Goal: Information Seeking & Learning: Find specific fact

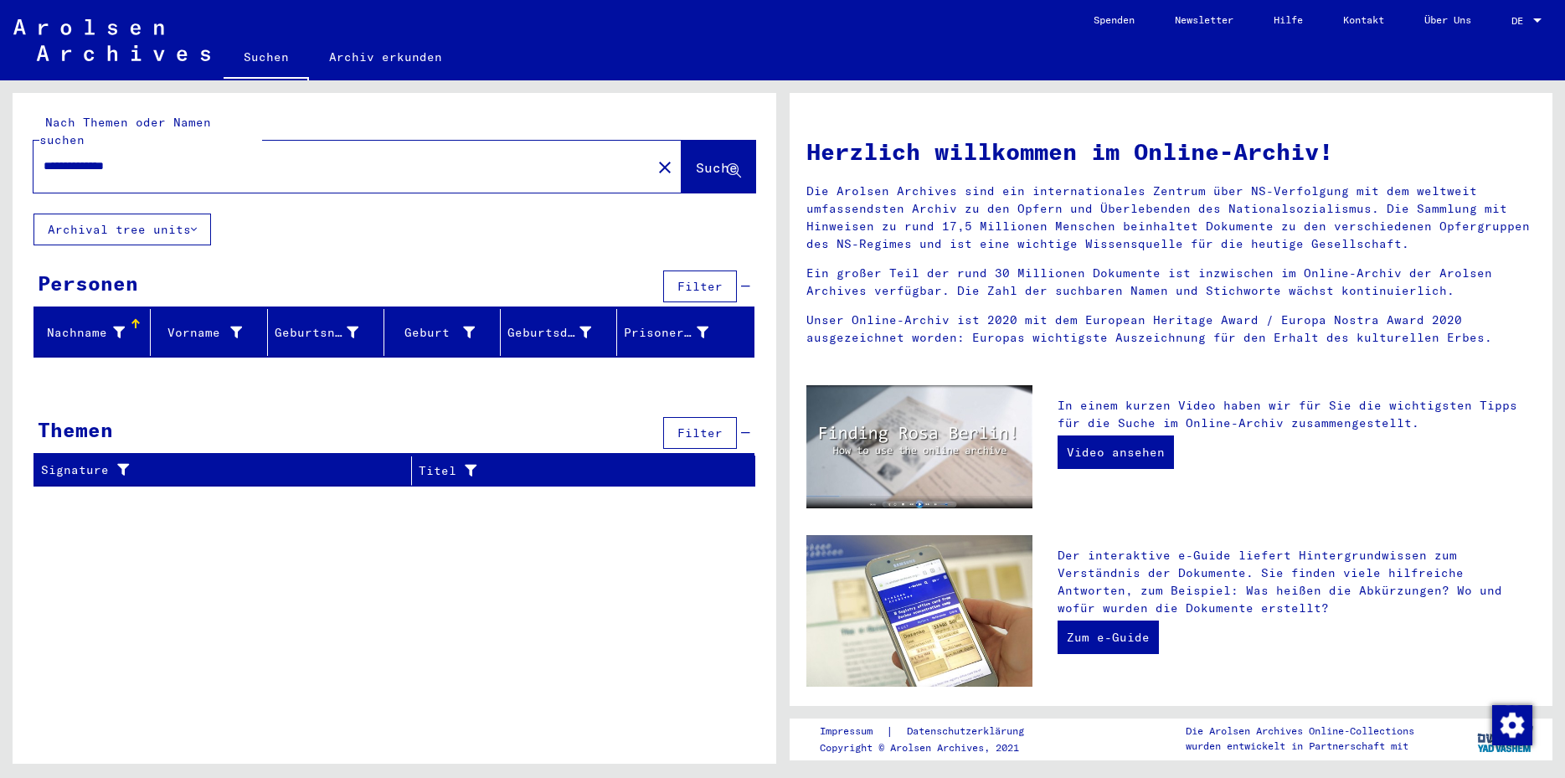
click at [655, 157] on mat-icon "close" at bounding box center [665, 167] width 20 height 20
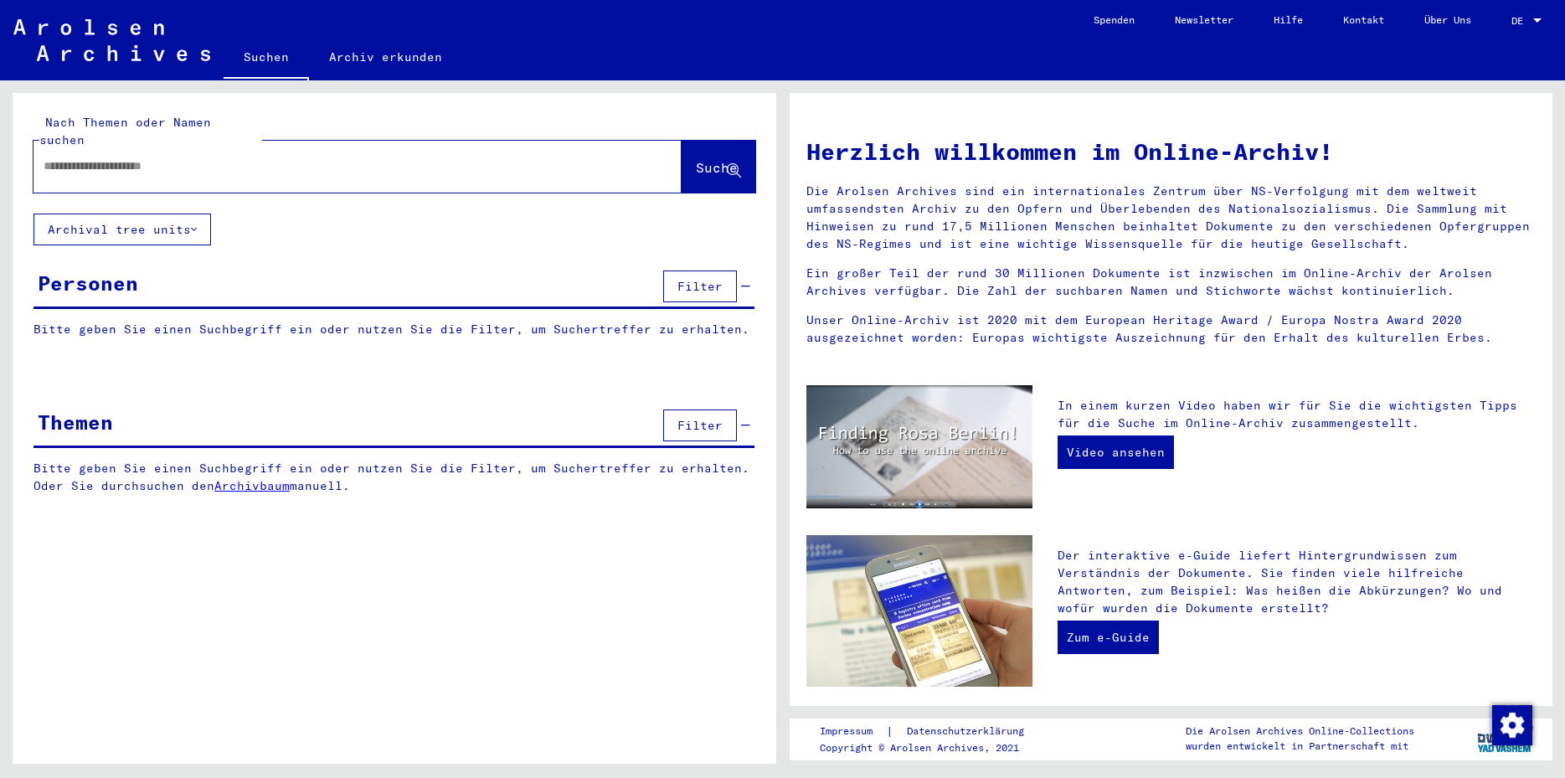
click at [64, 157] on input "text" at bounding box center [338, 166] width 588 height 18
type input "**********"
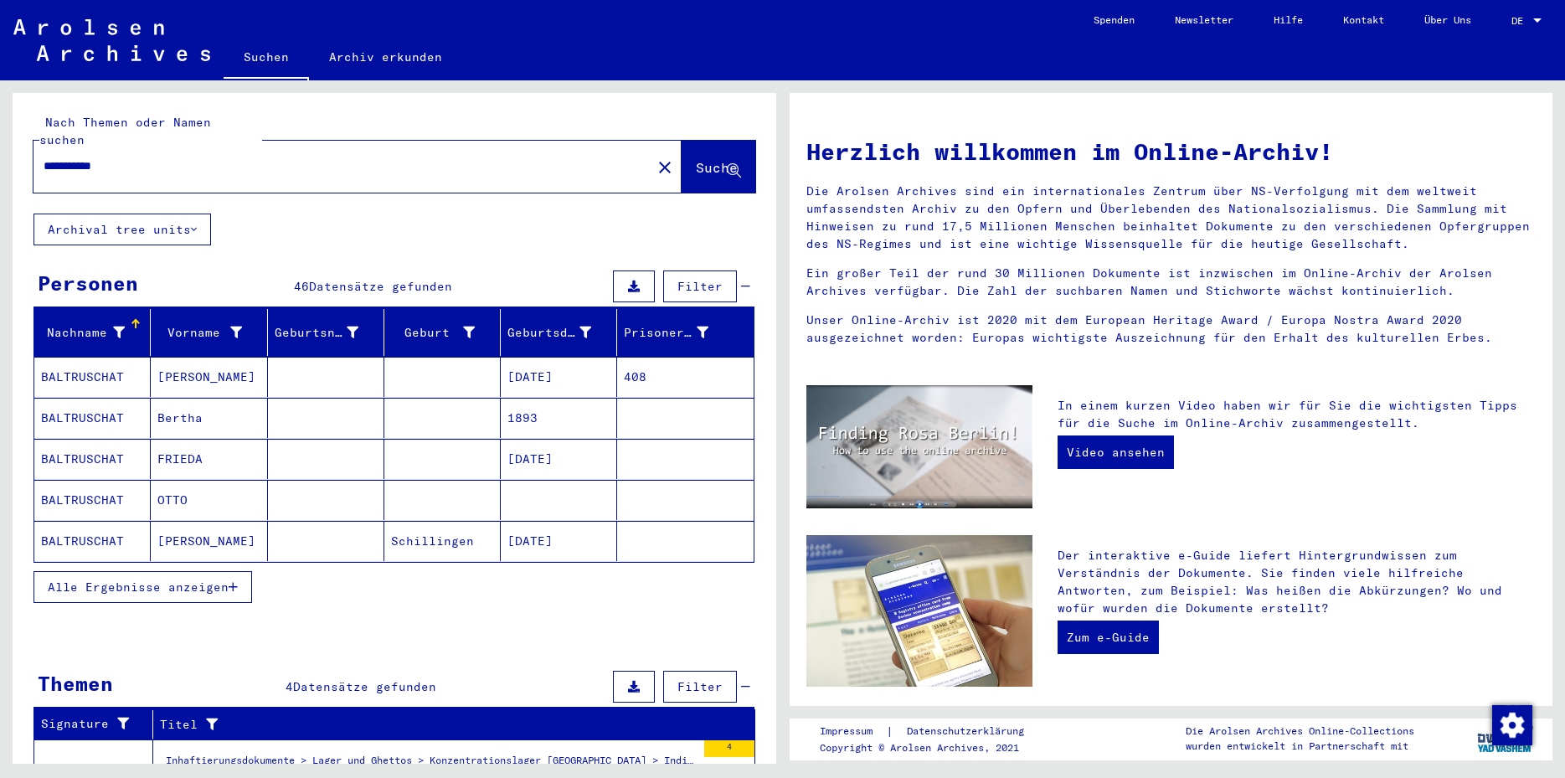
click at [403, 362] on mat-cell at bounding box center [442, 377] width 116 height 40
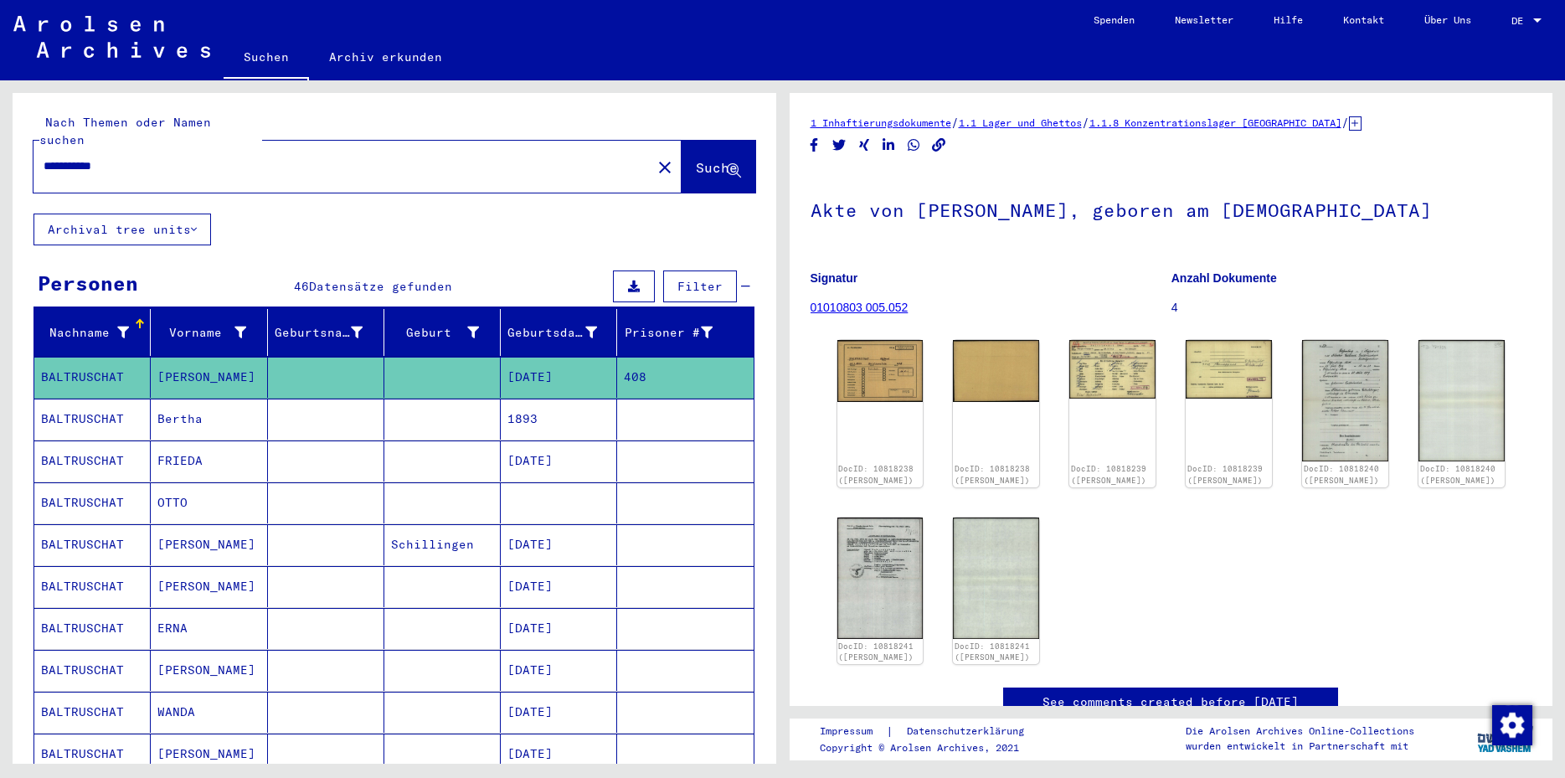
click at [415, 406] on mat-cell at bounding box center [442, 419] width 116 height 41
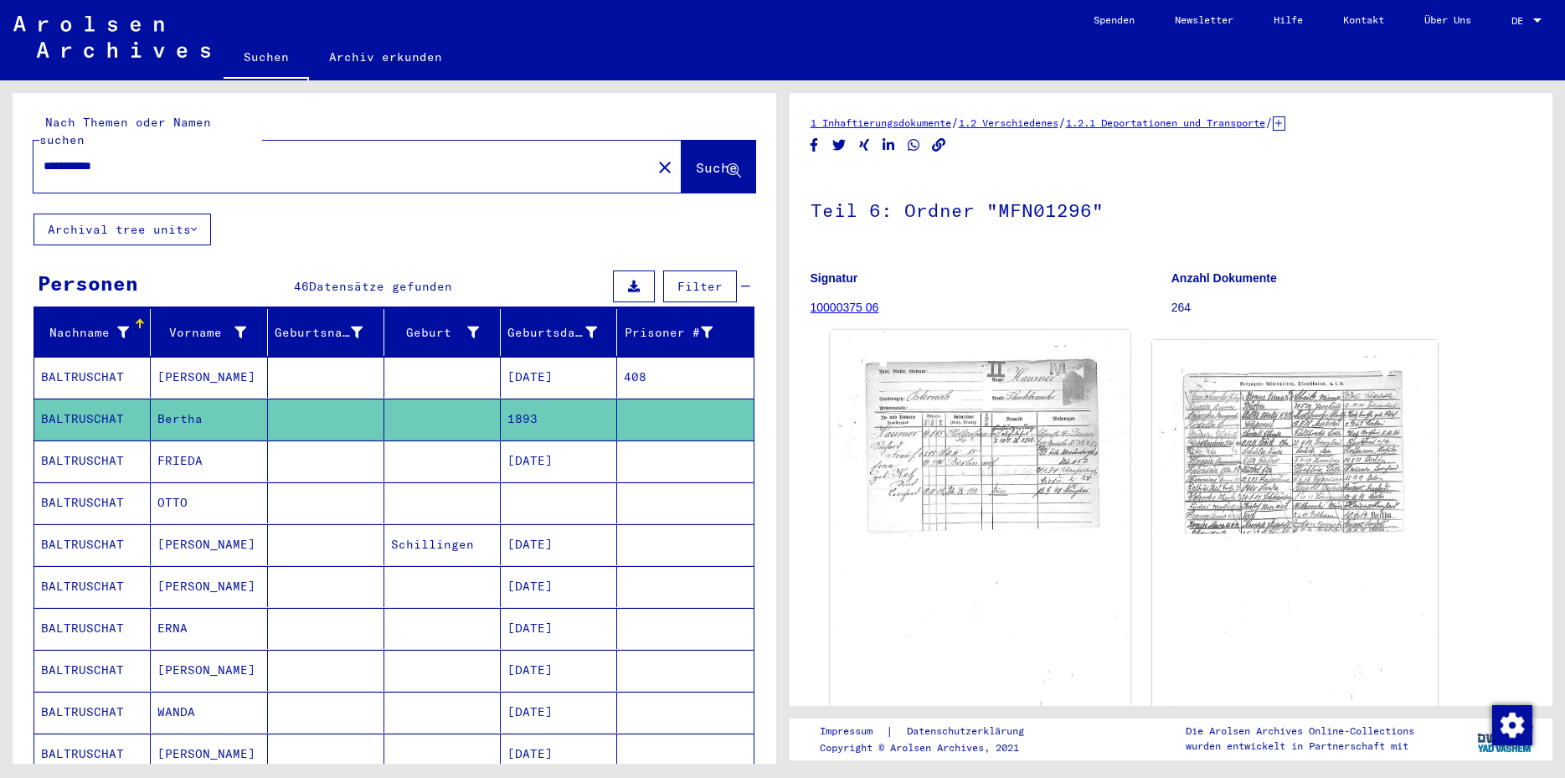
click at [970, 444] on img at bounding box center [980, 537] width 300 height 414
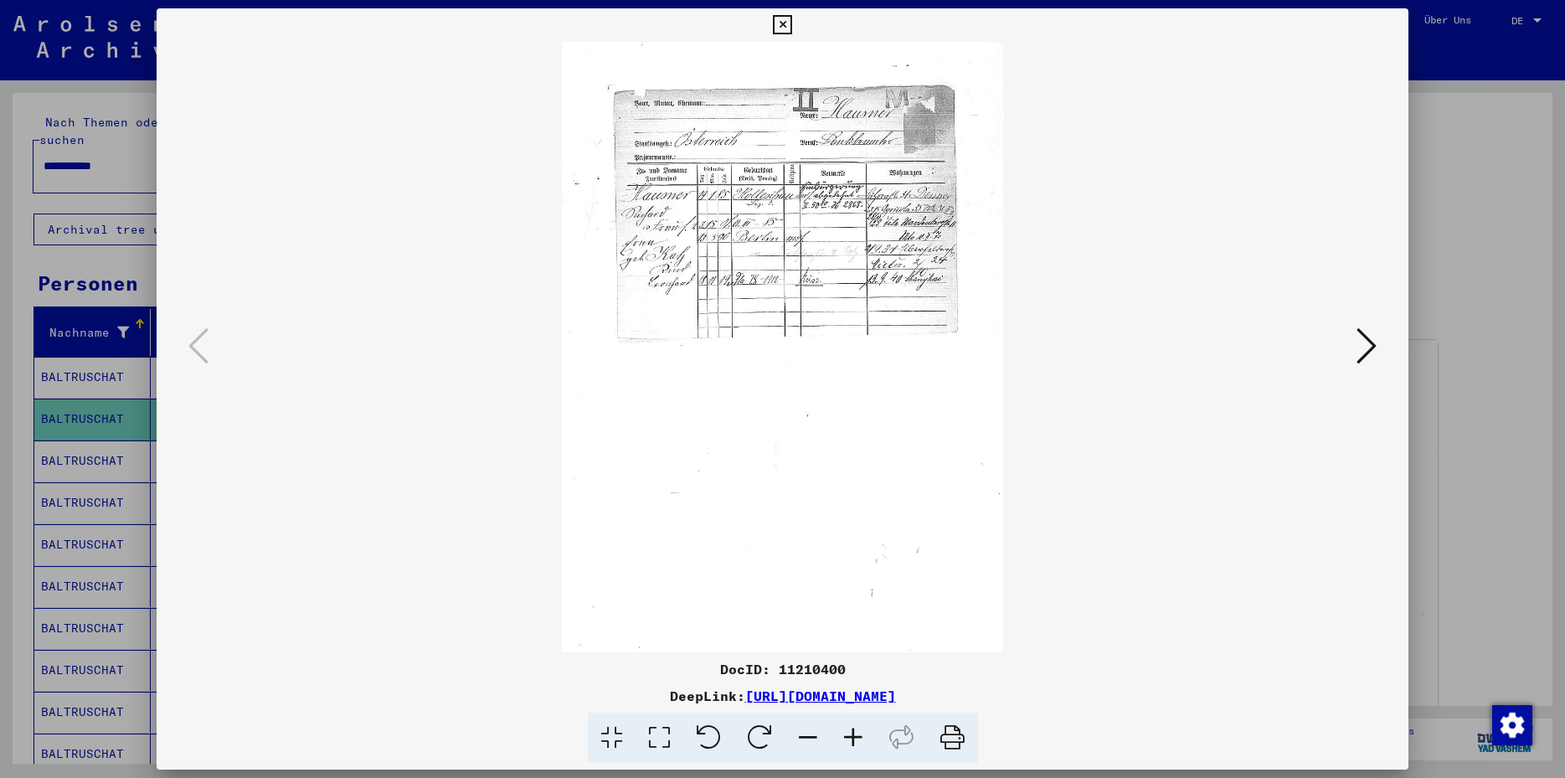
click at [792, 27] on icon at bounding box center [782, 25] width 19 height 20
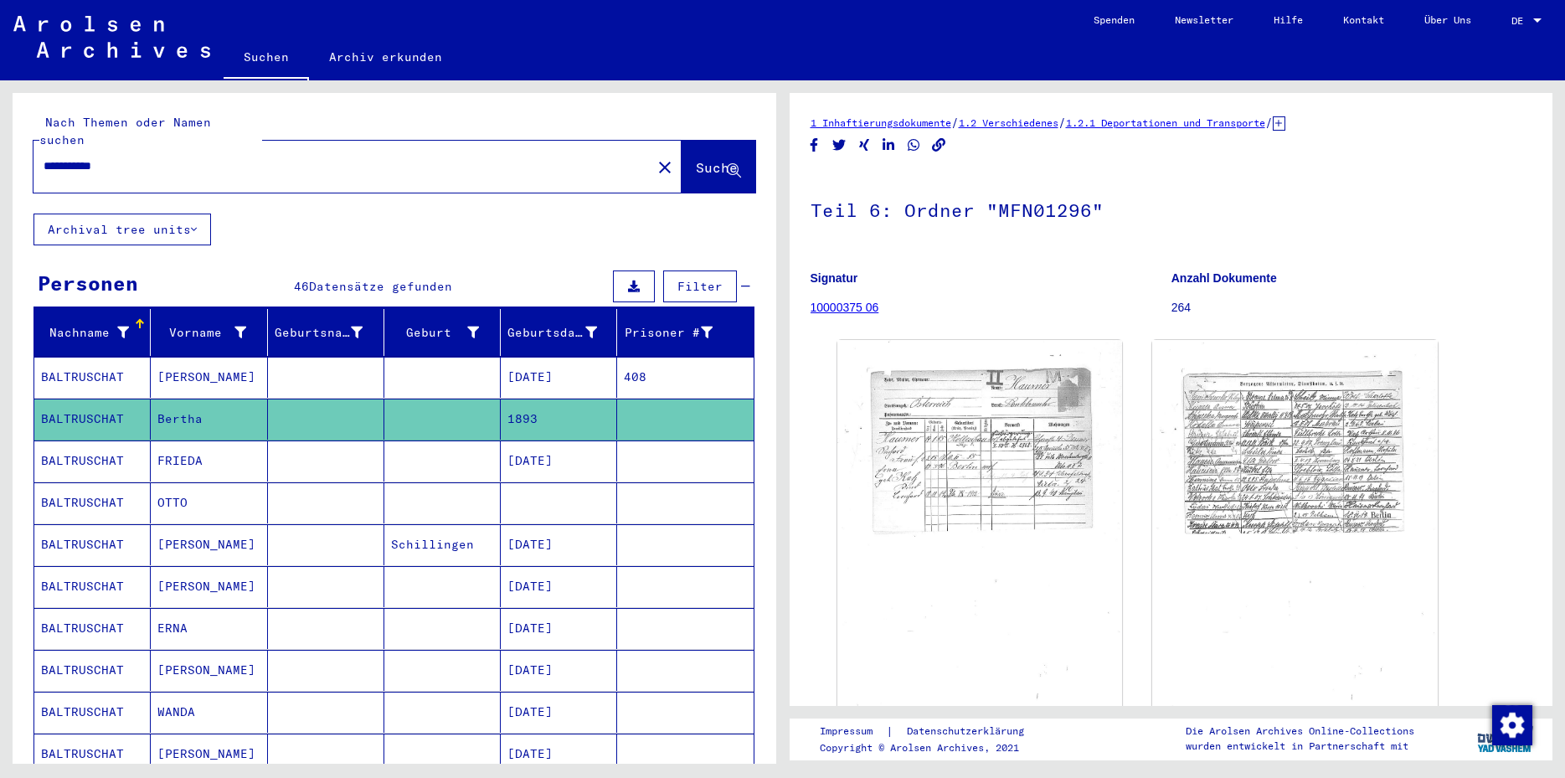
click at [570, 442] on mat-cell "[DATE]" at bounding box center [559, 460] width 116 height 41
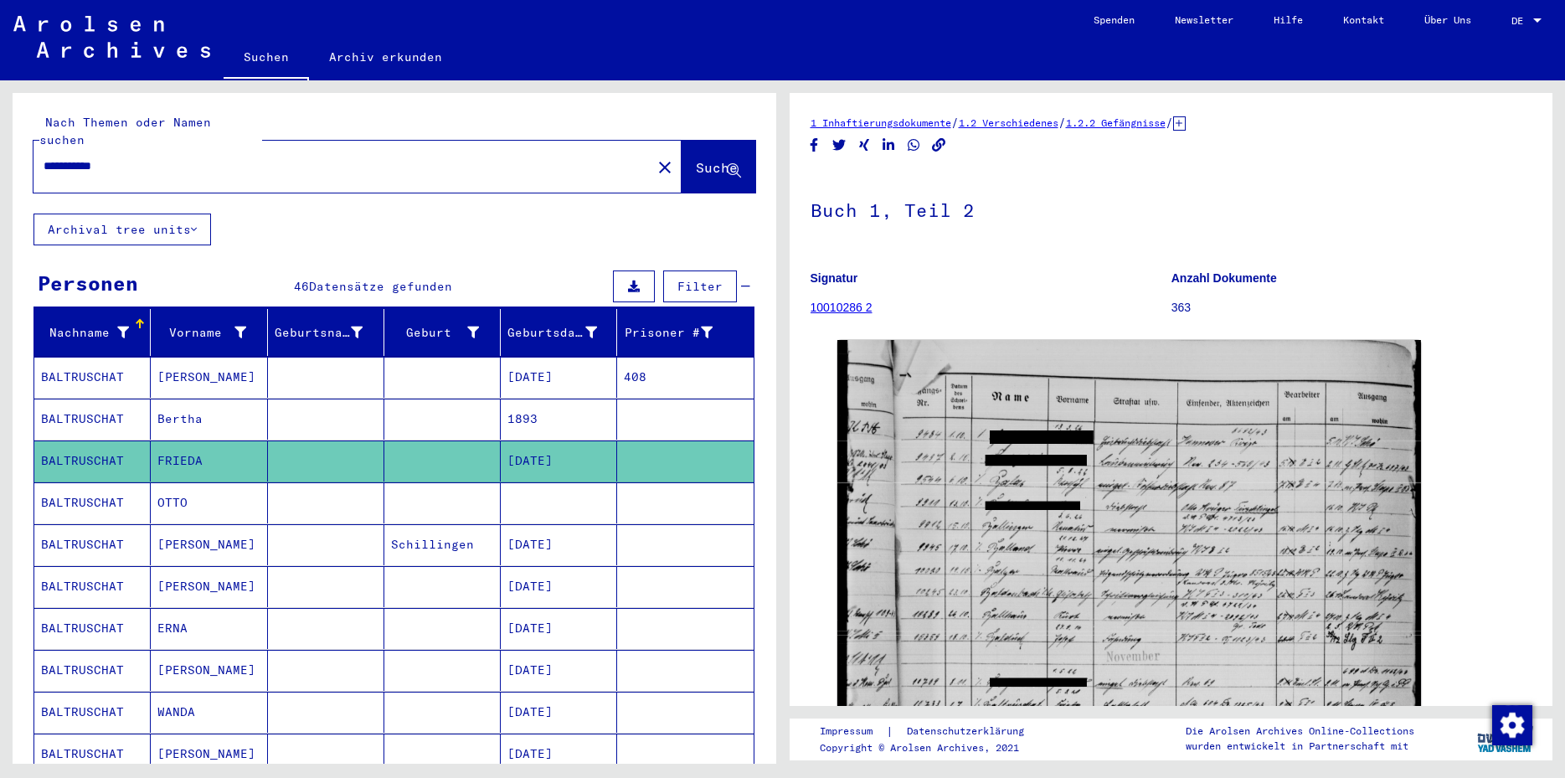
click at [575, 487] on mat-cell at bounding box center [559, 502] width 116 height 41
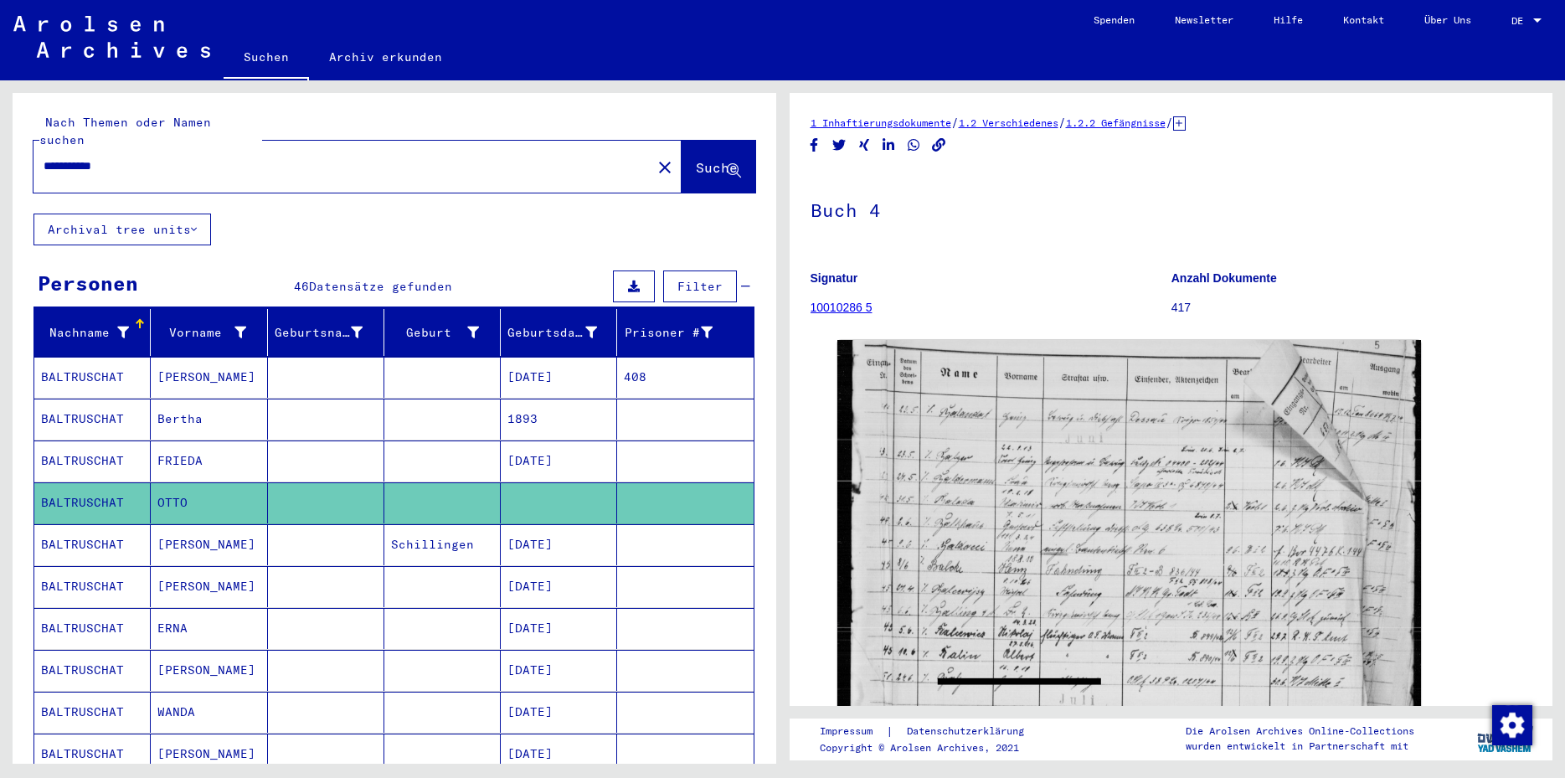
click at [571, 524] on mat-cell "[DATE]" at bounding box center [559, 544] width 116 height 41
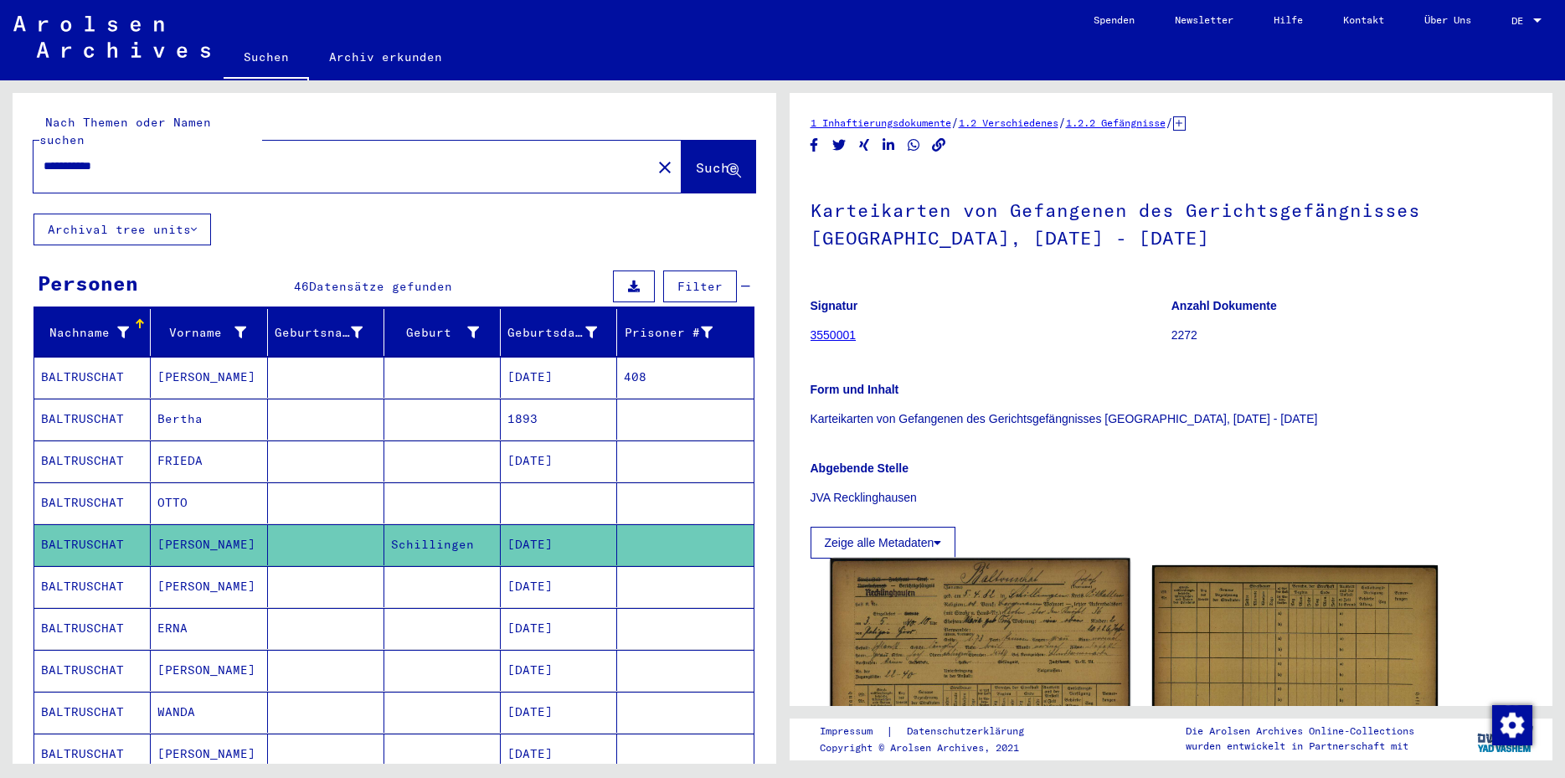
click at [971, 622] on img at bounding box center [980, 702] width 300 height 288
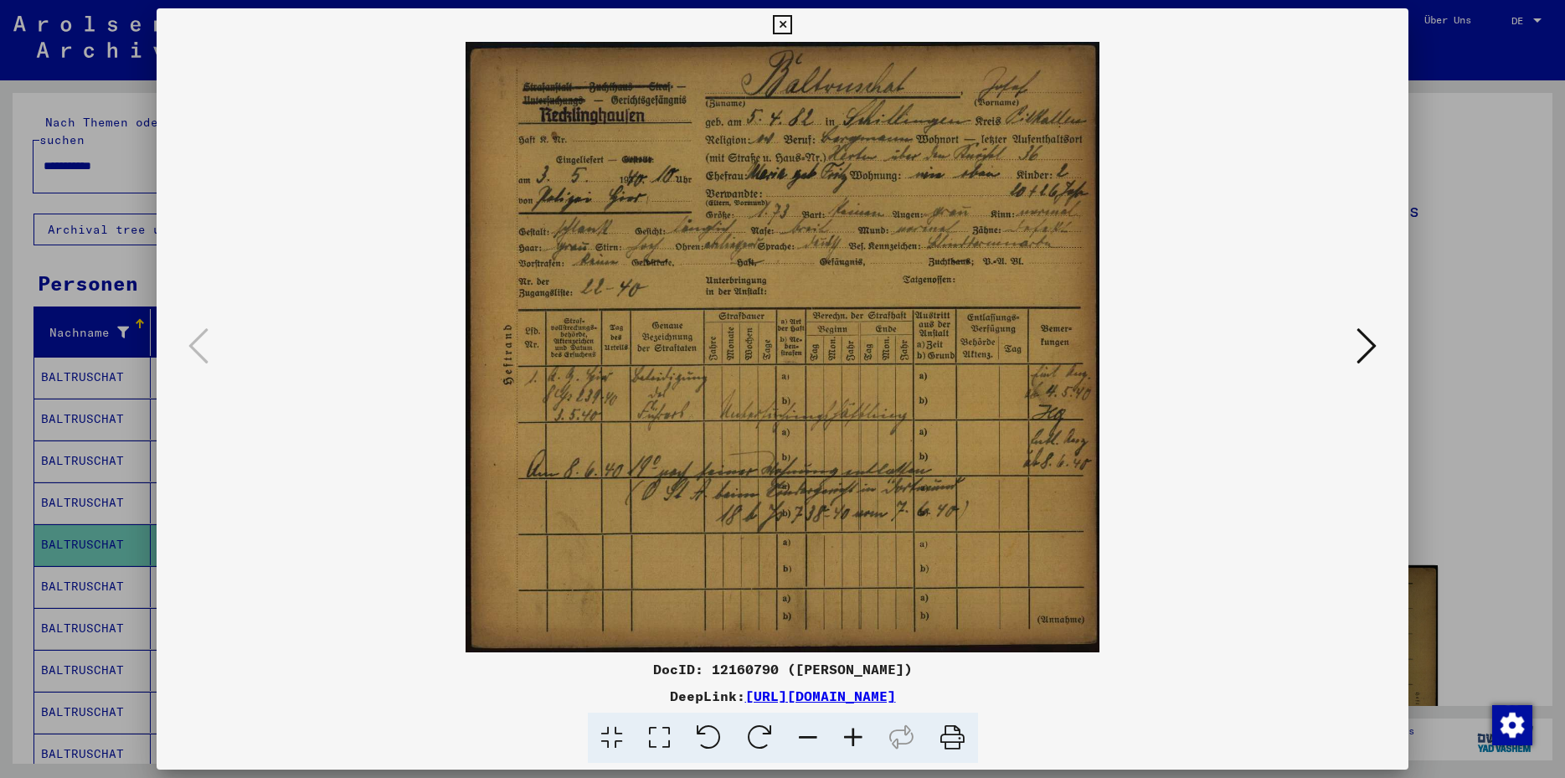
click at [792, 21] on icon at bounding box center [782, 25] width 19 height 20
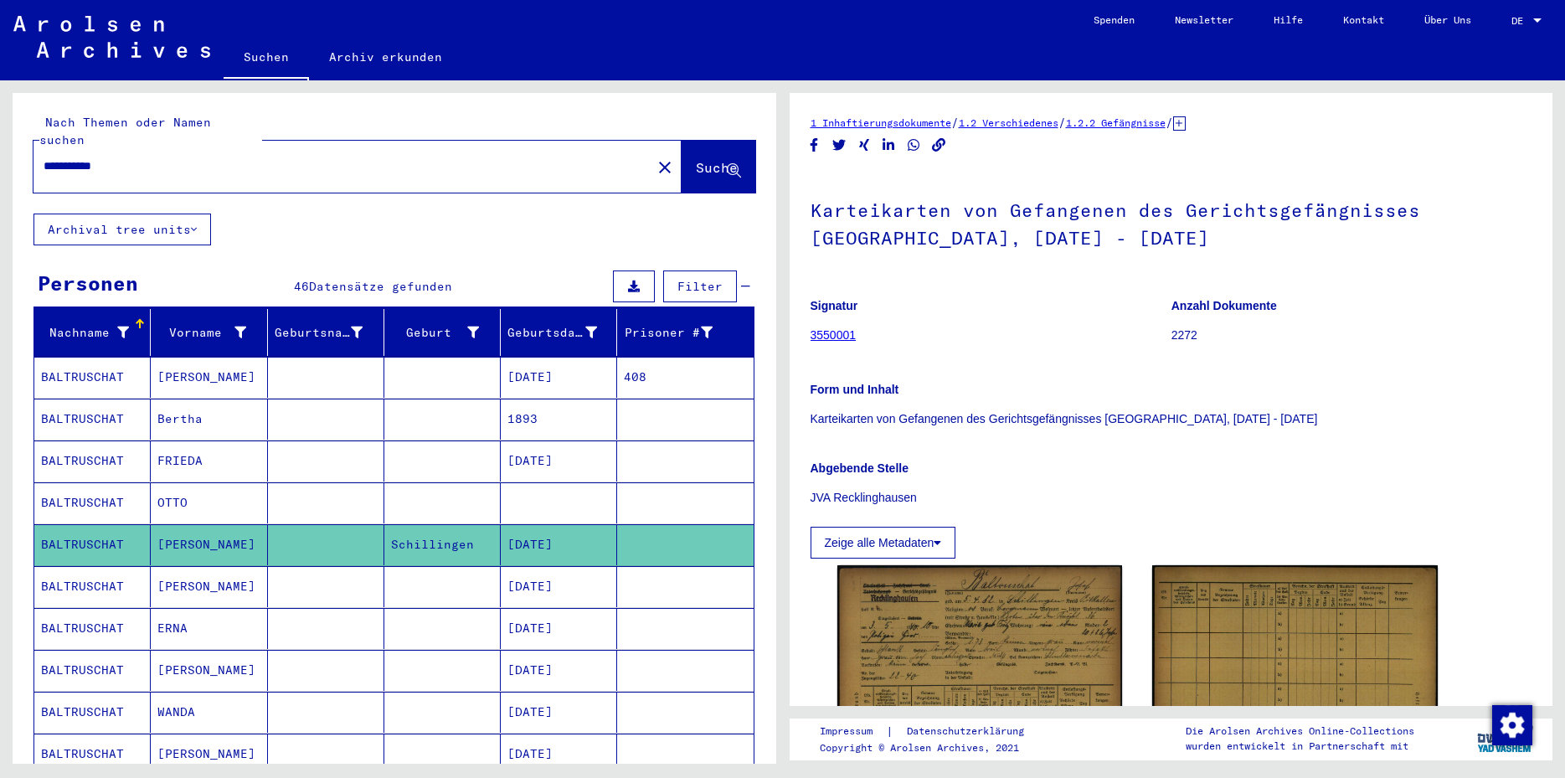
click at [538, 569] on mat-cell "[DATE]" at bounding box center [559, 586] width 116 height 41
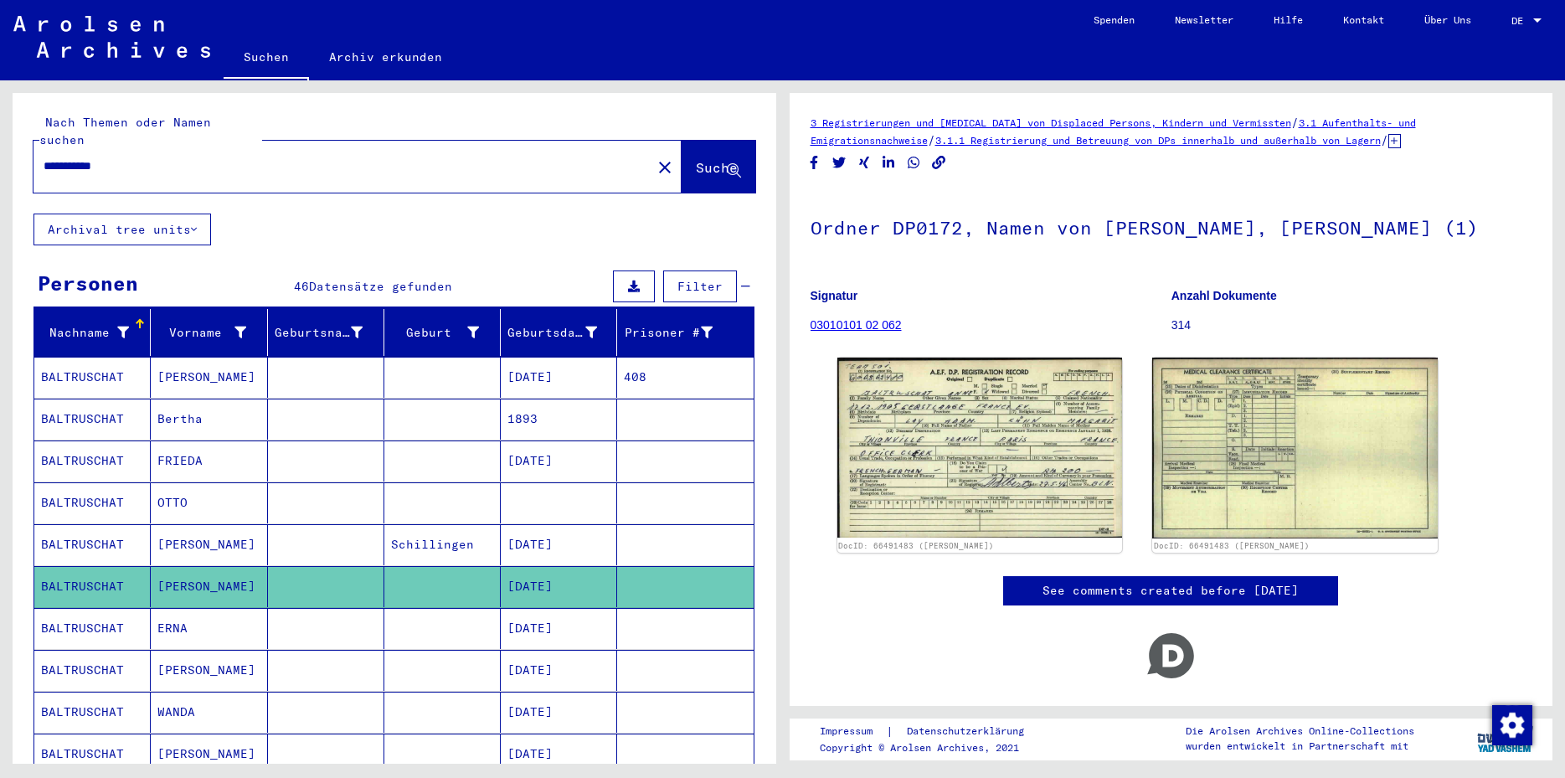
click at [555, 623] on mat-cell "[DATE]" at bounding box center [559, 628] width 116 height 41
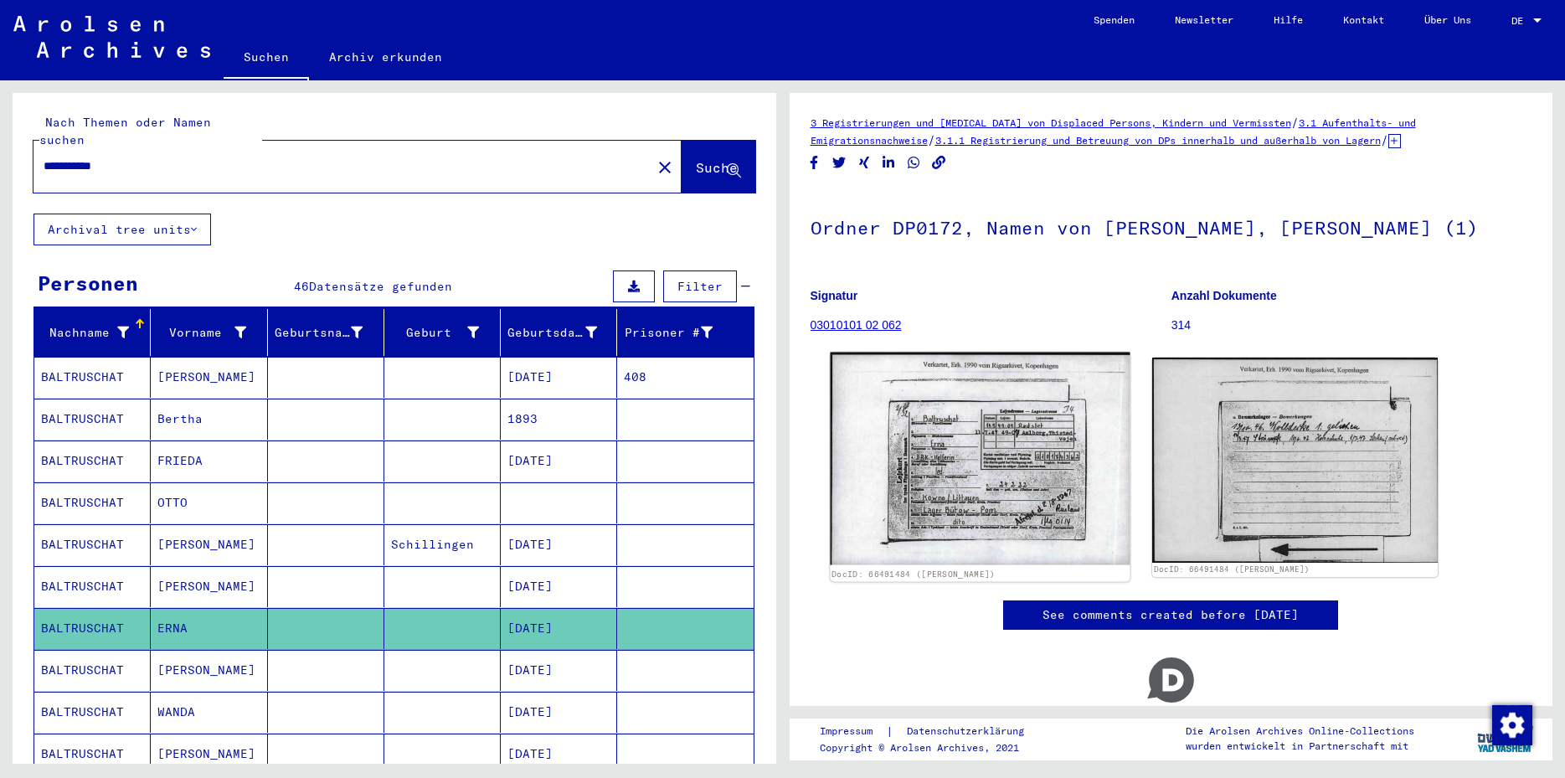
click at [944, 533] on img at bounding box center [980, 459] width 300 height 214
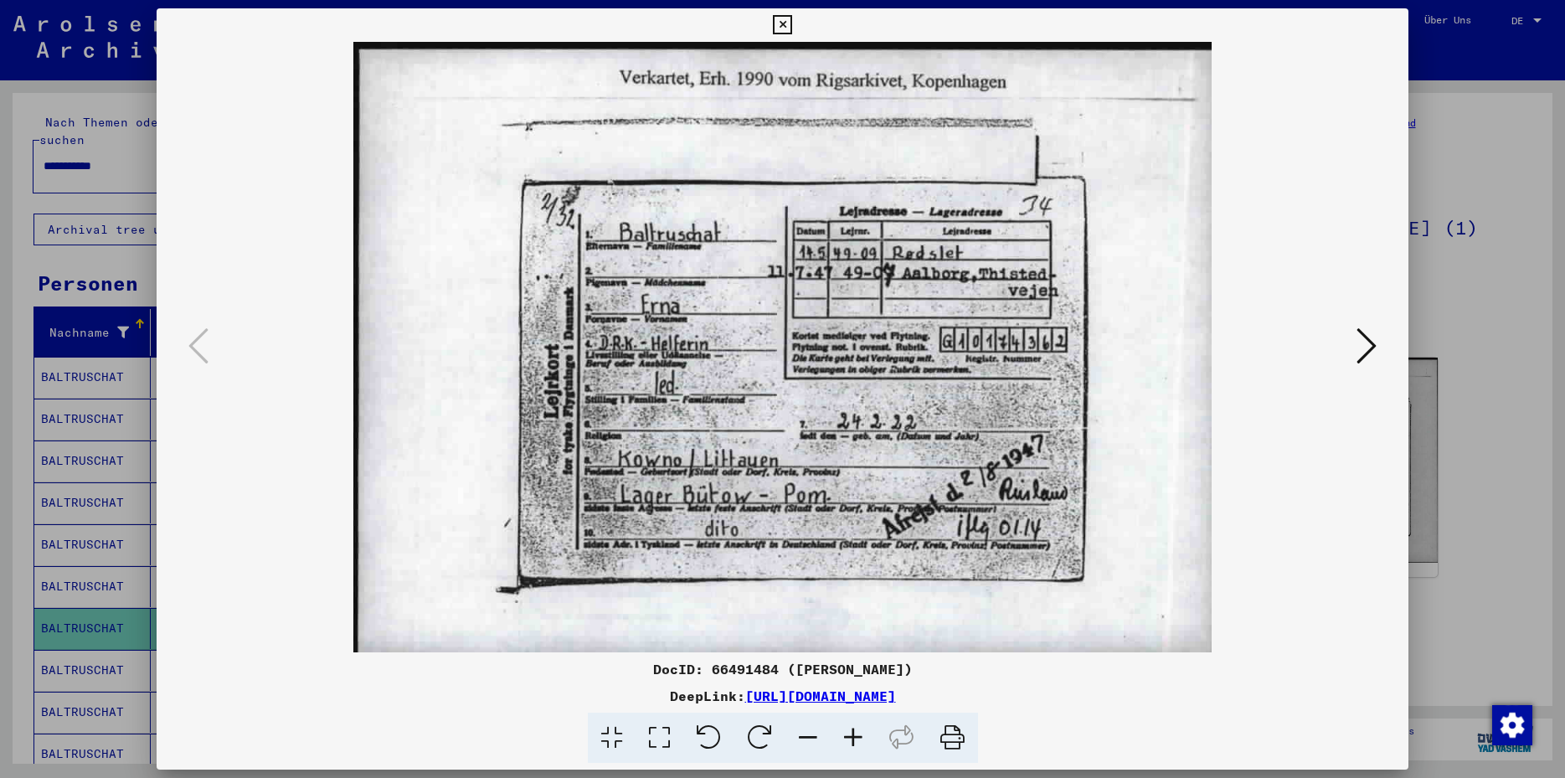
click at [792, 25] on icon at bounding box center [782, 25] width 19 height 20
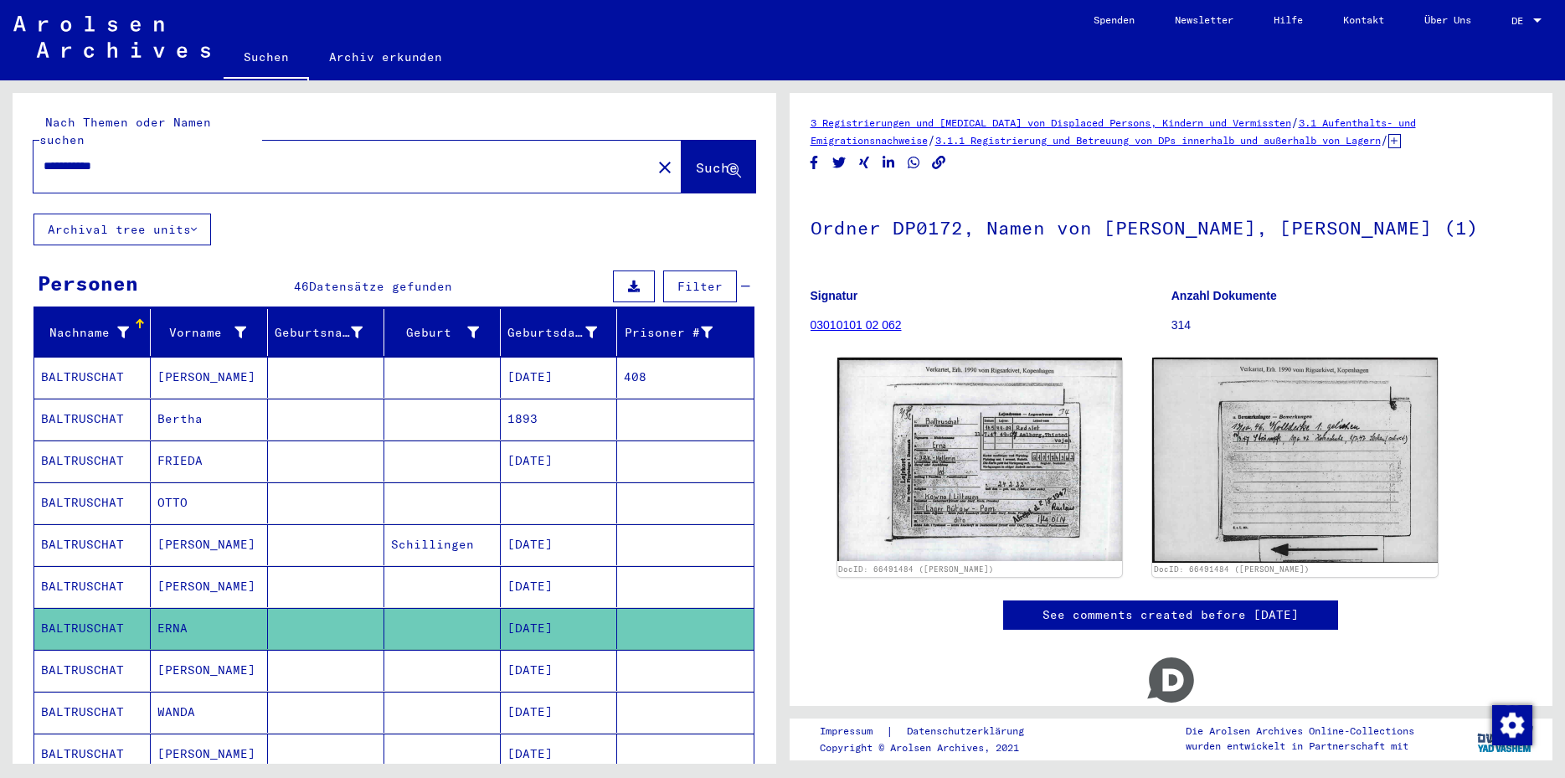
click at [369, 656] on mat-cell at bounding box center [326, 670] width 116 height 41
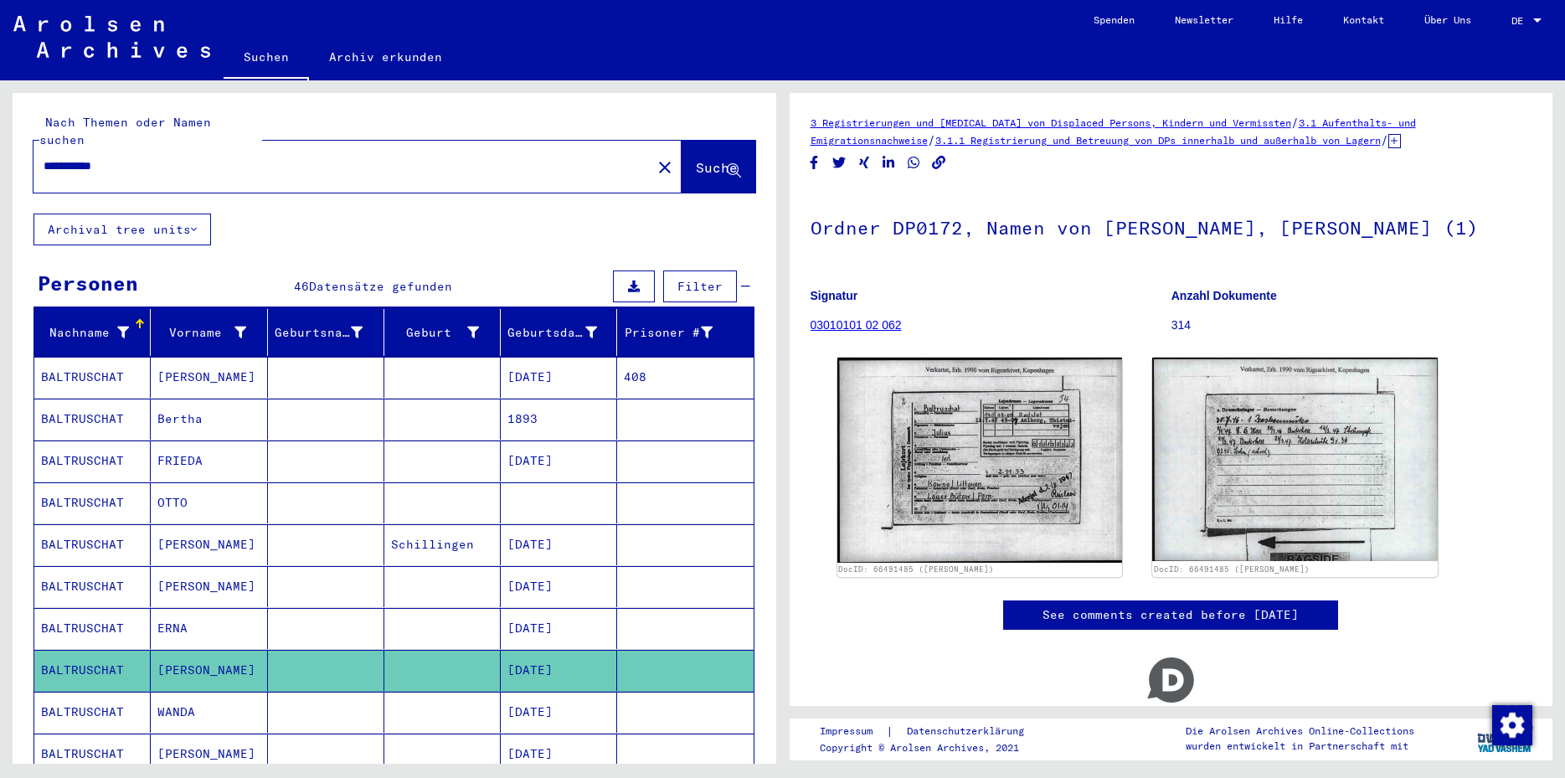
click at [354, 703] on mat-cell at bounding box center [326, 712] width 116 height 41
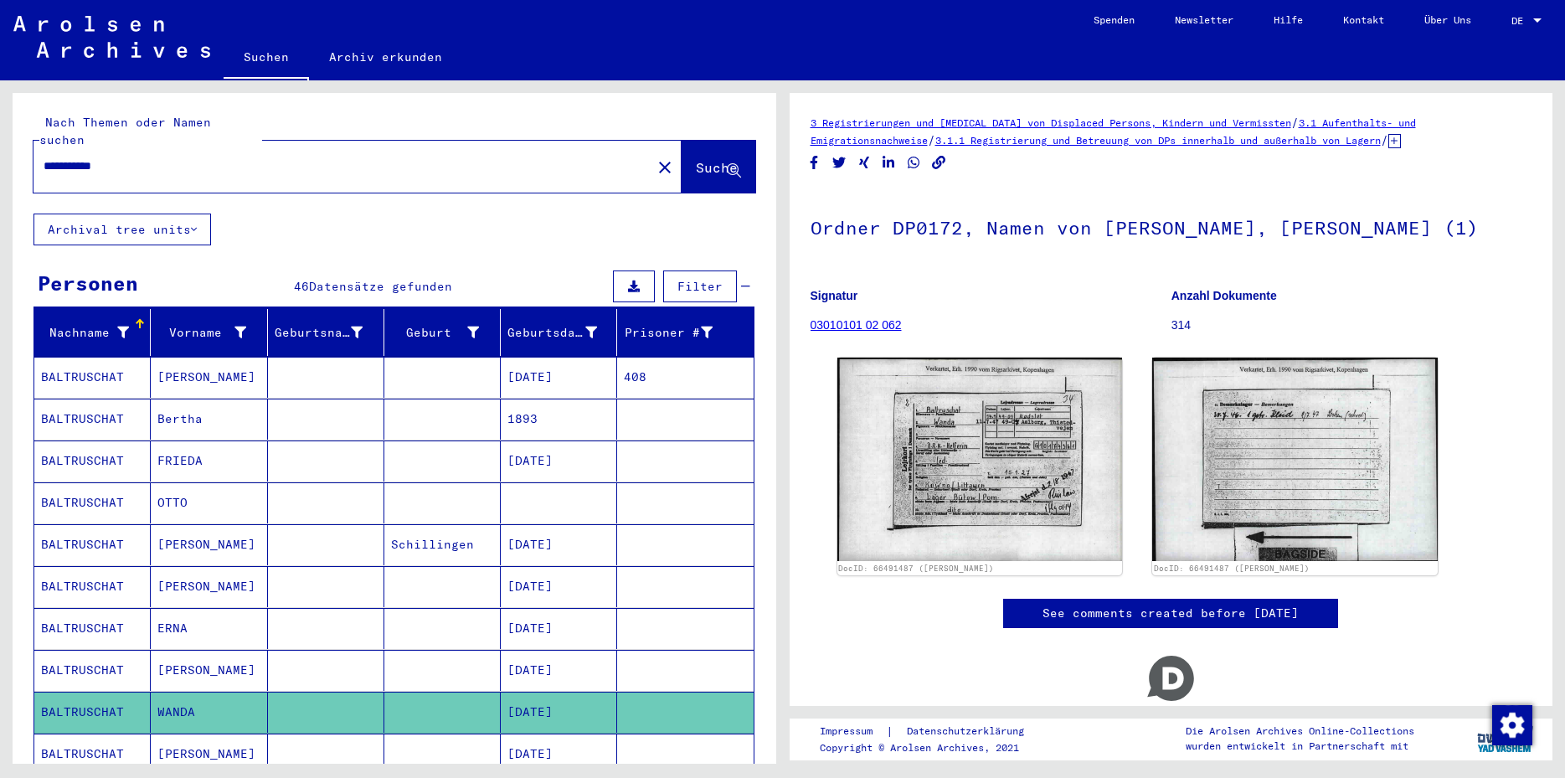
click at [339, 741] on mat-cell at bounding box center [326, 753] width 116 height 41
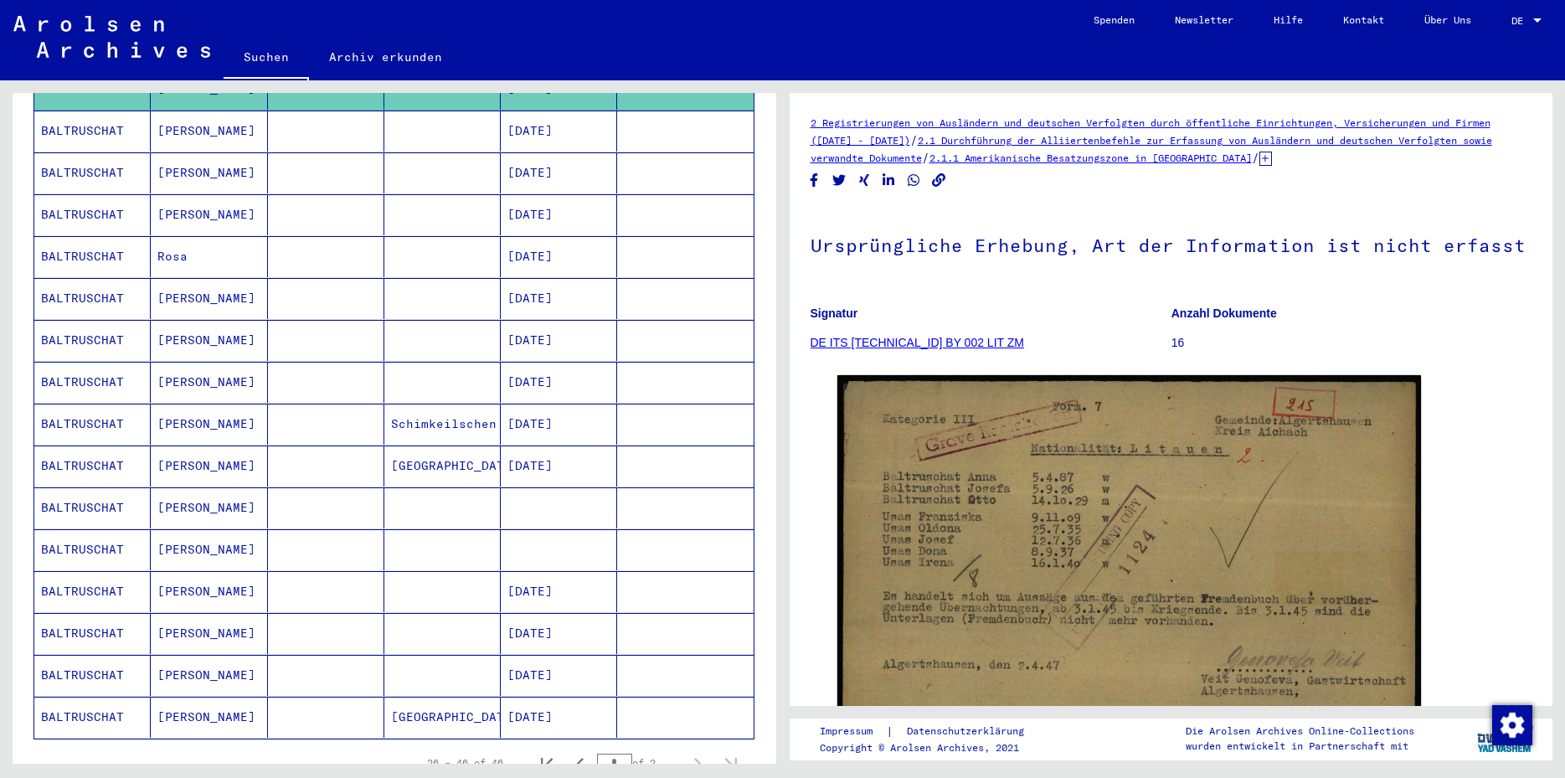
scroll to position [702, 0]
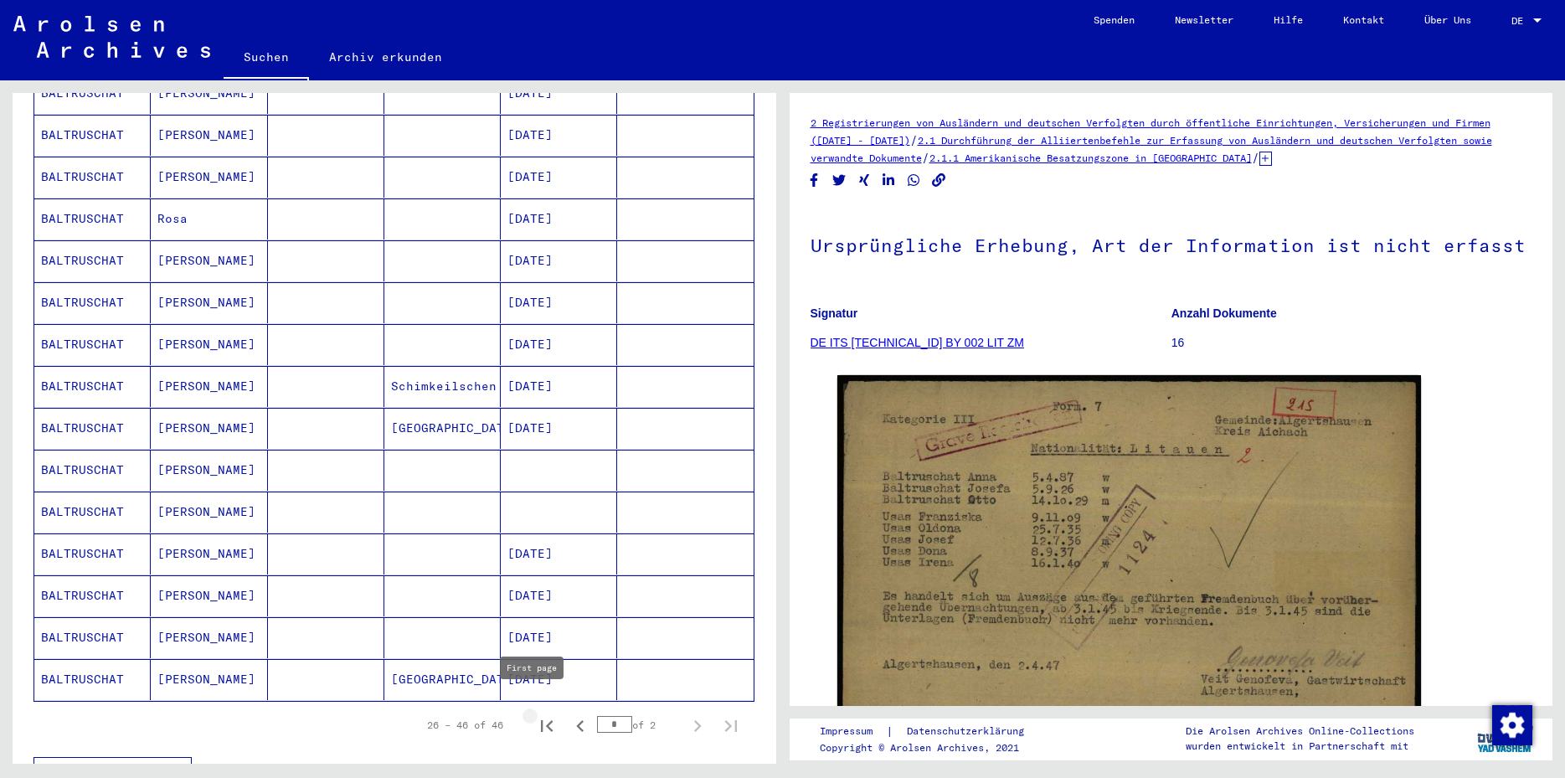
click at [535, 714] on icon "First page" at bounding box center [546, 725] width 23 height 23
click at [686, 714] on icon "Next page" at bounding box center [697, 725] width 23 height 23
type input "*"
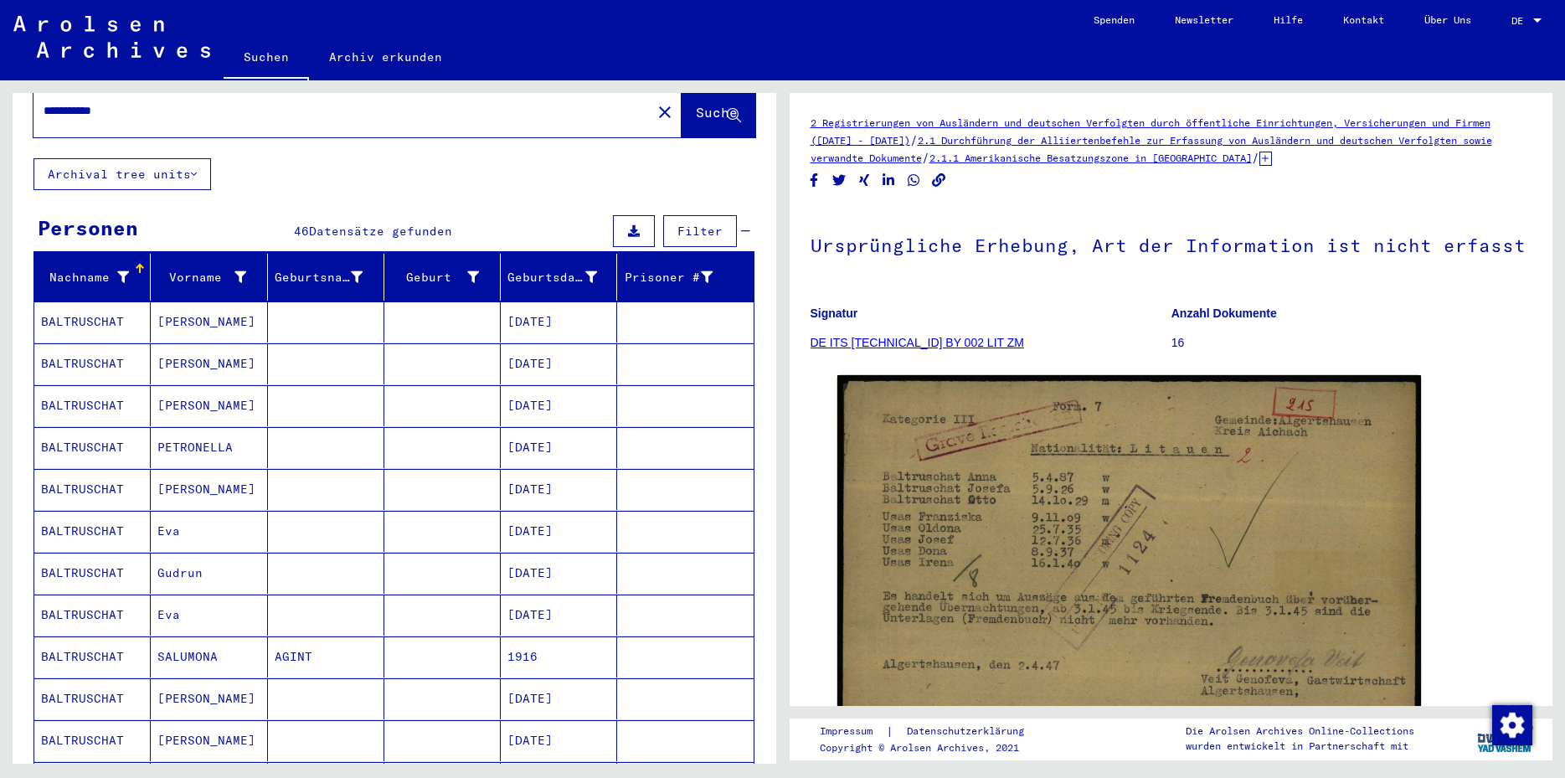
scroll to position [0, 0]
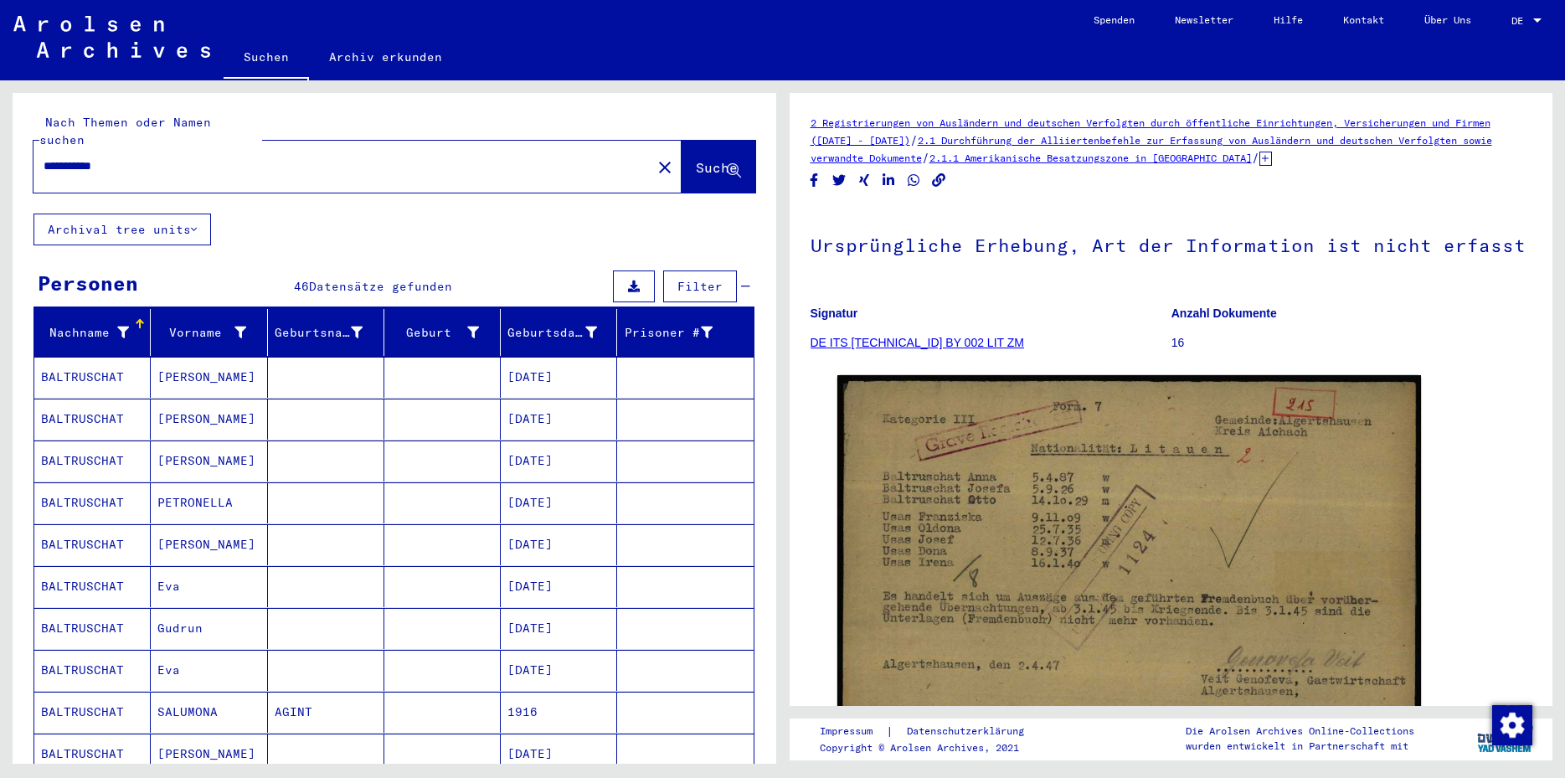
drag, startPoint x: 66, startPoint y: 145, endPoint x: 132, endPoint y: 136, distance: 66.7
click at [132, 157] on input "**********" at bounding box center [343, 166] width 598 height 18
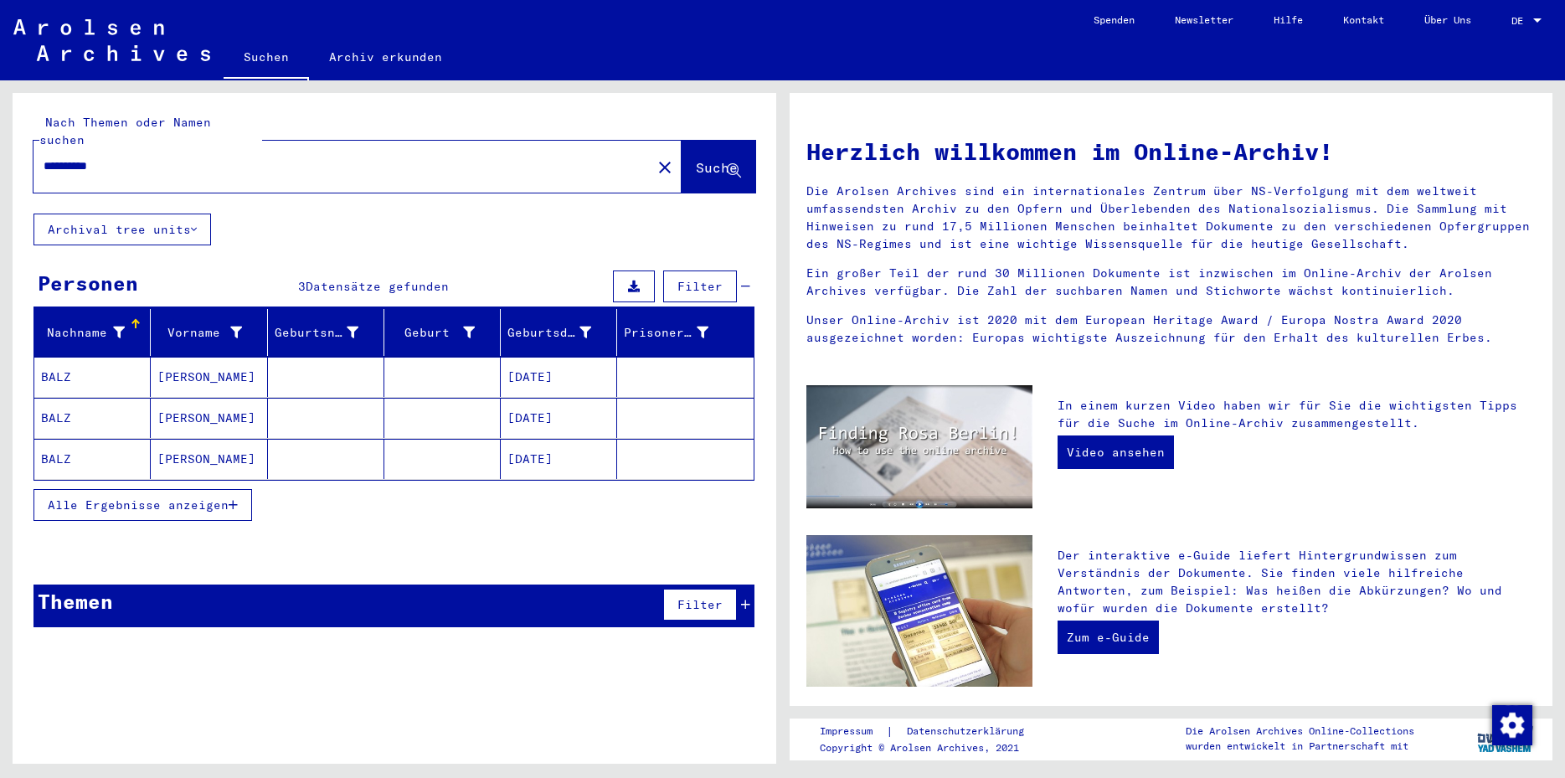
click at [351, 357] on mat-cell at bounding box center [326, 377] width 116 height 40
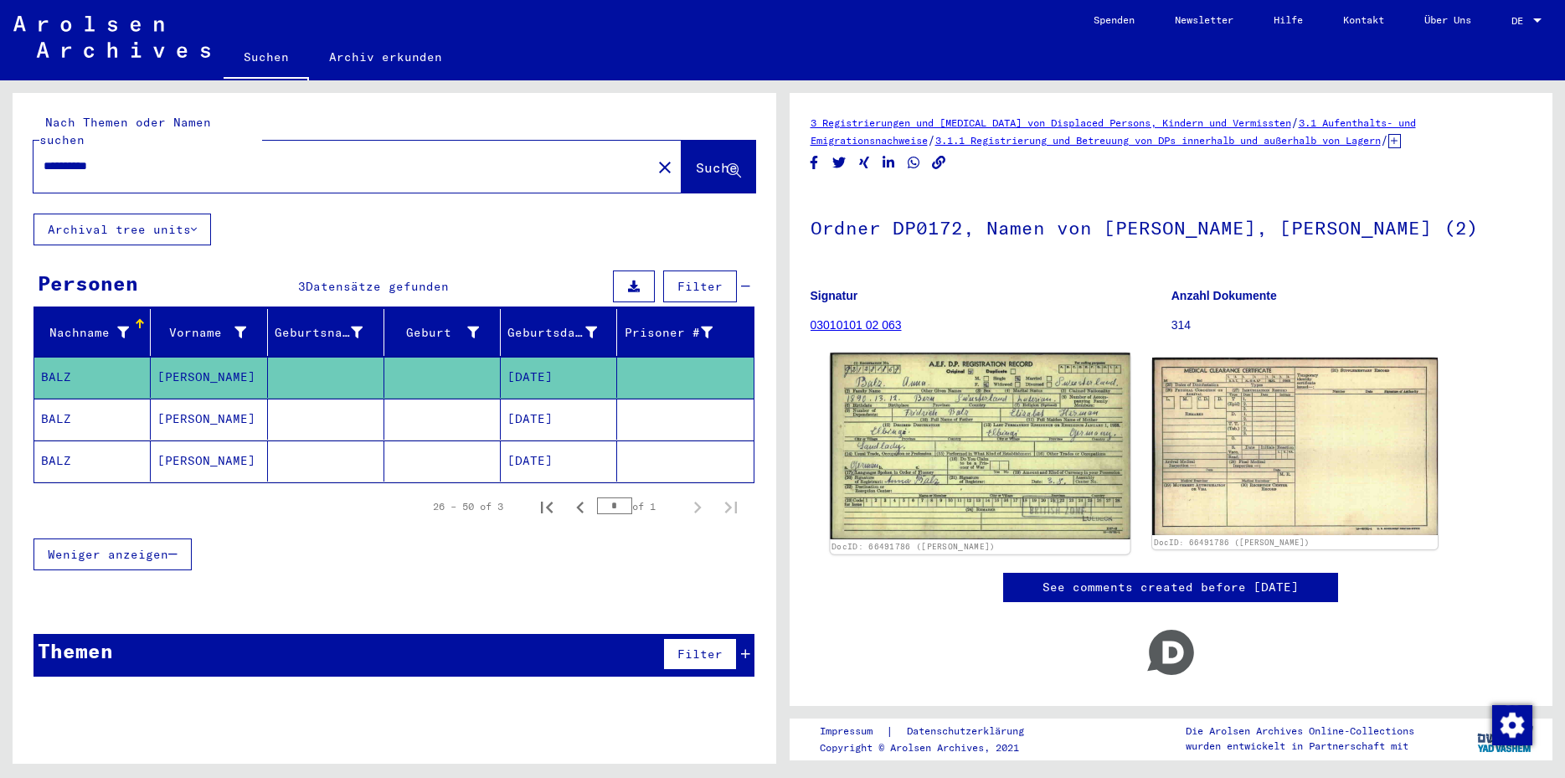
click at [1037, 450] on img at bounding box center [980, 445] width 300 height 187
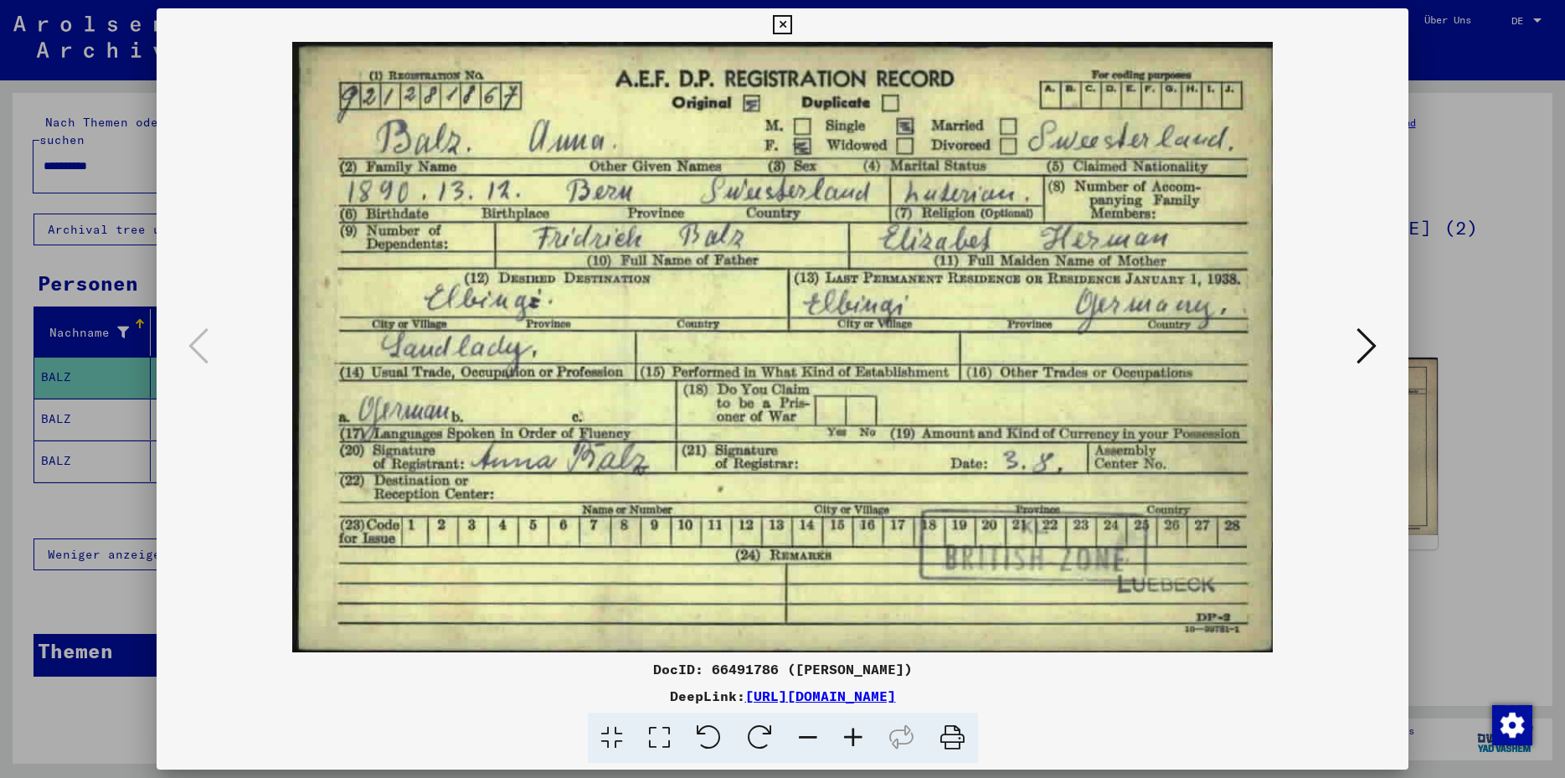
click at [792, 25] on icon at bounding box center [782, 25] width 19 height 20
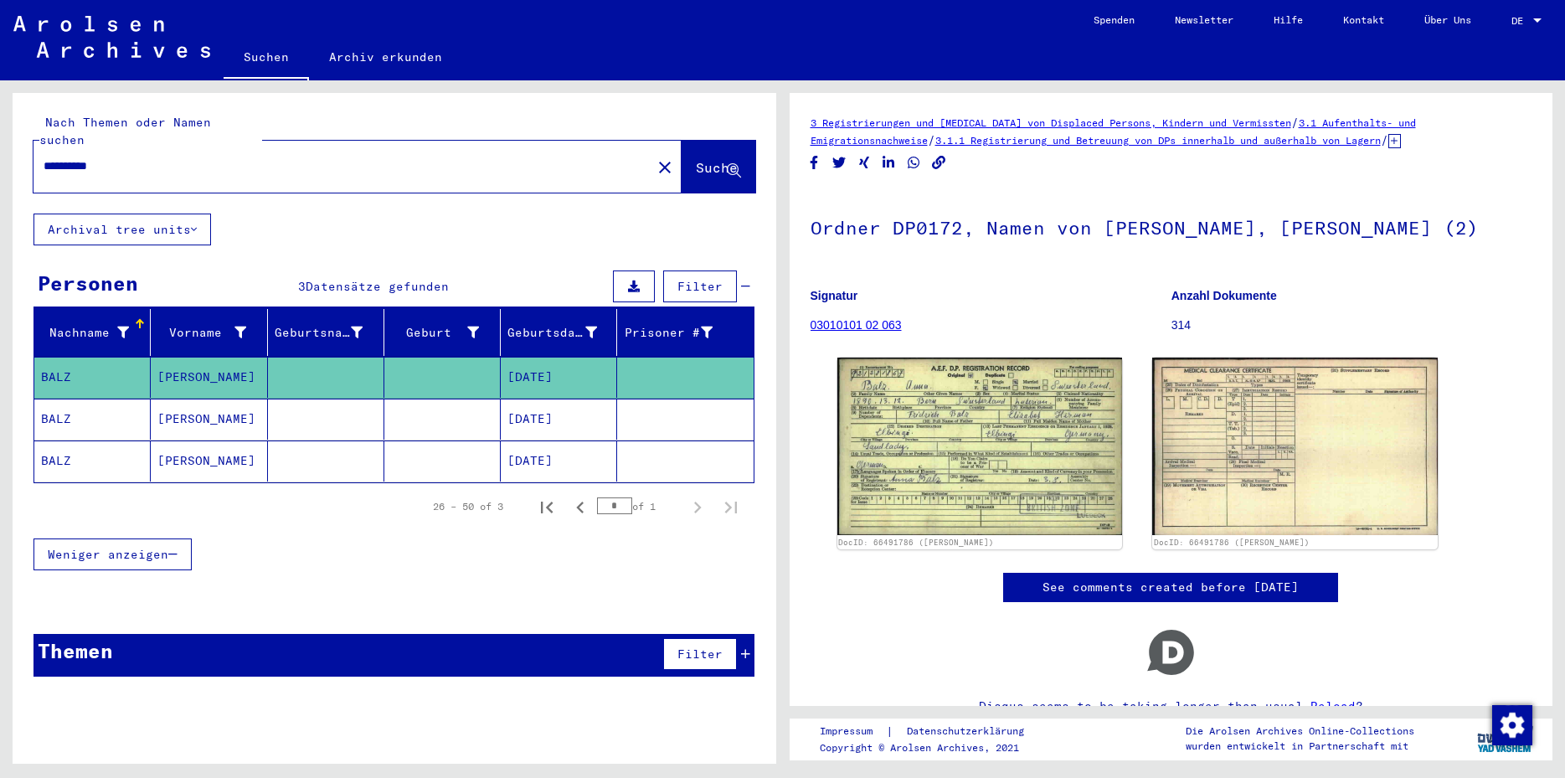
click at [559, 399] on mat-cell "[DATE]" at bounding box center [559, 419] width 116 height 41
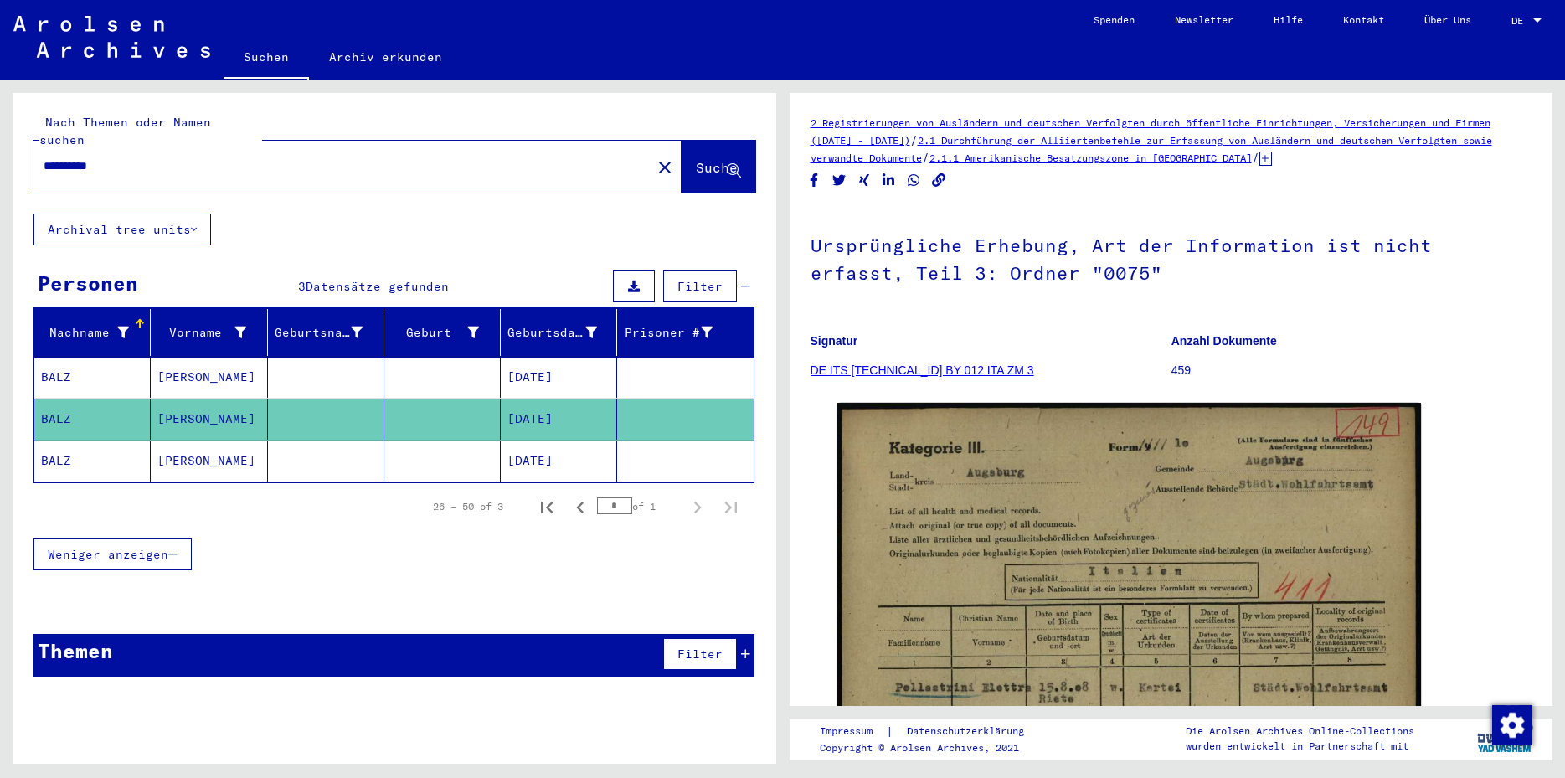
click at [562, 446] on mat-cell "[DATE]" at bounding box center [559, 460] width 116 height 41
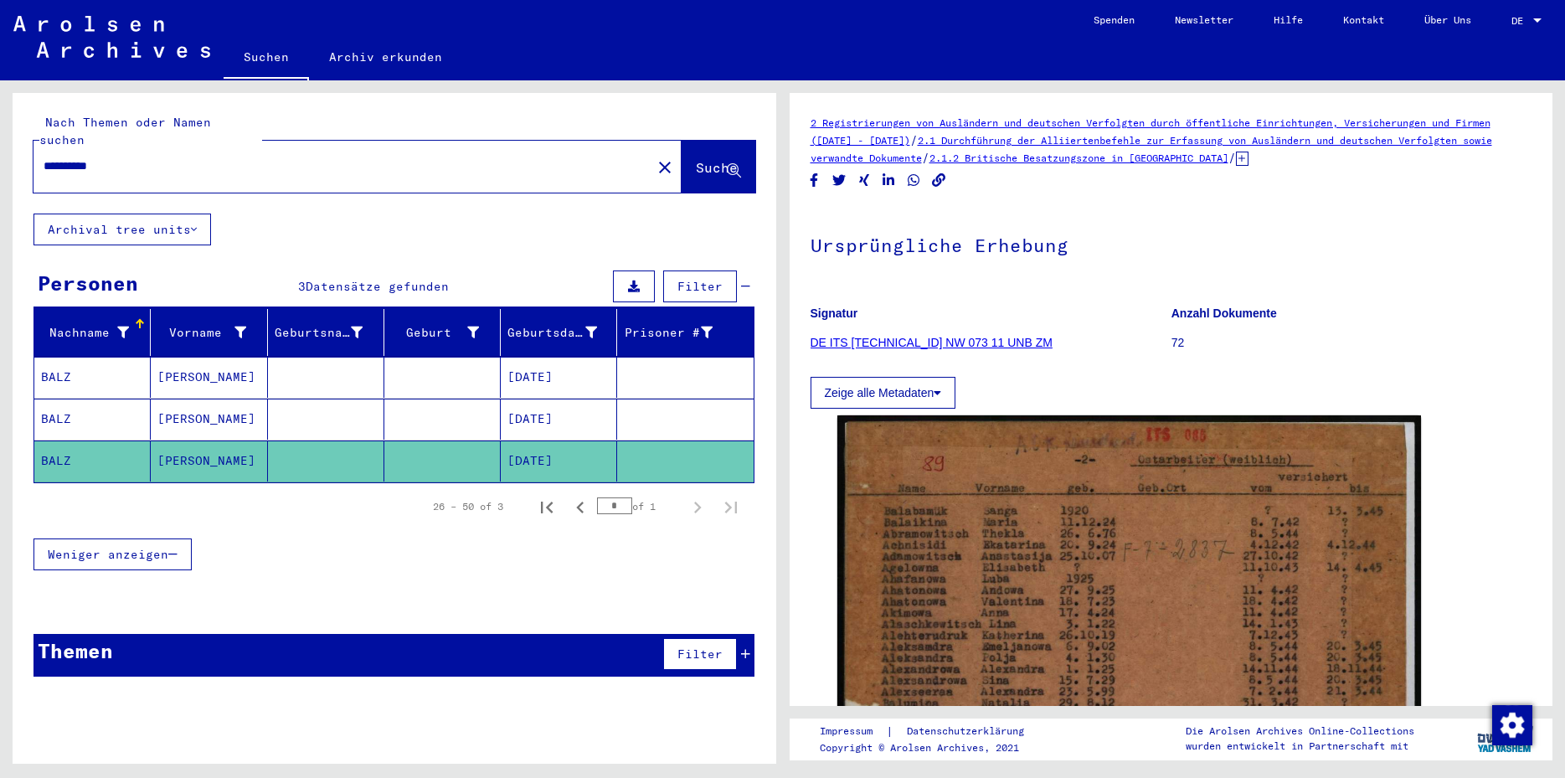
click at [110, 157] on input "**********" at bounding box center [343, 166] width 598 height 18
type input "**********"
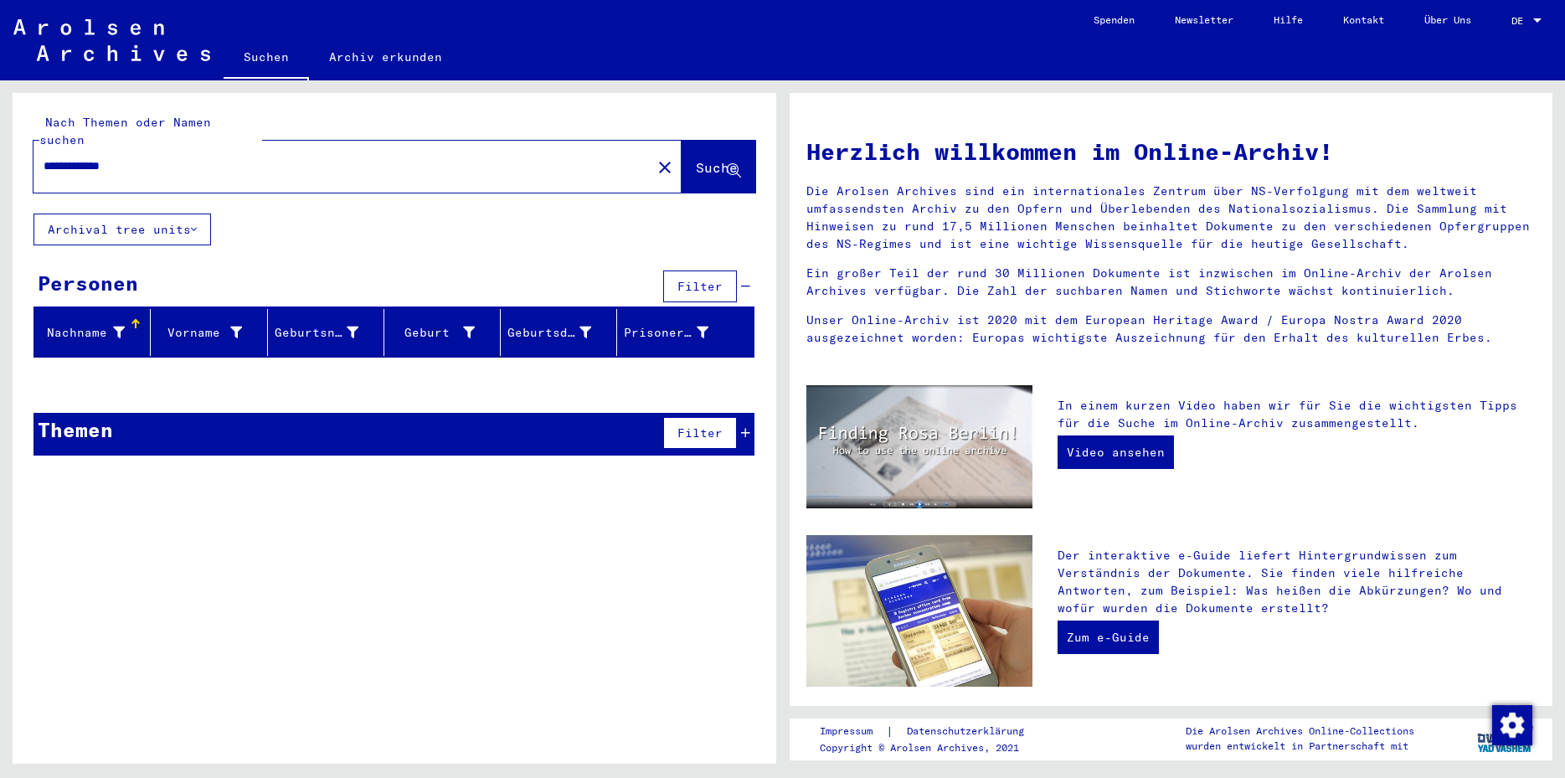
click at [655, 157] on mat-icon "close" at bounding box center [665, 167] width 20 height 20
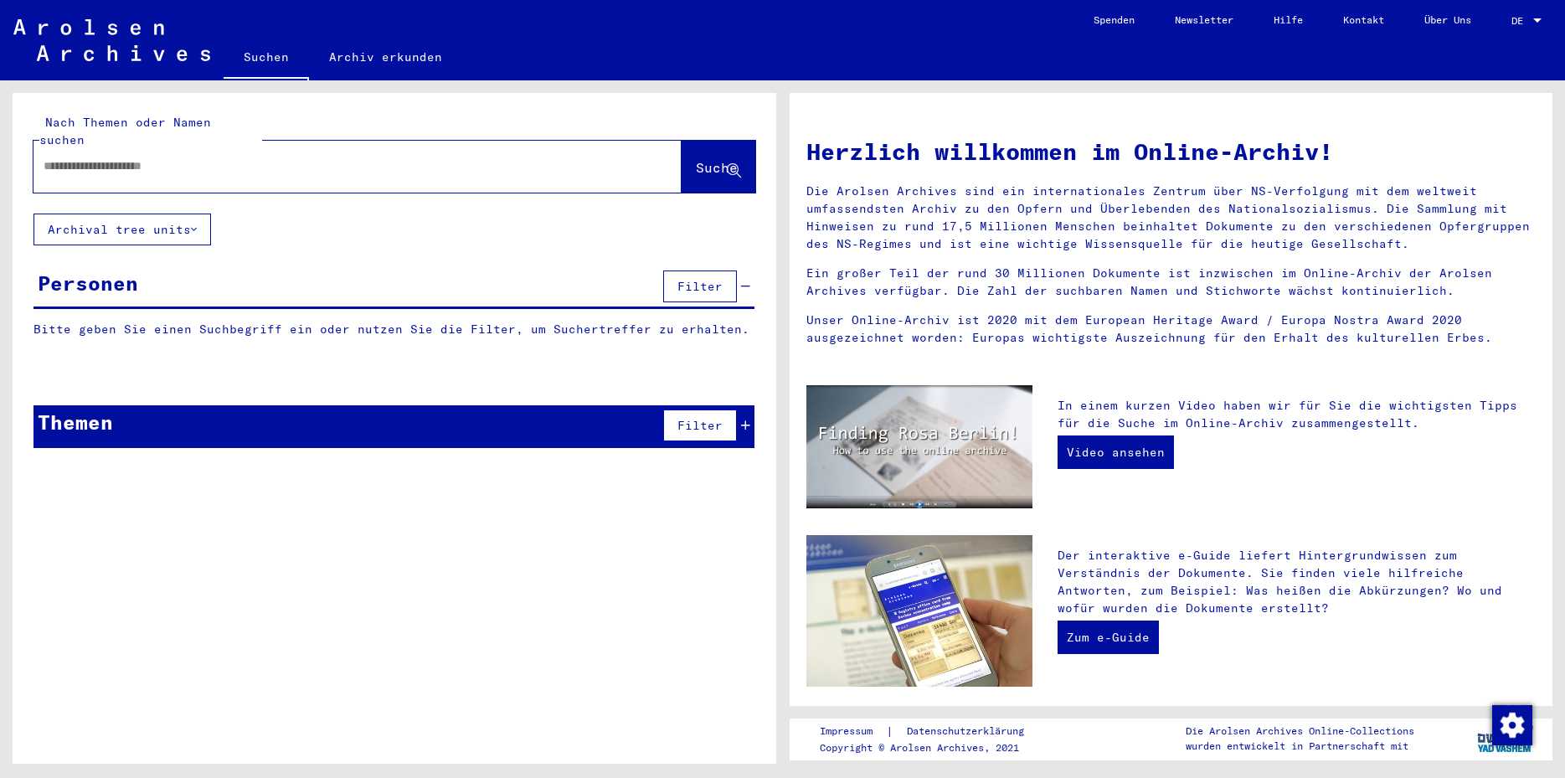
click at [108, 157] on input "text" at bounding box center [338, 166] width 588 height 18
type input "**********"
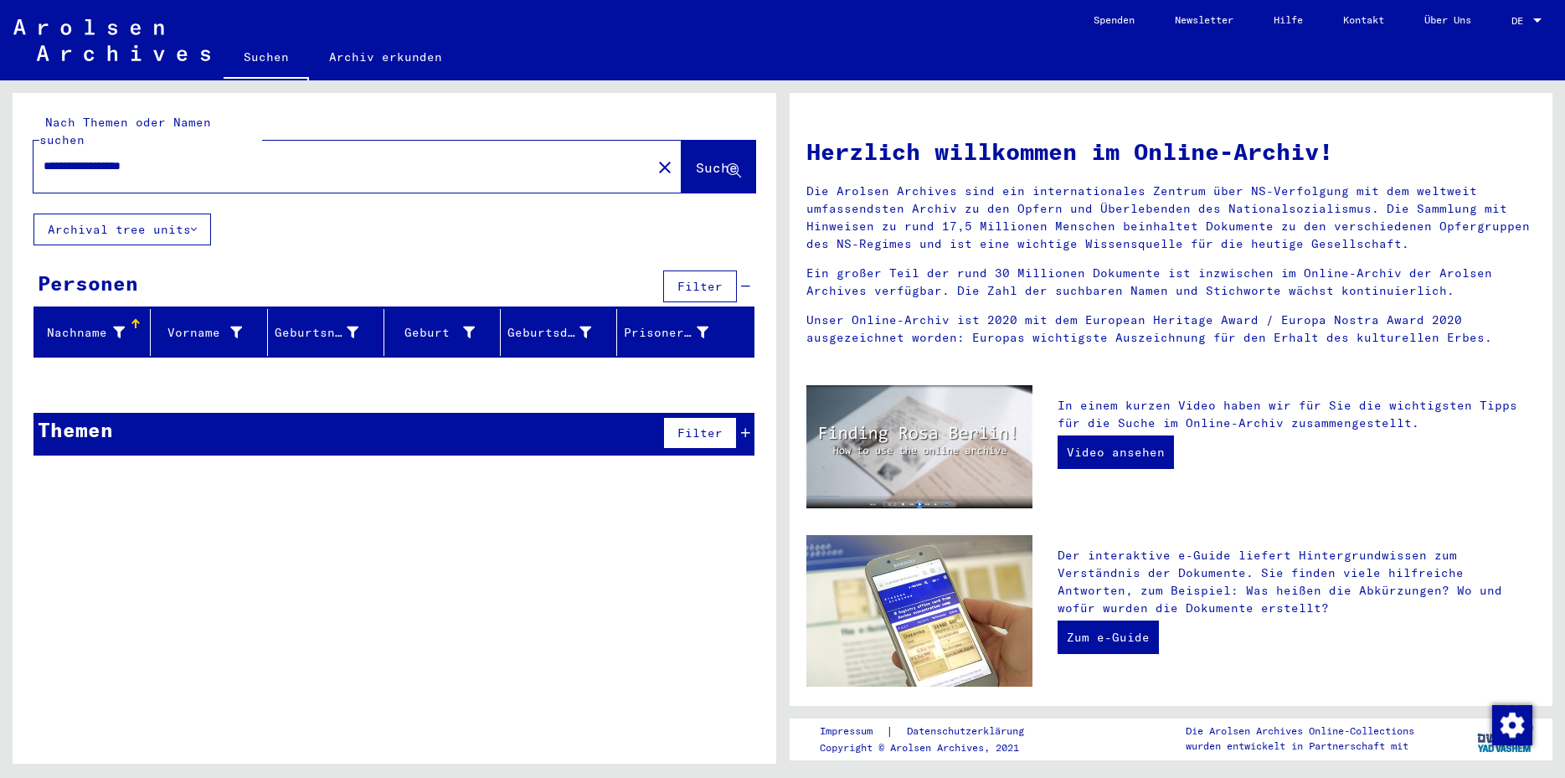
click at [655, 157] on mat-icon "close" at bounding box center [665, 167] width 20 height 20
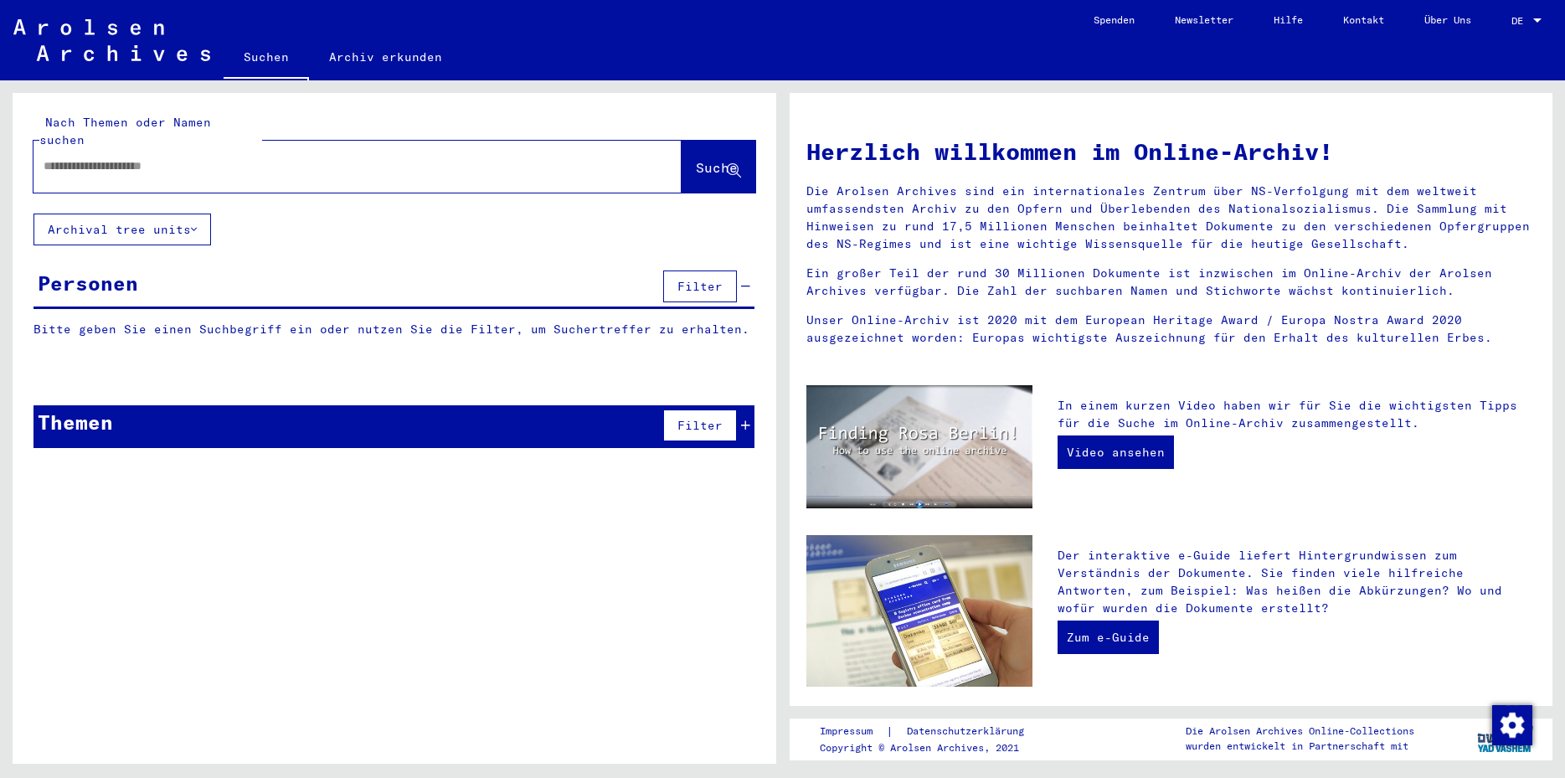
click at [50, 157] on input "text" at bounding box center [338, 166] width 588 height 18
type input "**********"
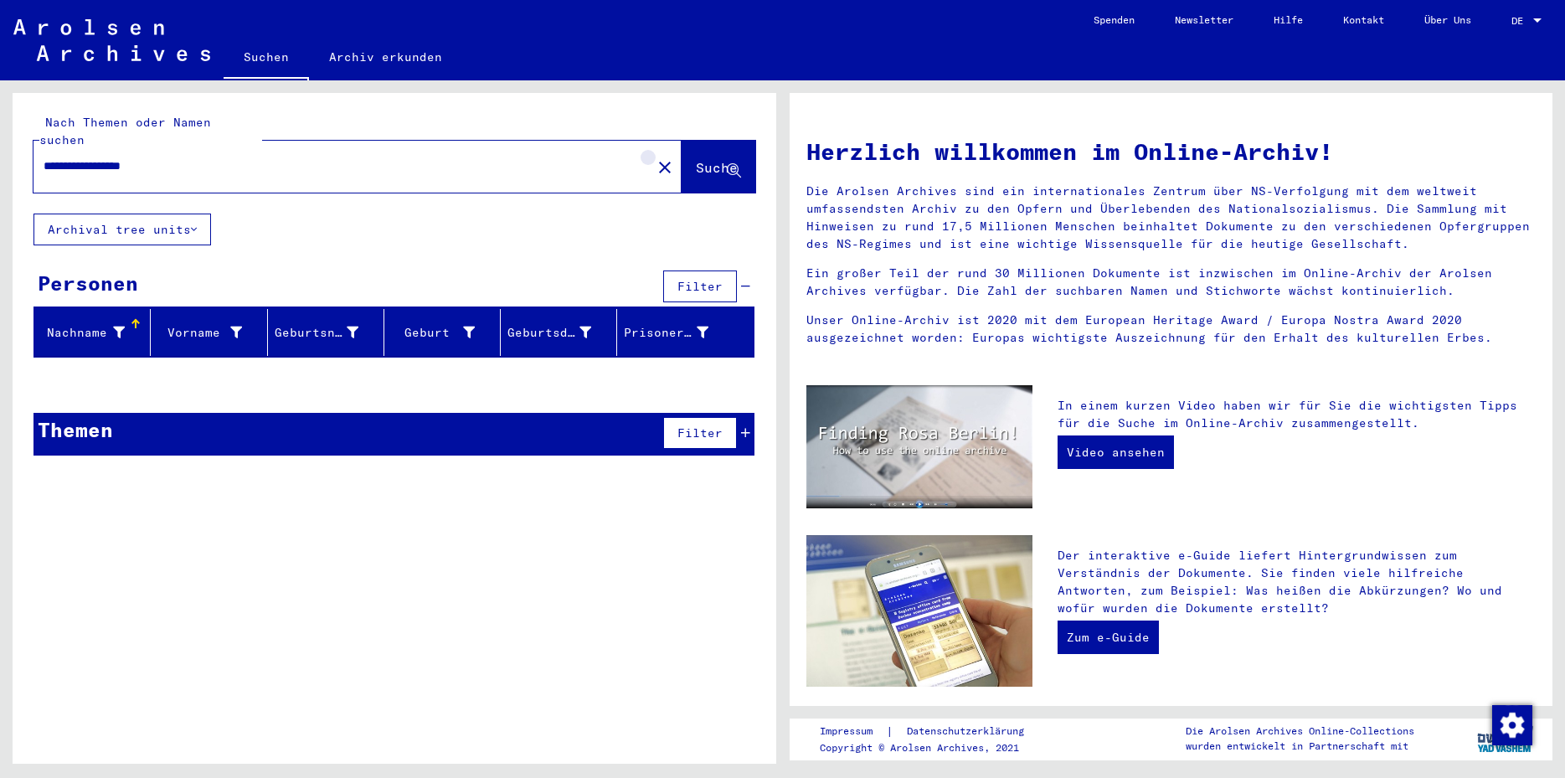
click at [655, 157] on mat-icon "close" at bounding box center [665, 167] width 20 height 20
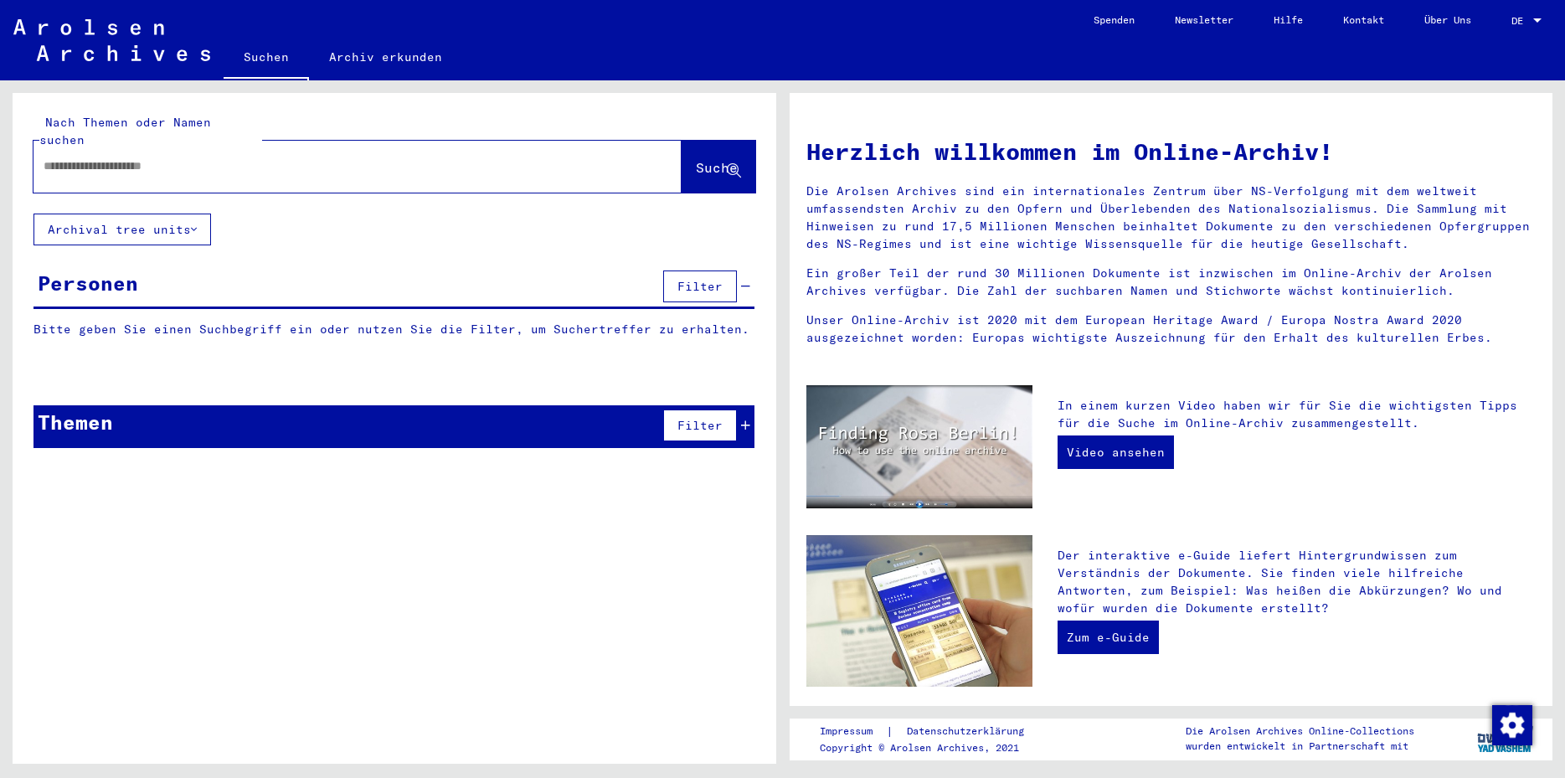
click at [78, 157] on input "text" at bounding box center [338, 166] width 588 height 18
type input "**********"
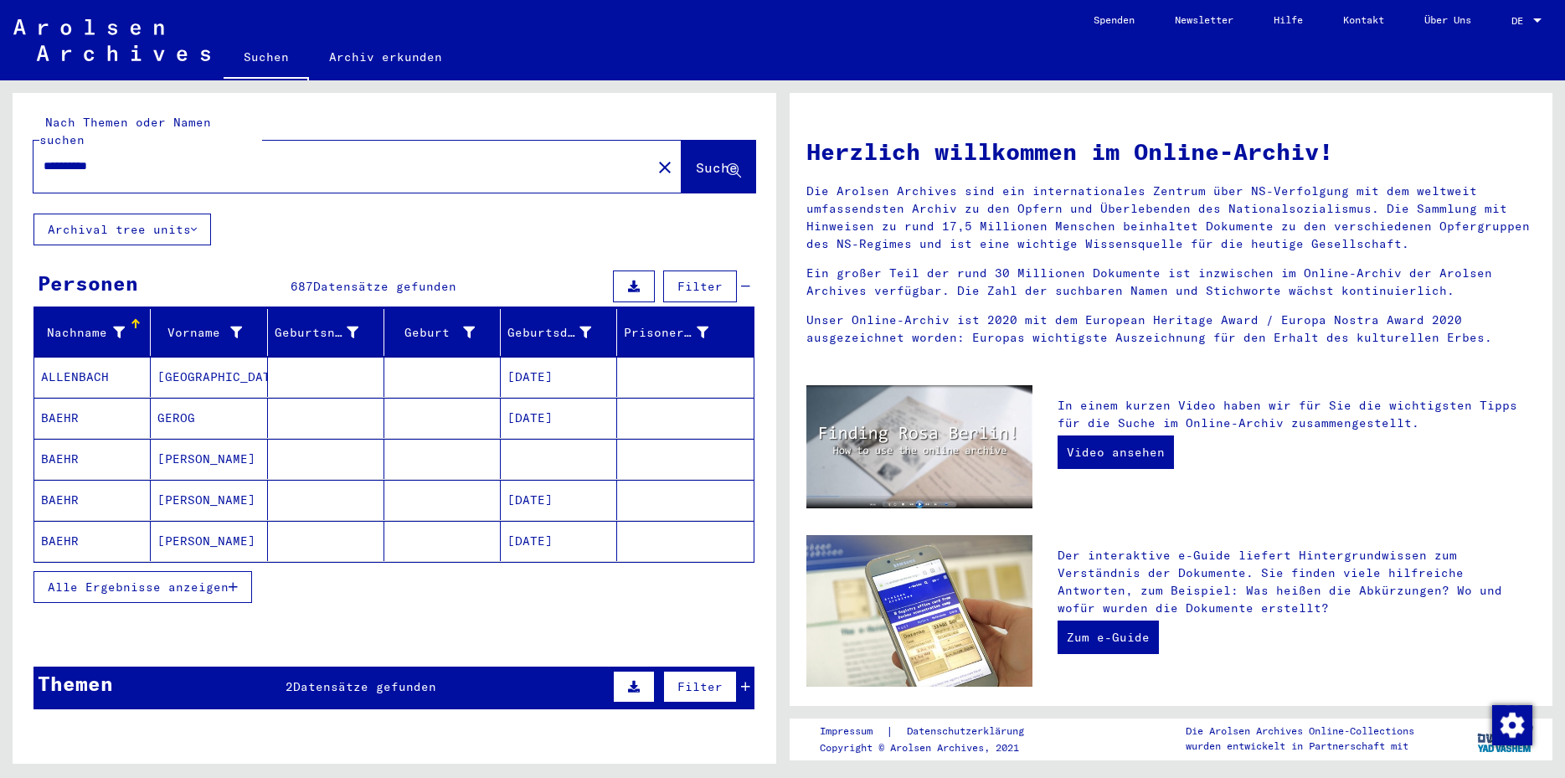
click at [239, 571] on button "Alle Ergebnisse anzeigen" at bounding box center [142, 587] width 219 height 32
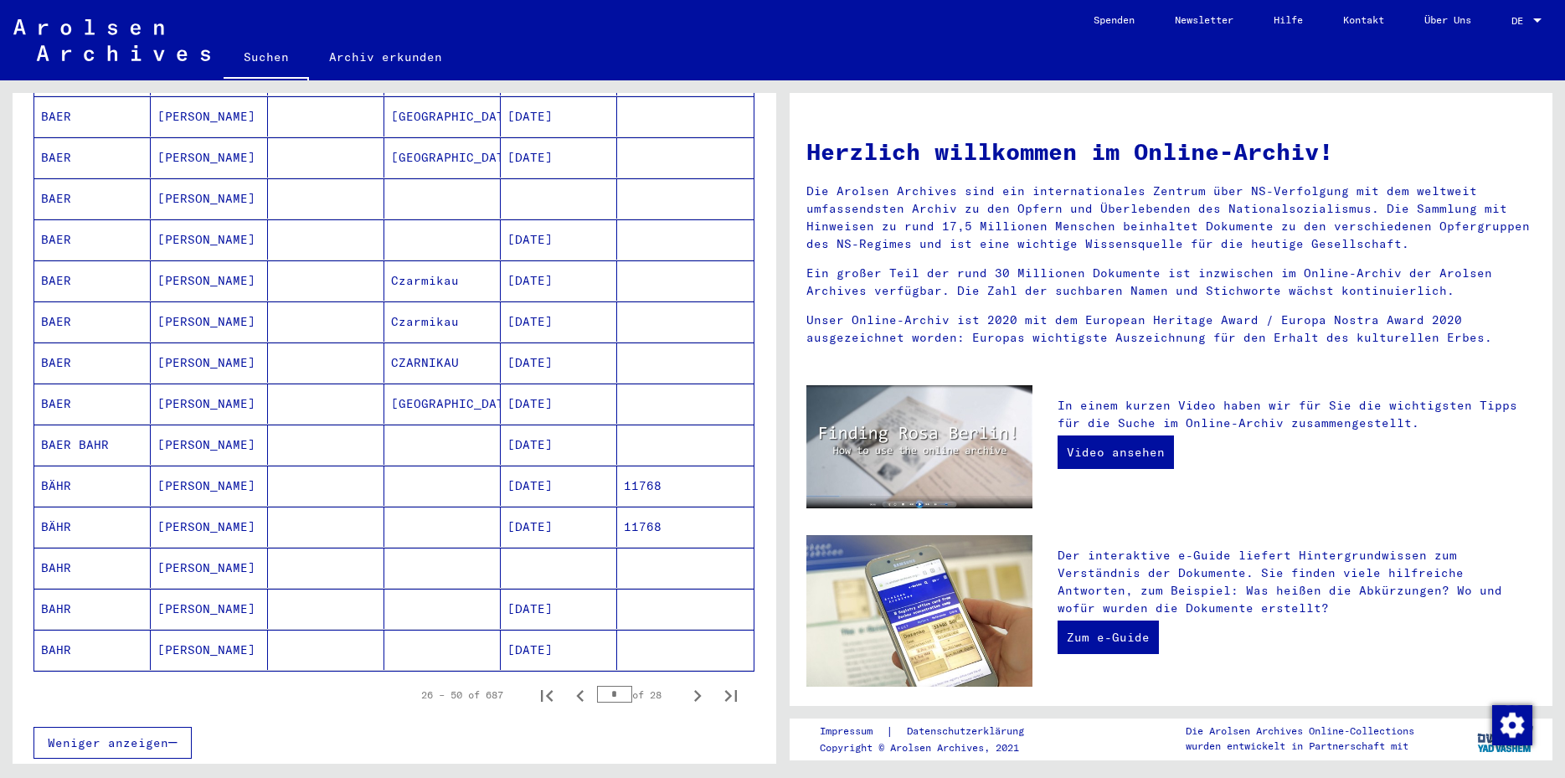
scroll to position [741, 0]
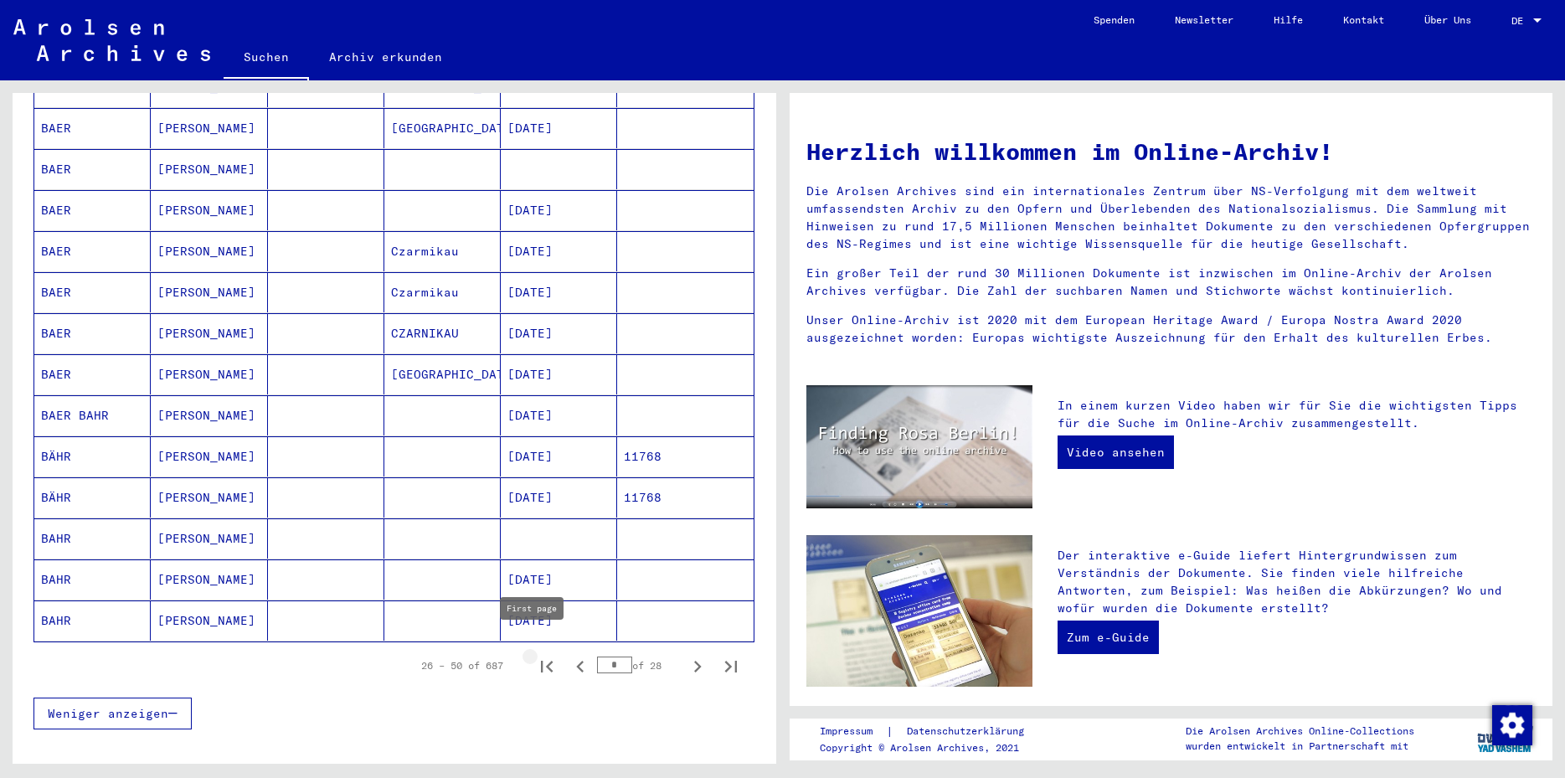
click at [535, 655] on icon "First page" at bounding box center [546, 666] width 23 height 23
click at [686, 655] on icon "Next page" at bounding box center [697, 666] width 23 height 23
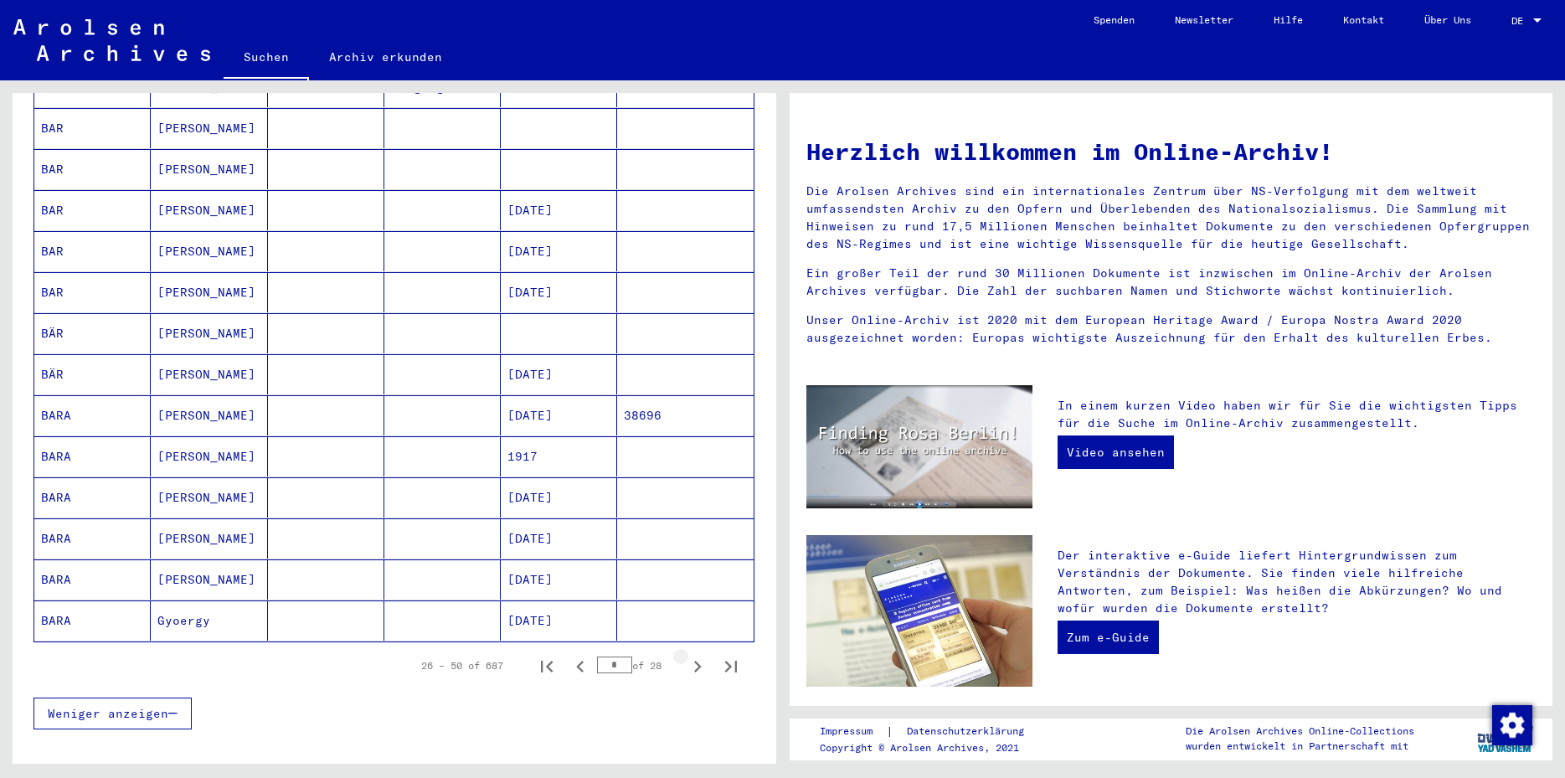
click at [686, 655] on icon "Next page" at bounding box center [697, 666] width 23 height 23
click at [569, 655] on icon "Previous page" at bounding box center [580, 666] width 23 height 23
type input "*"
click at [574, 316] on mat-cell at bounding box center [559, 333] width 116 height 40
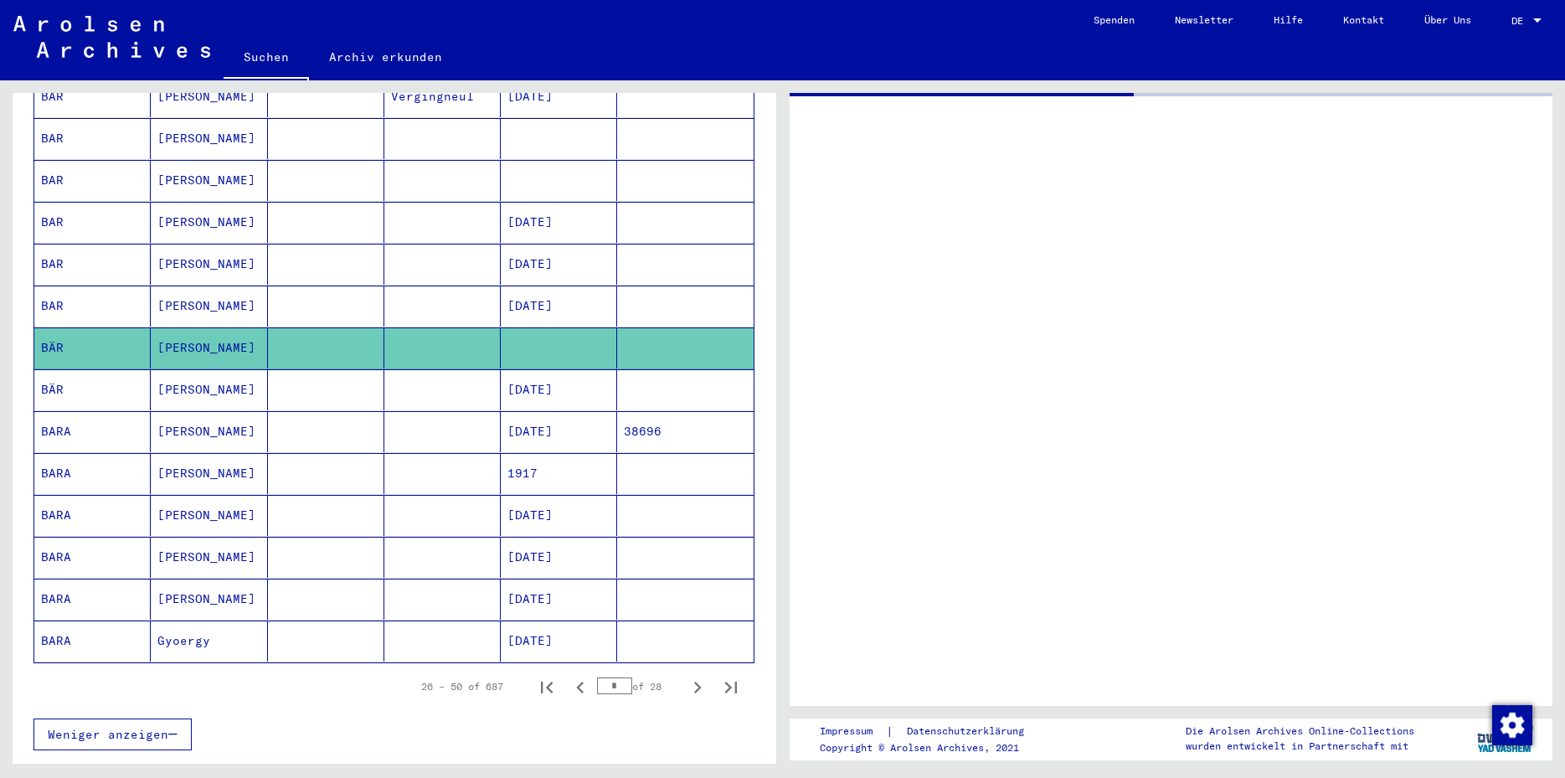
scroll to position [751, 0]
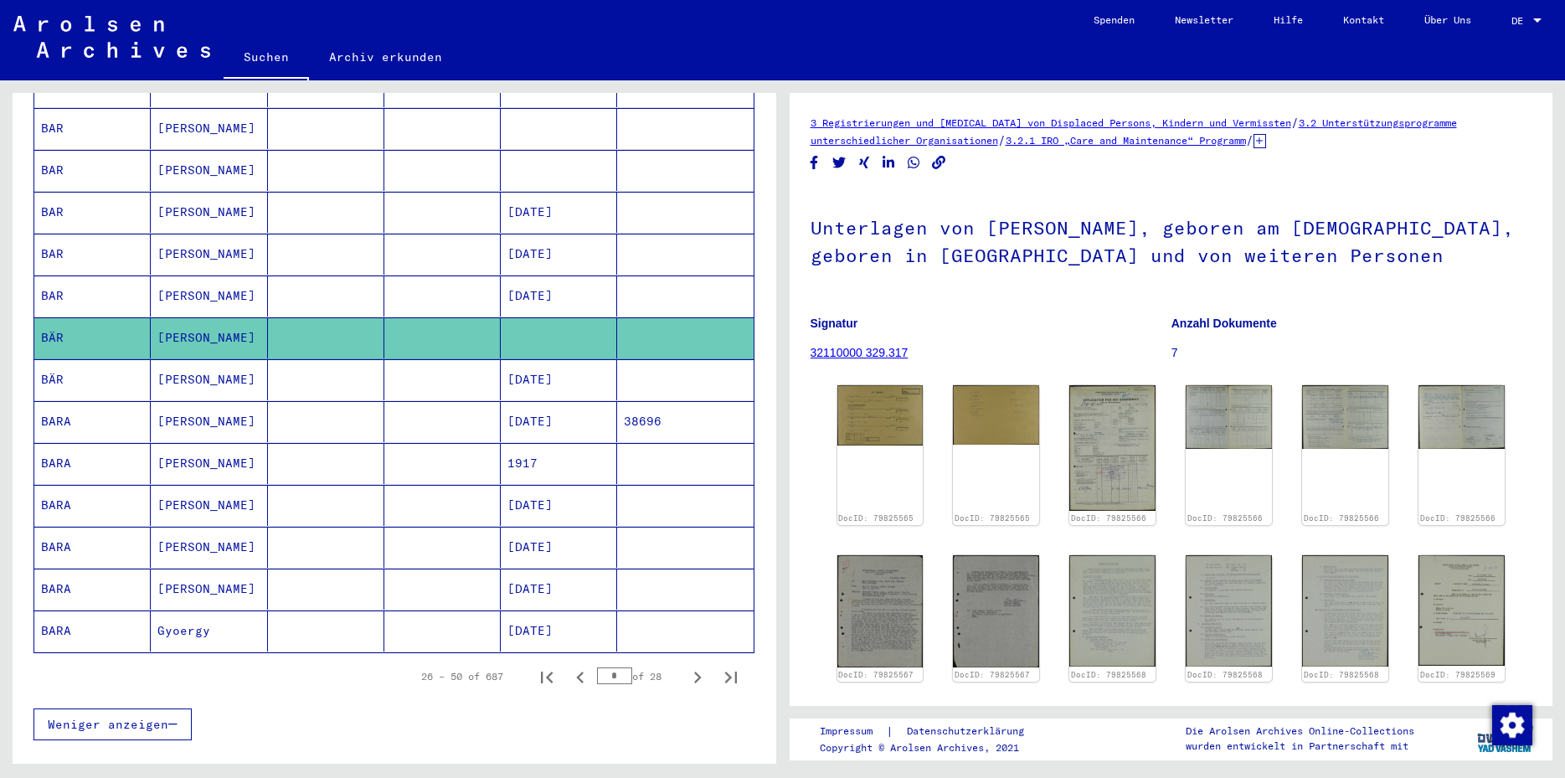
click at [582, 363] on mat-cell "[DATE]" at bounding box center [559, 379] width 116 height 41
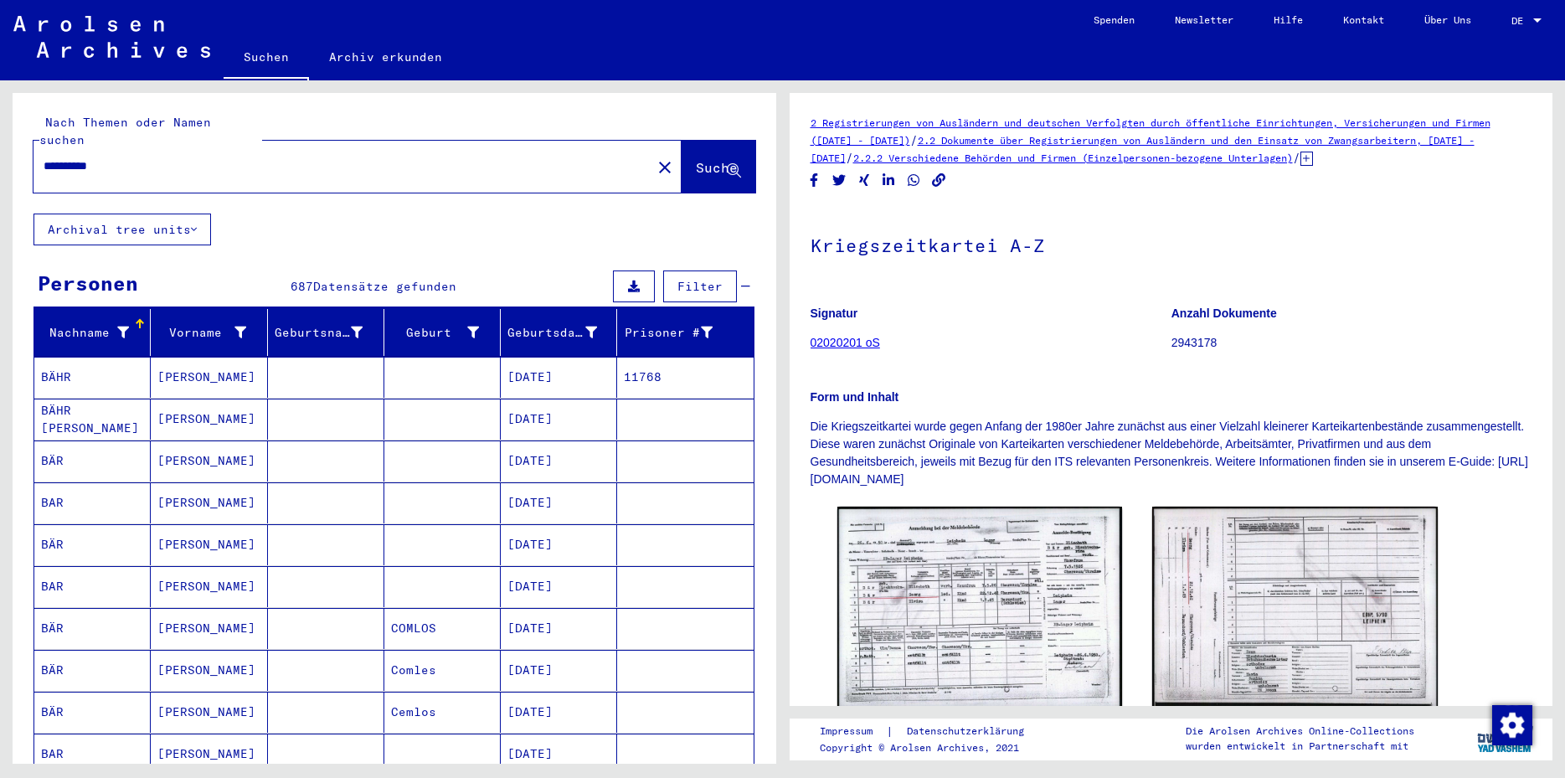
click at [94, 157] on input "**********" at bounding box center [343, 166] width 598 height 18
type input "*********"
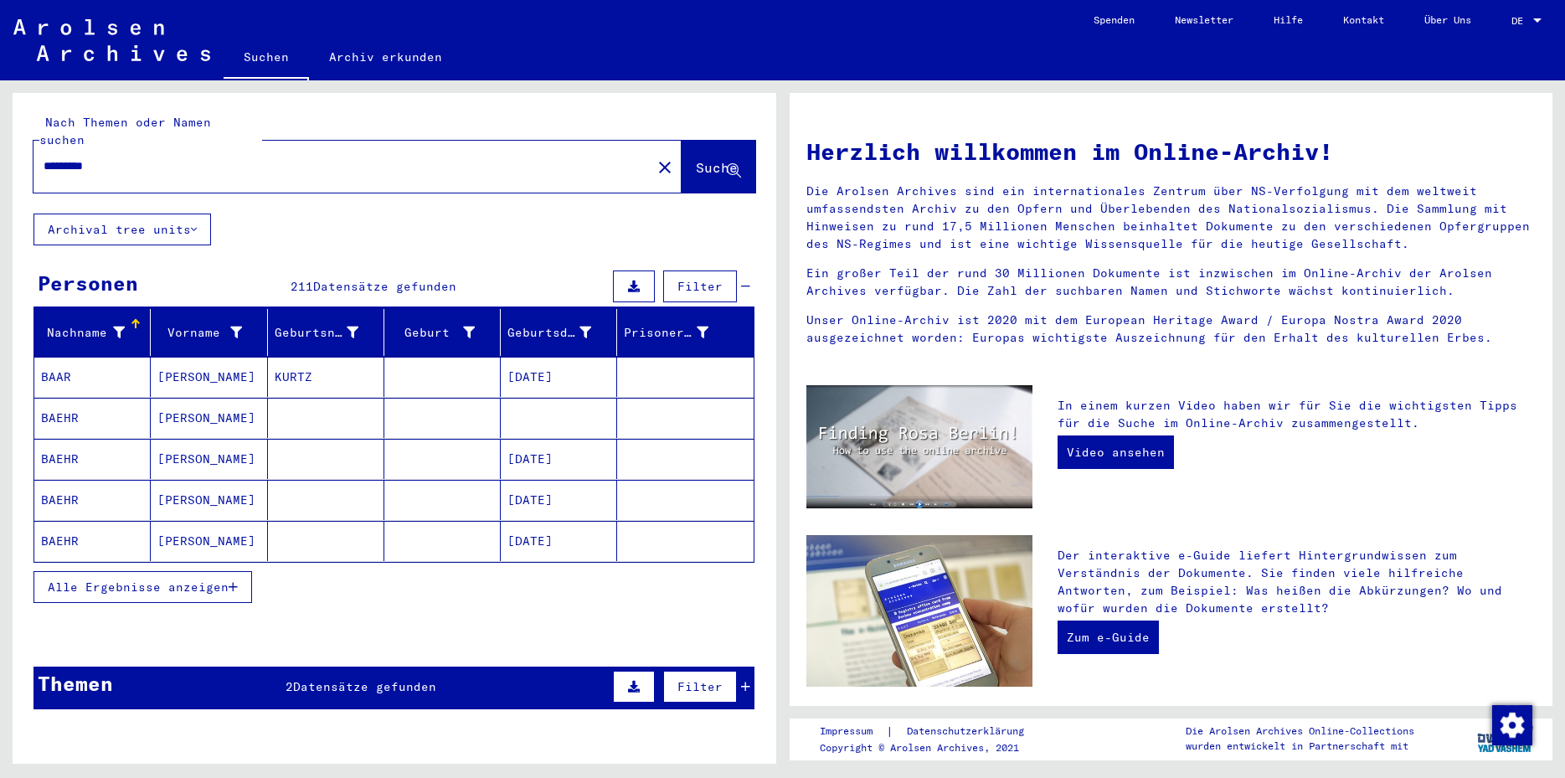
click at [232, 581] on icon "button" at bounding box center [233, 587] width 9 height 12
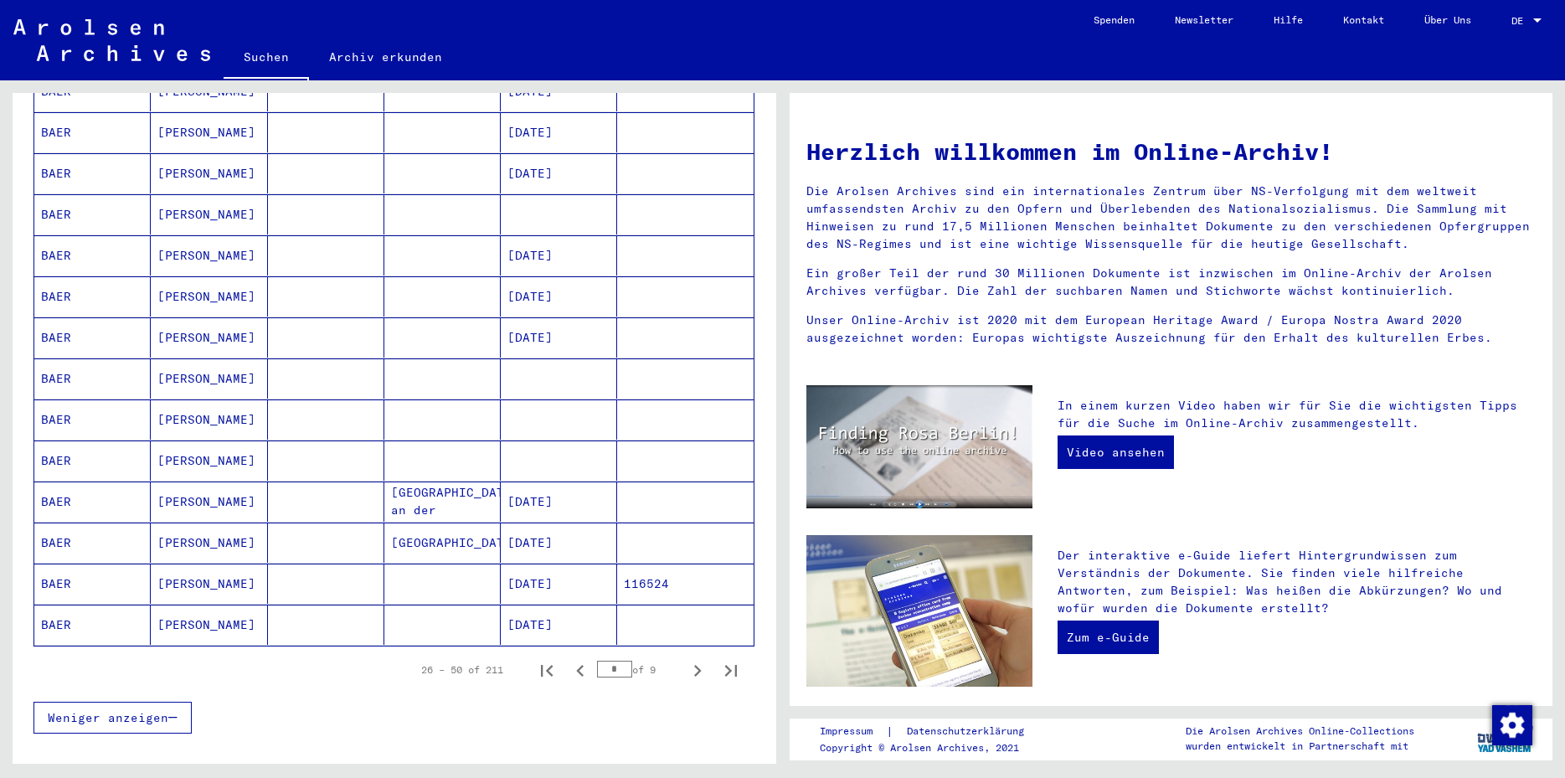
scroll to position [767, 0]
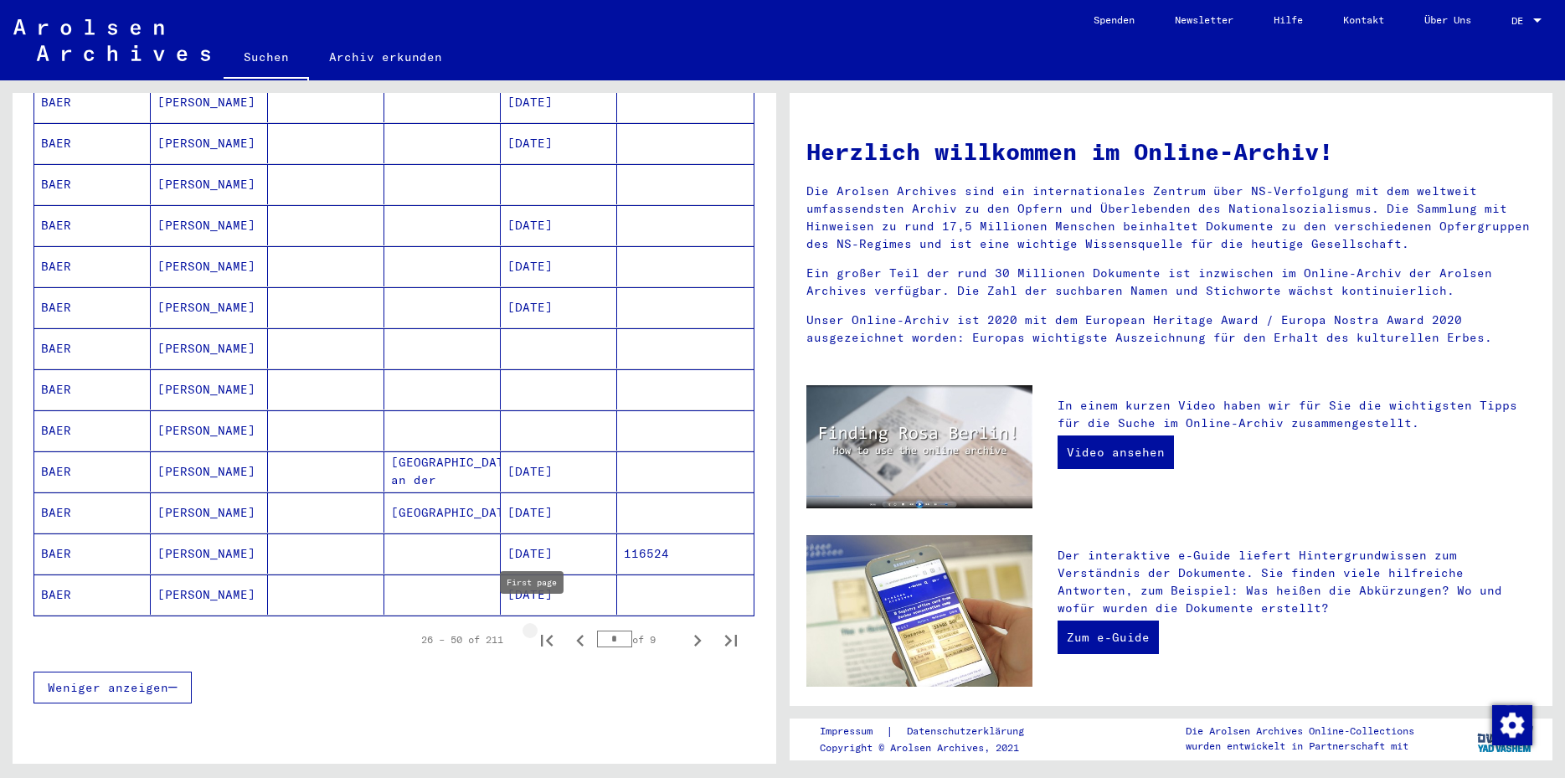
click at [535, 629] on icon "First page" at bounding box center [546, 640] width 23 height 23
click at [694, 635] on icon "Next page" at bounding box center [698, 641] width 8 height 12
type input "*"
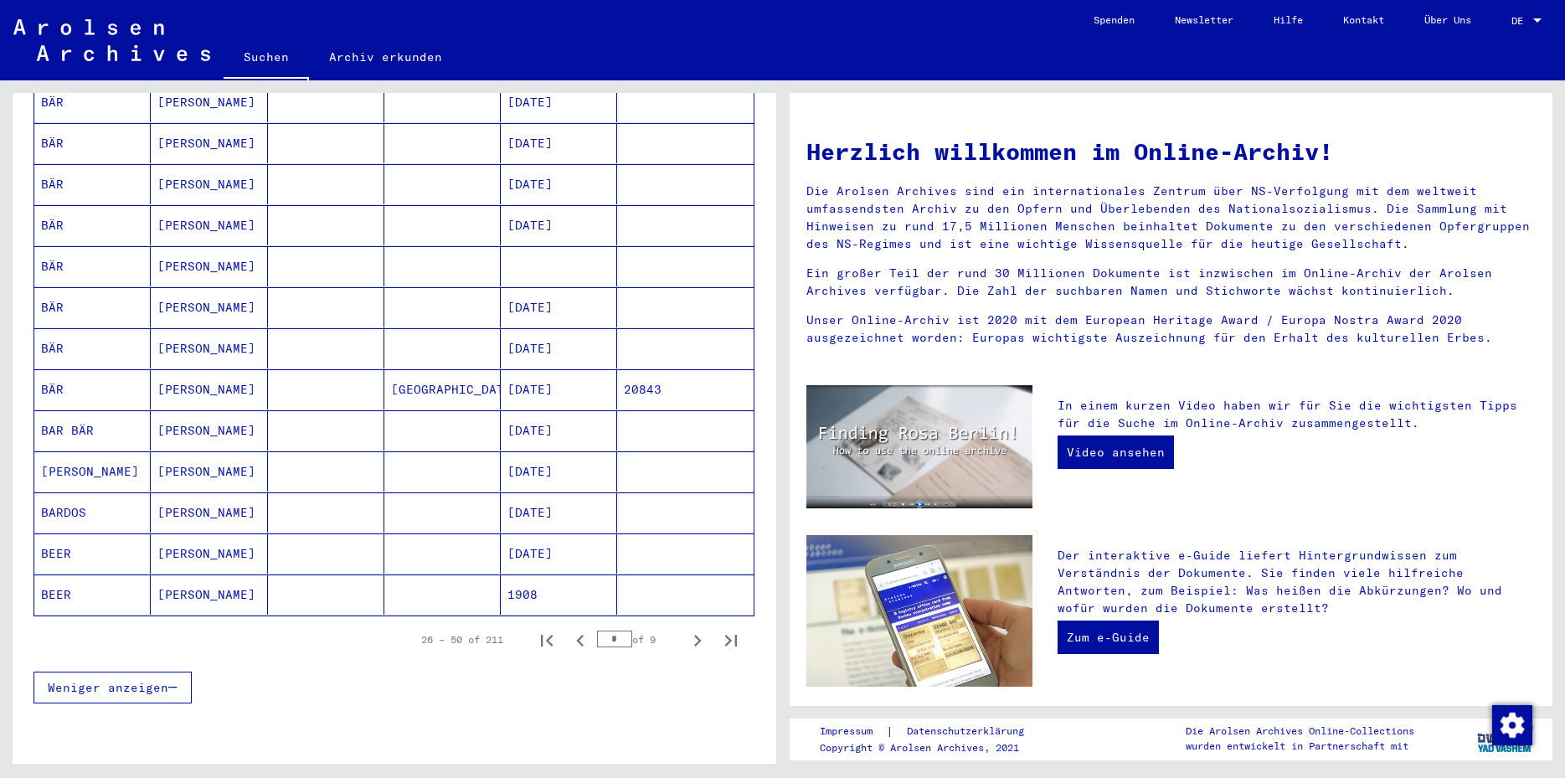
click at [666, 370] on mat-cell "20843" at bounding box center [685, 389] width 136 height 40
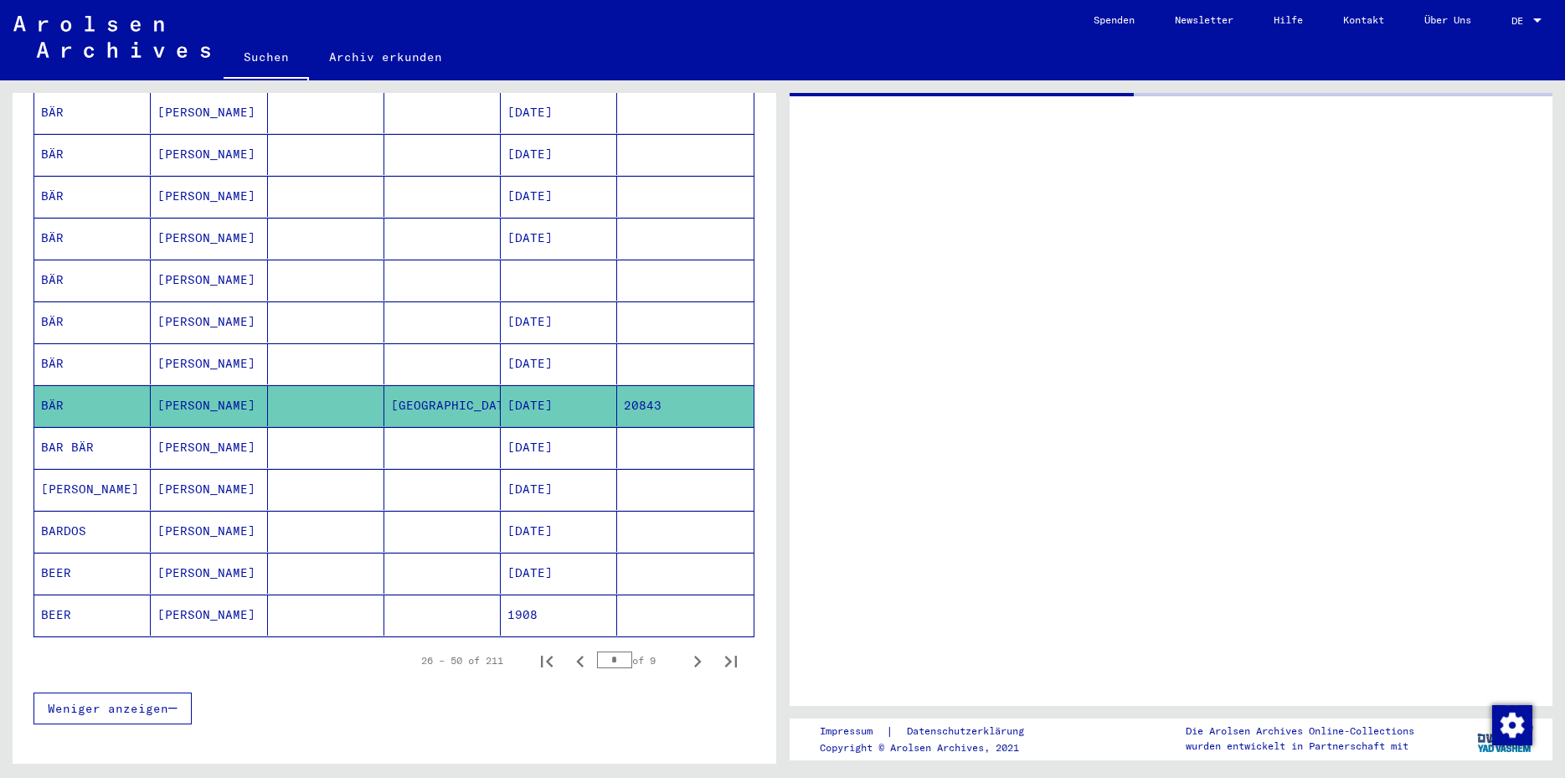
scroll to position [777, 0]
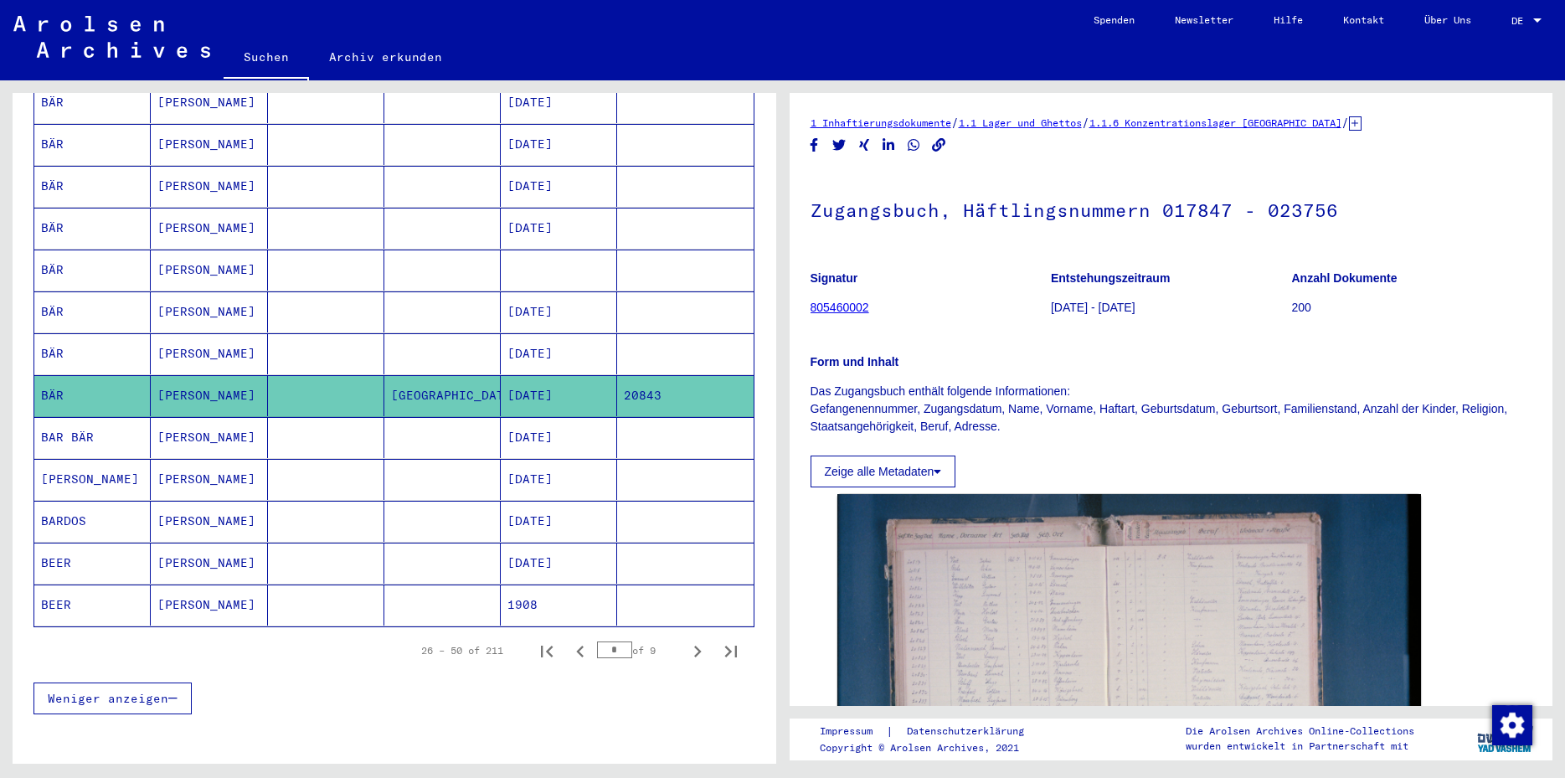
click at [558, 334] on mat-cell "[DATE]" at bounding box center [559, 353] width 116 height 41
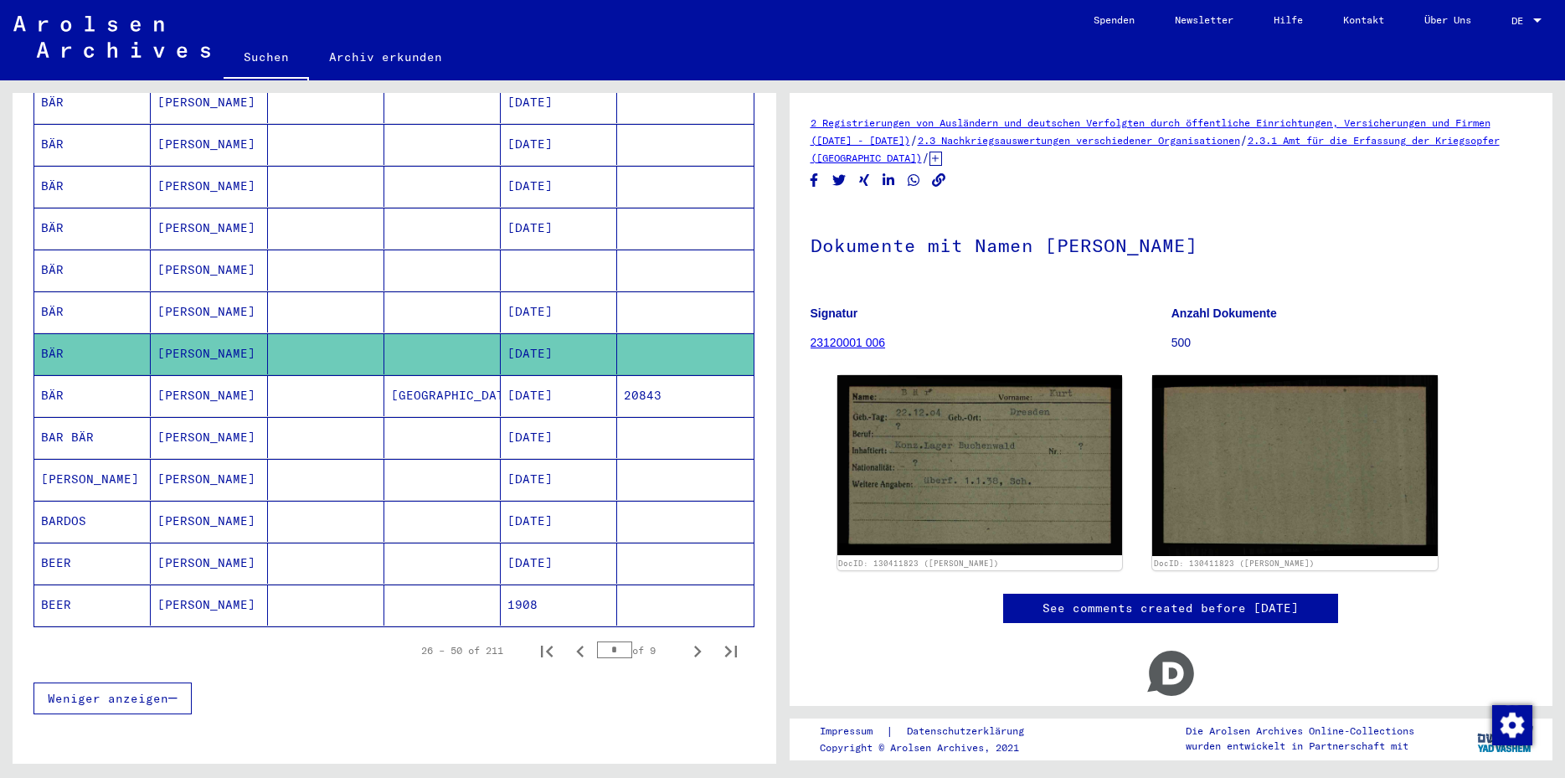
click at [543, 250] on mat-cell at bounding box center [559, 270] width 116 height 41
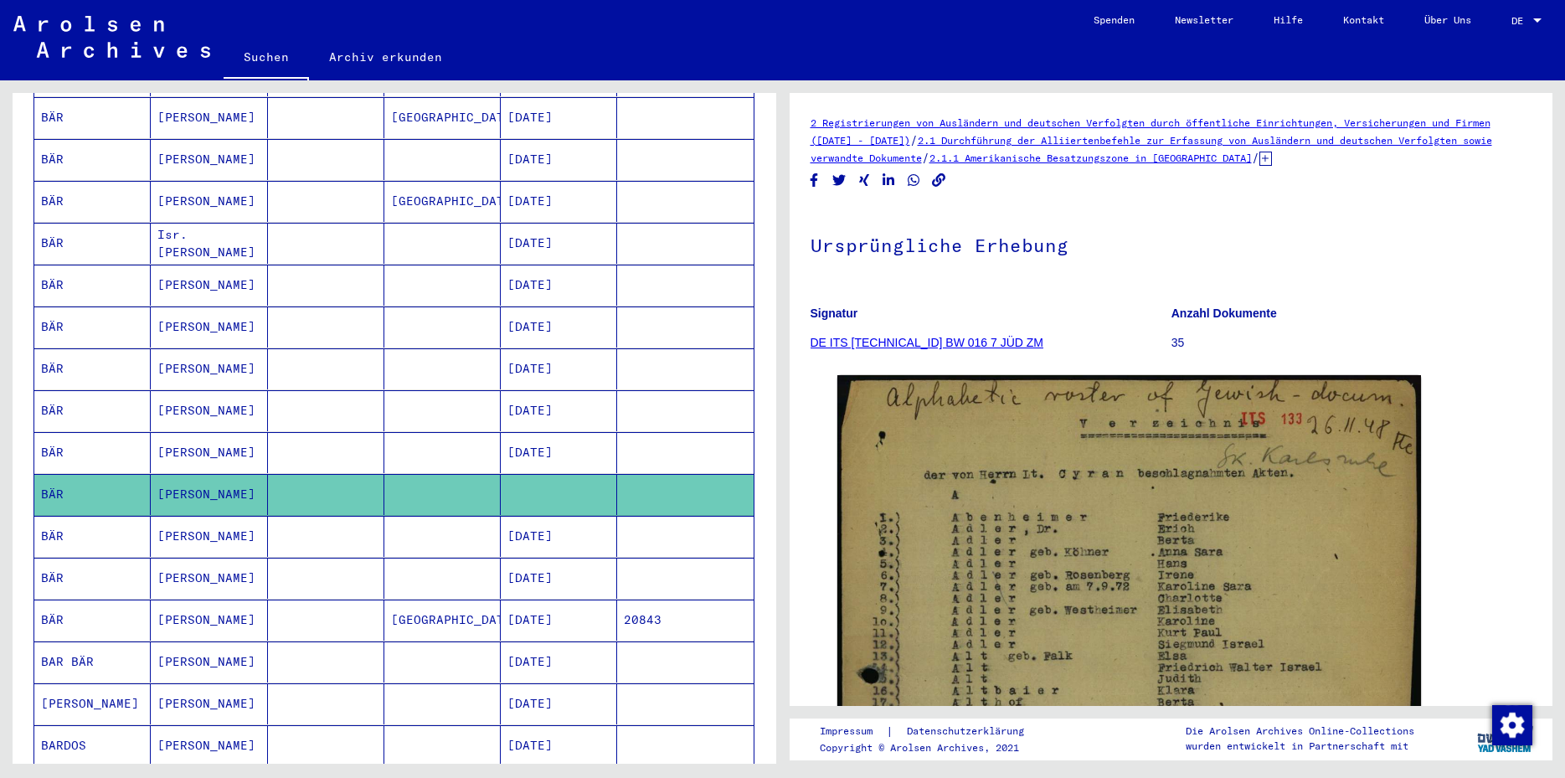
scroll to position [540, 0]
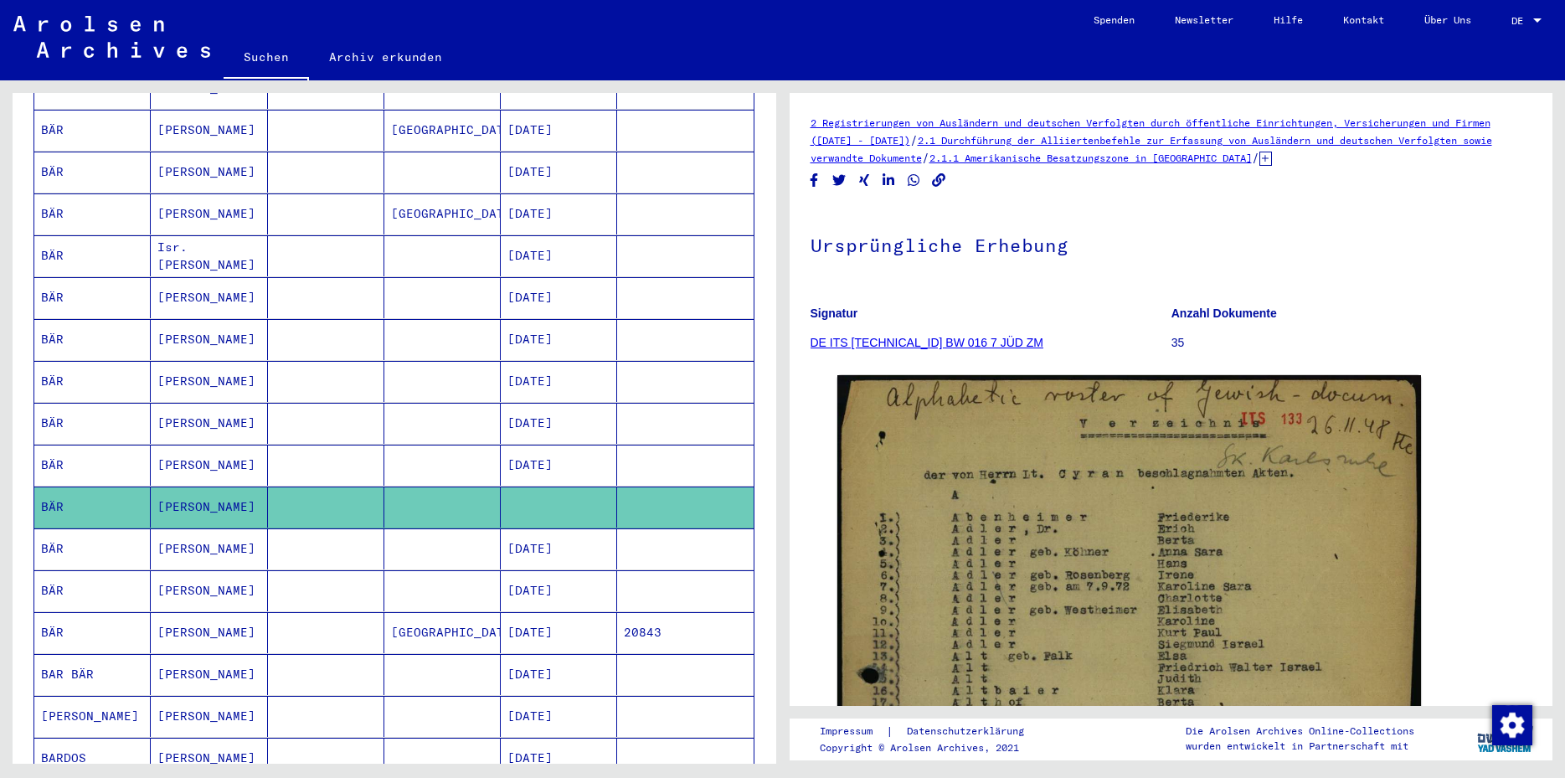
click at [568, 195] on mat-cell "[DATE]" at bounding box center [559, 213] width 116 height 41
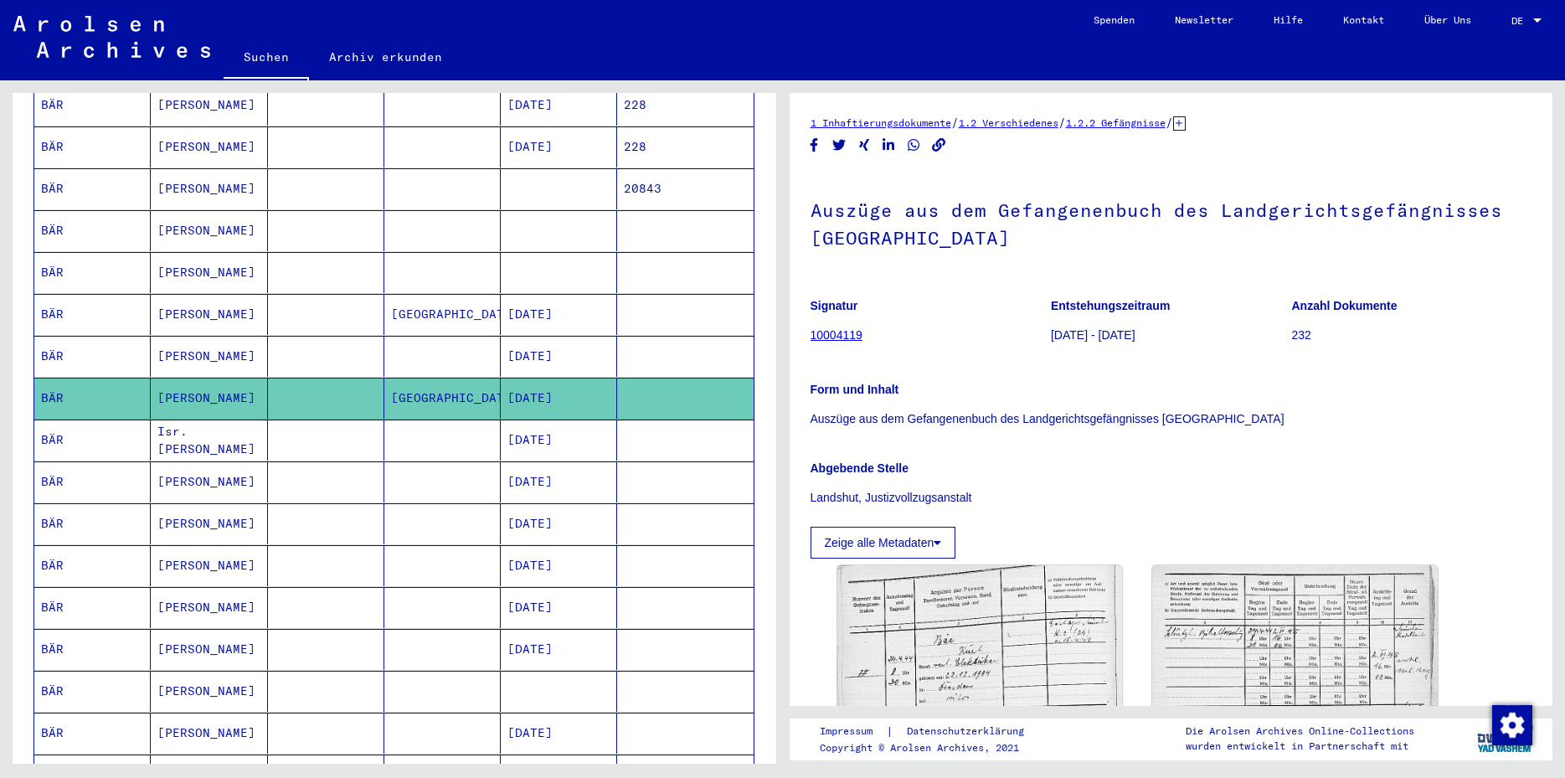
scroll to position [343, 0]
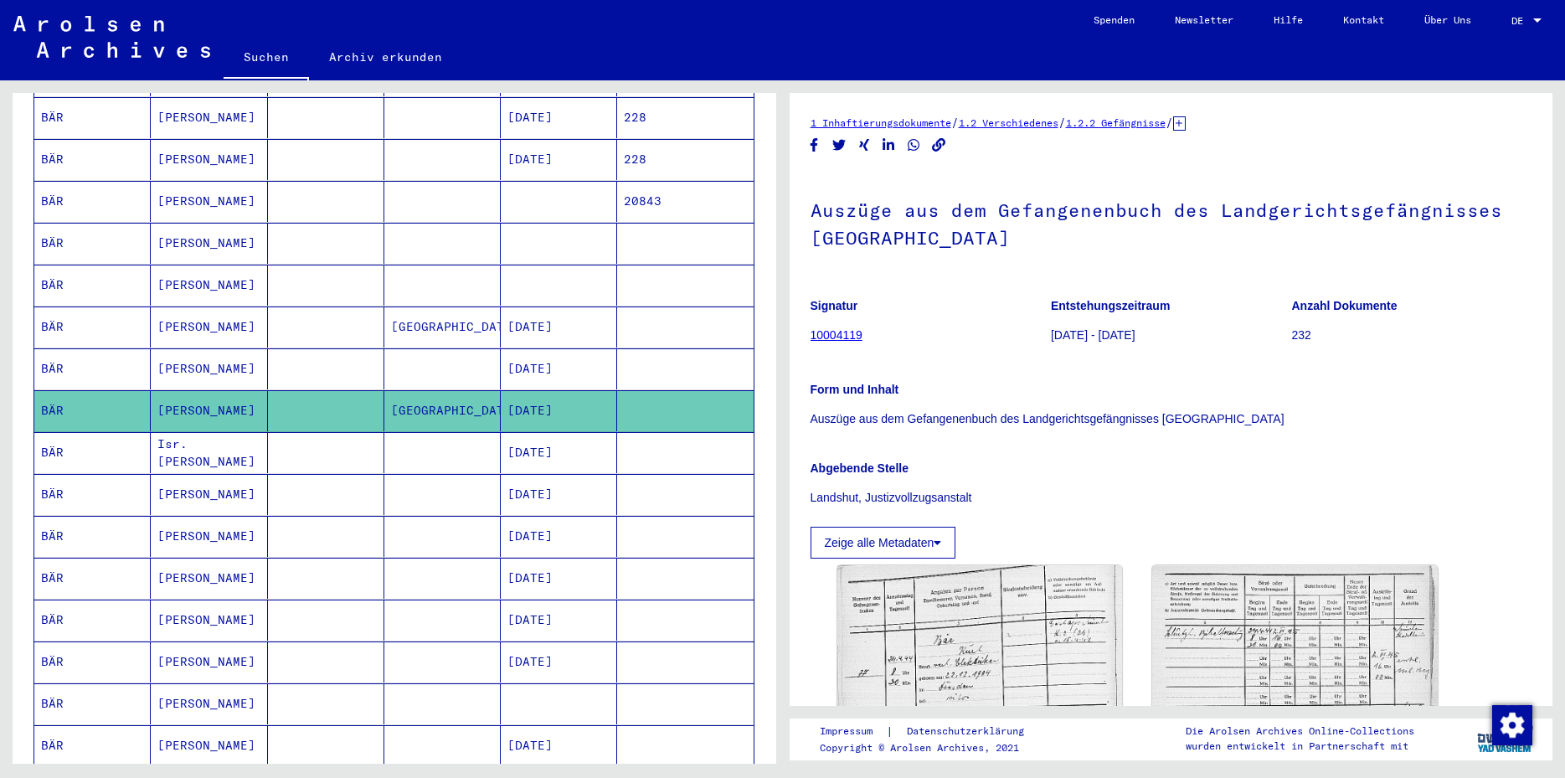
click at [545, 145] on mat-cell "[DATE]" at bounding box center [559, 159] width 116 height 41
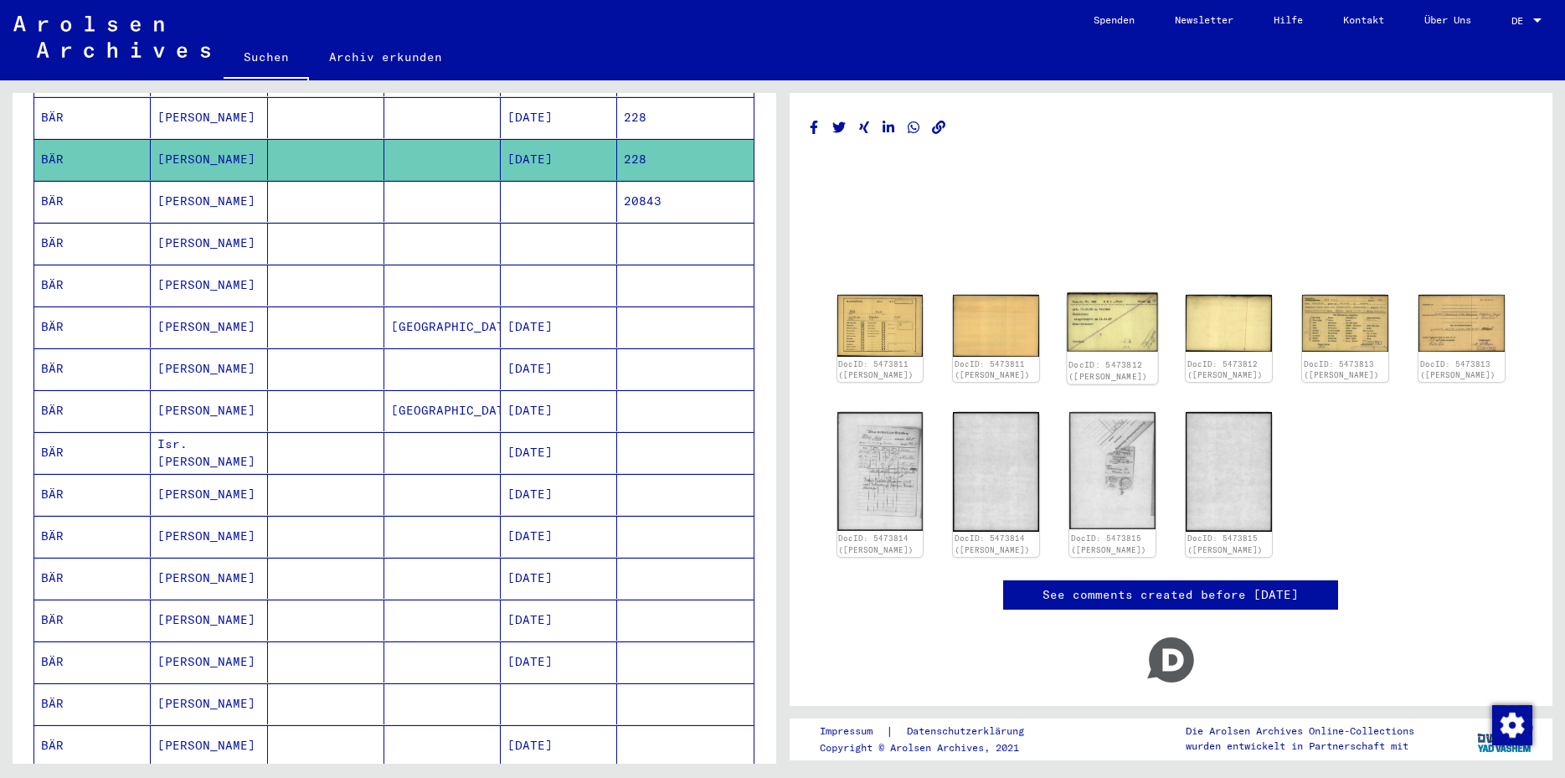
click at [1099, 332] on img at bounding box center [1113, 322] width 90 height 59
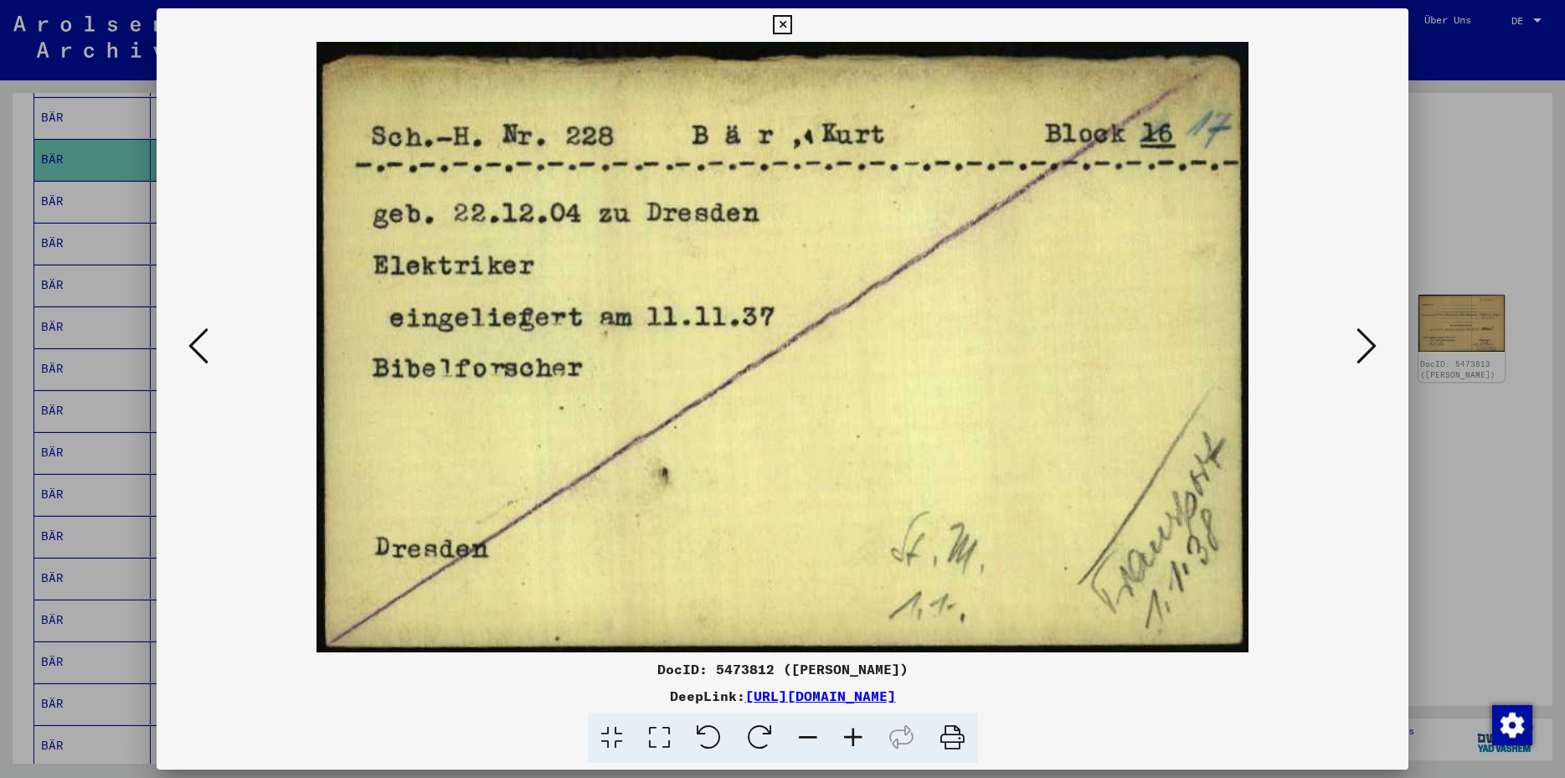
click at [1363, 344] on icon at bounding box center [1366, 346] width 20 height 40
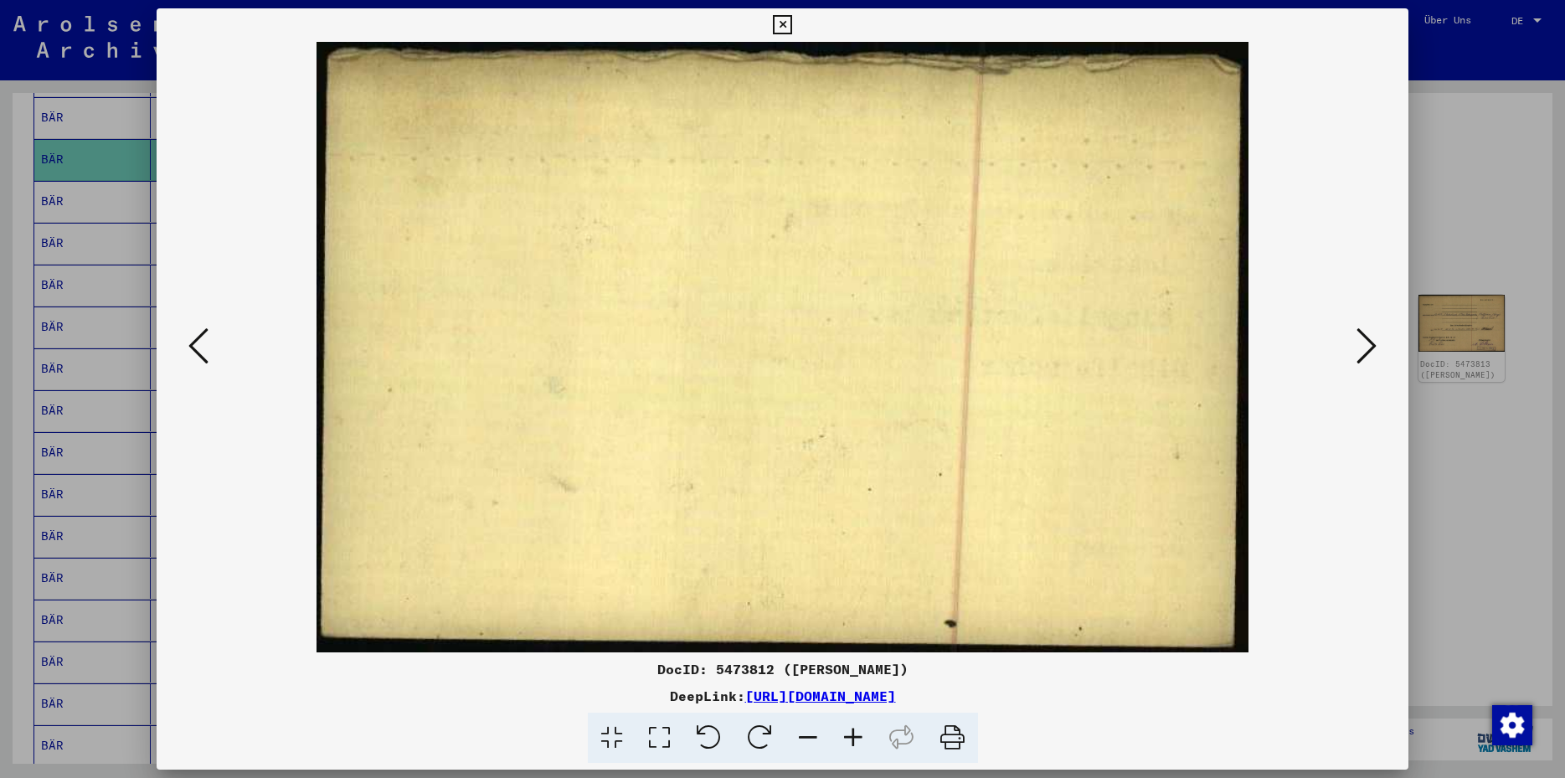
click at [1363, 344] on icon at bounding box center [1366, 346] width 20 height 40
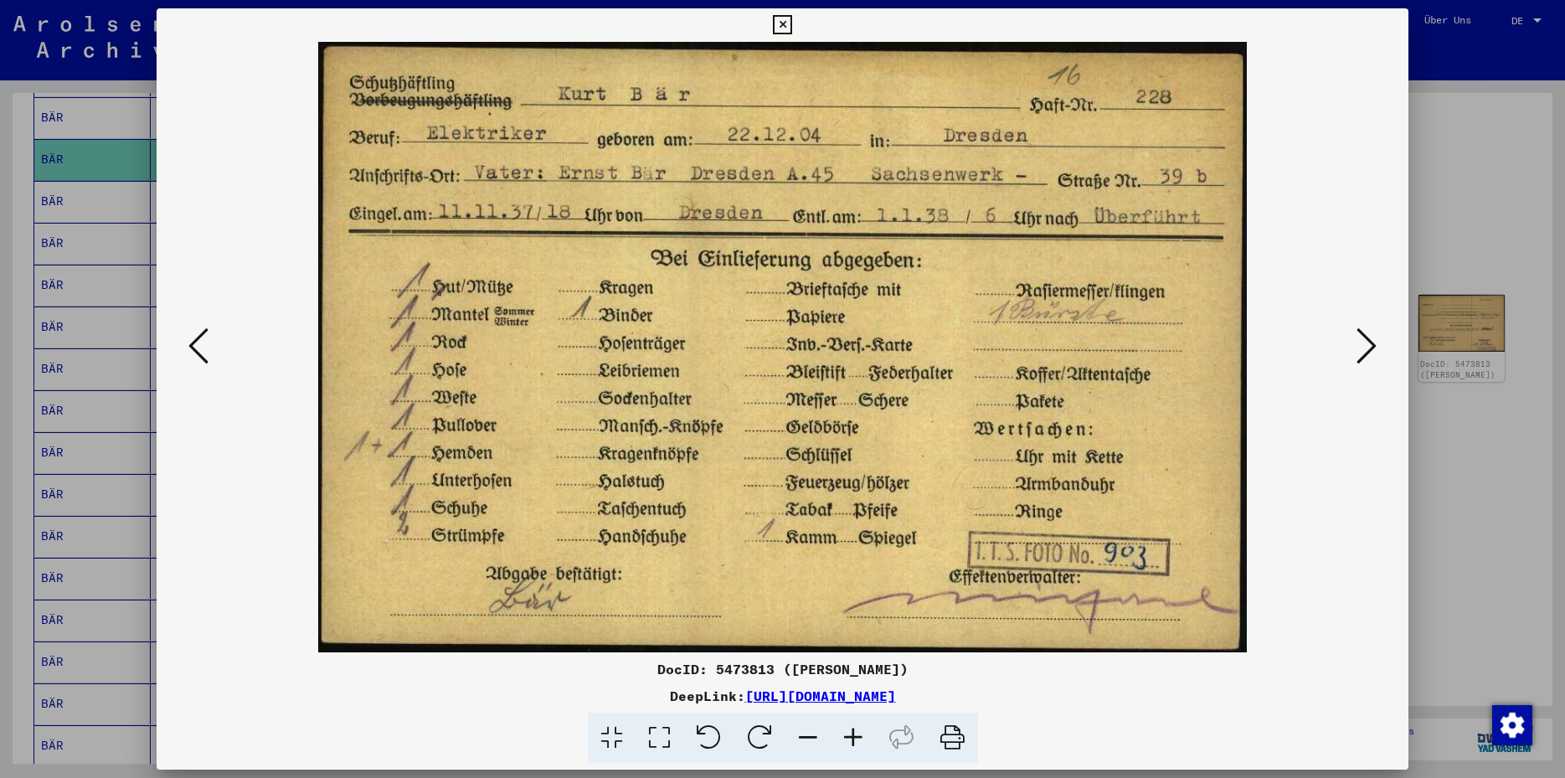
click at [1363, 344] on icon at bounding box center [1366, 346] width 20 height 40
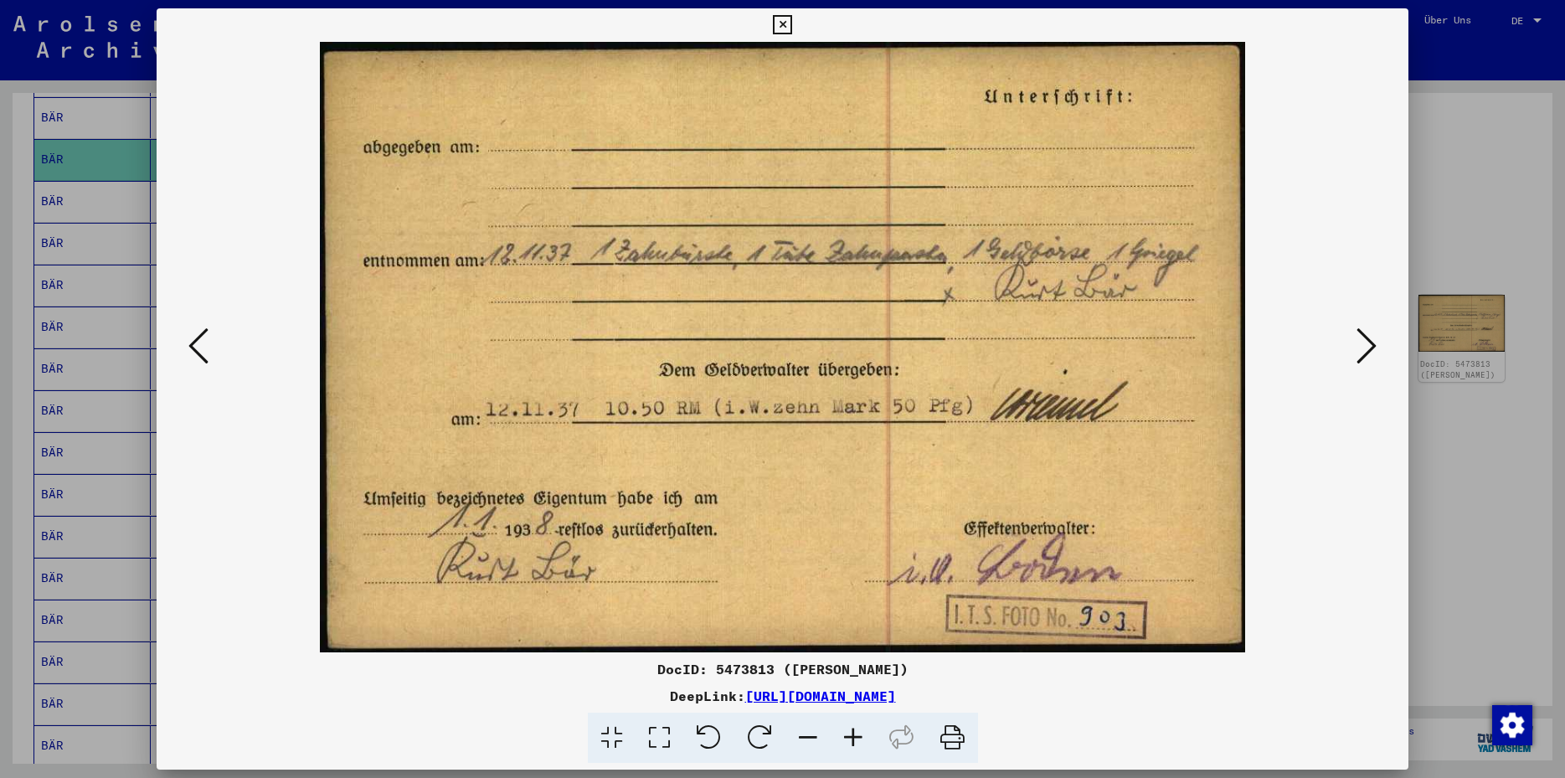
click at [1363, 344] on icon at bounding box center [1366, 346] width 20 height 40
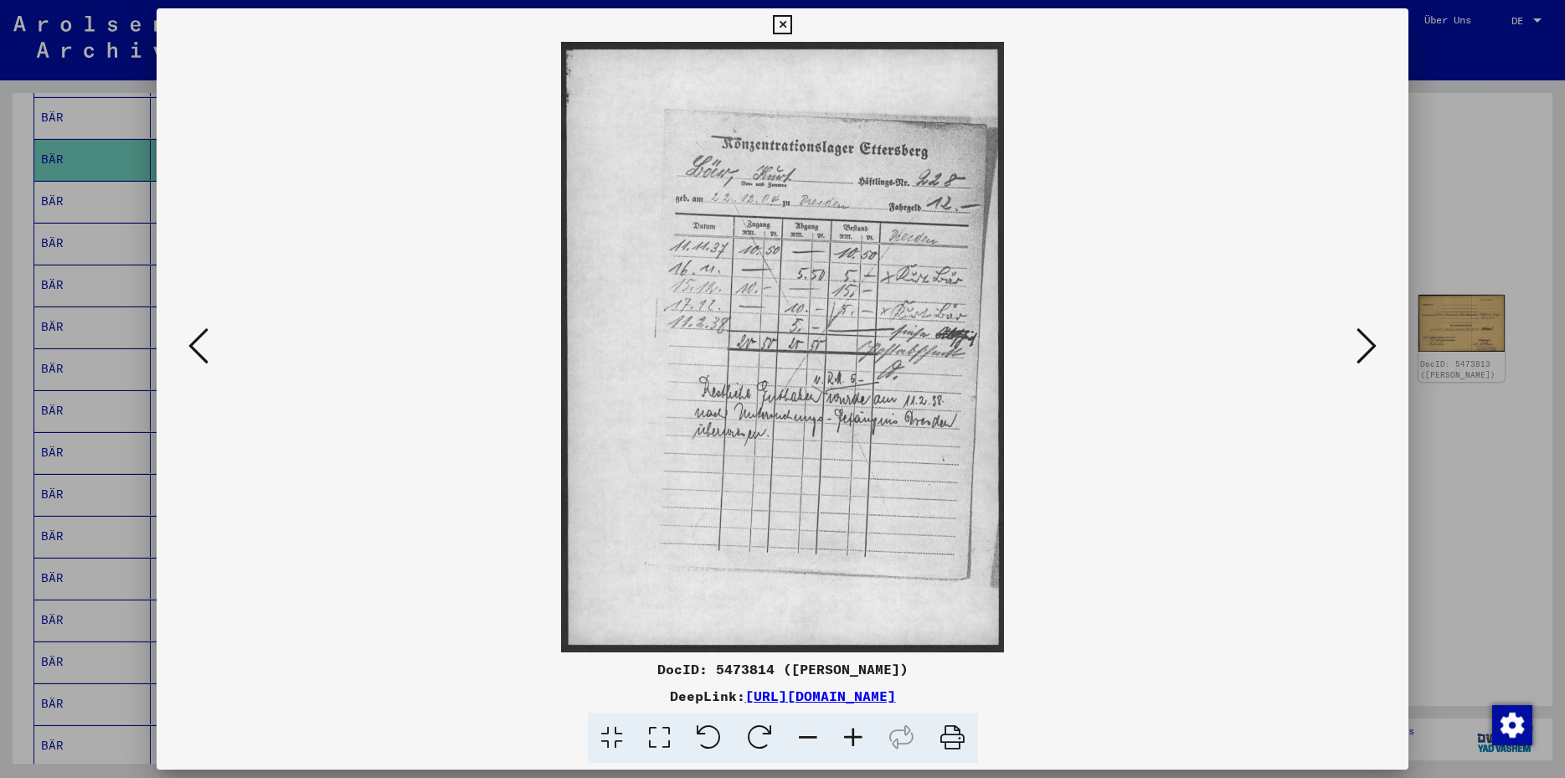
click at [1363, 344] on icon at bounding box center [1366, 346] width 20 height 40
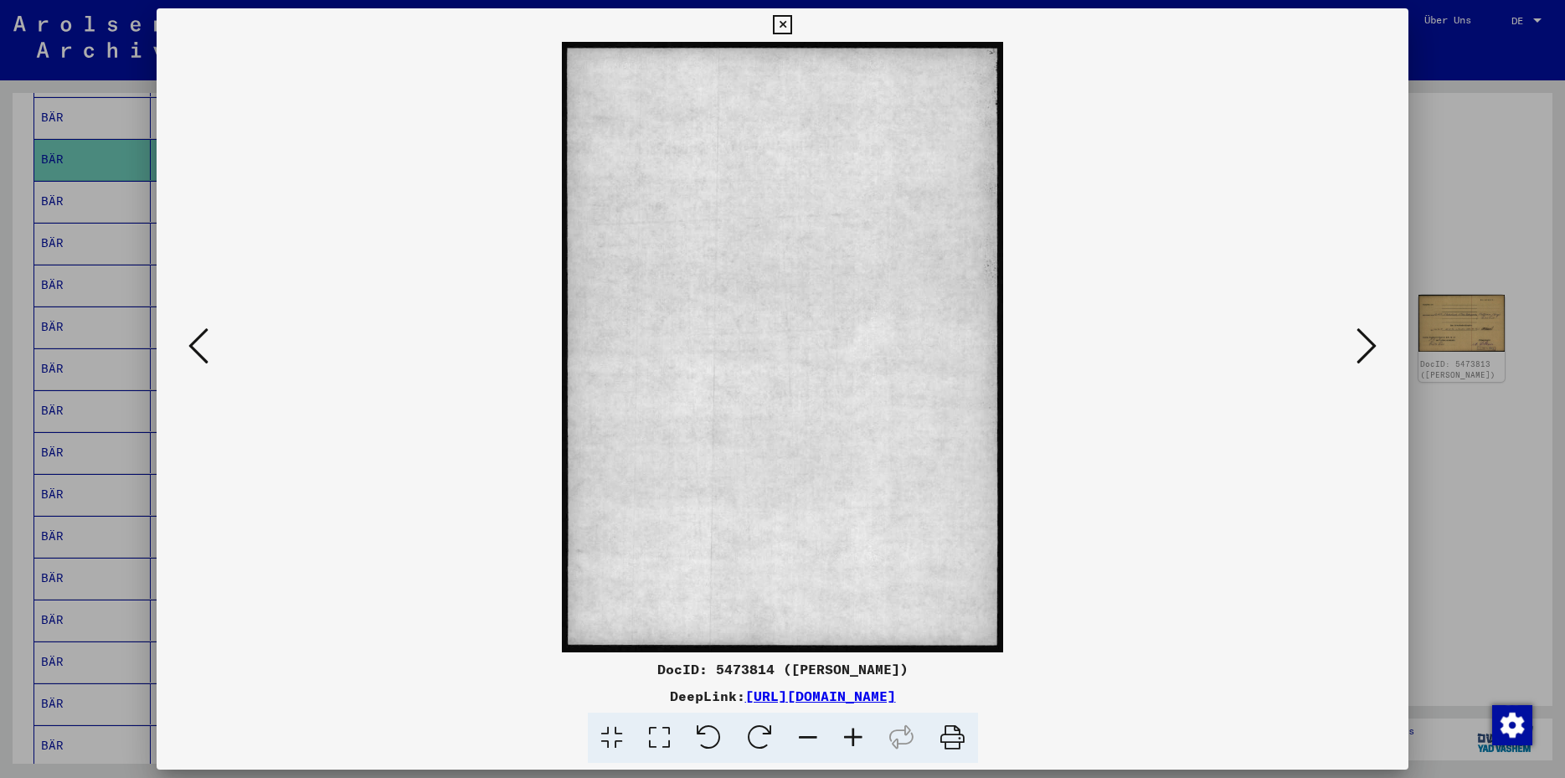
click at [1363, 344] on icon at bounding box center [1366, 346] width 20 height 40
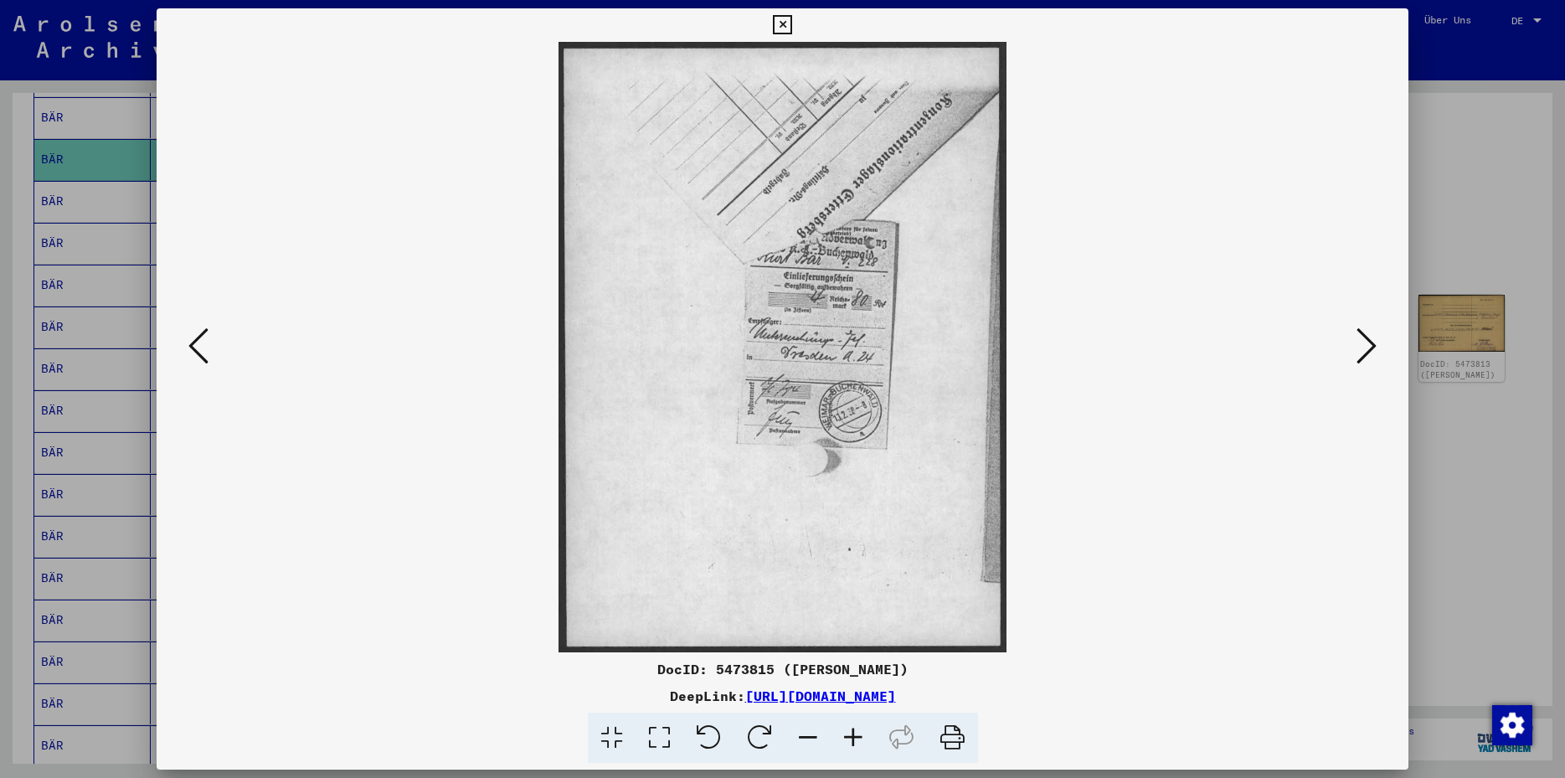
click at [1363, 344] on icon at bounding box center [1366, 346] width 20 height 40
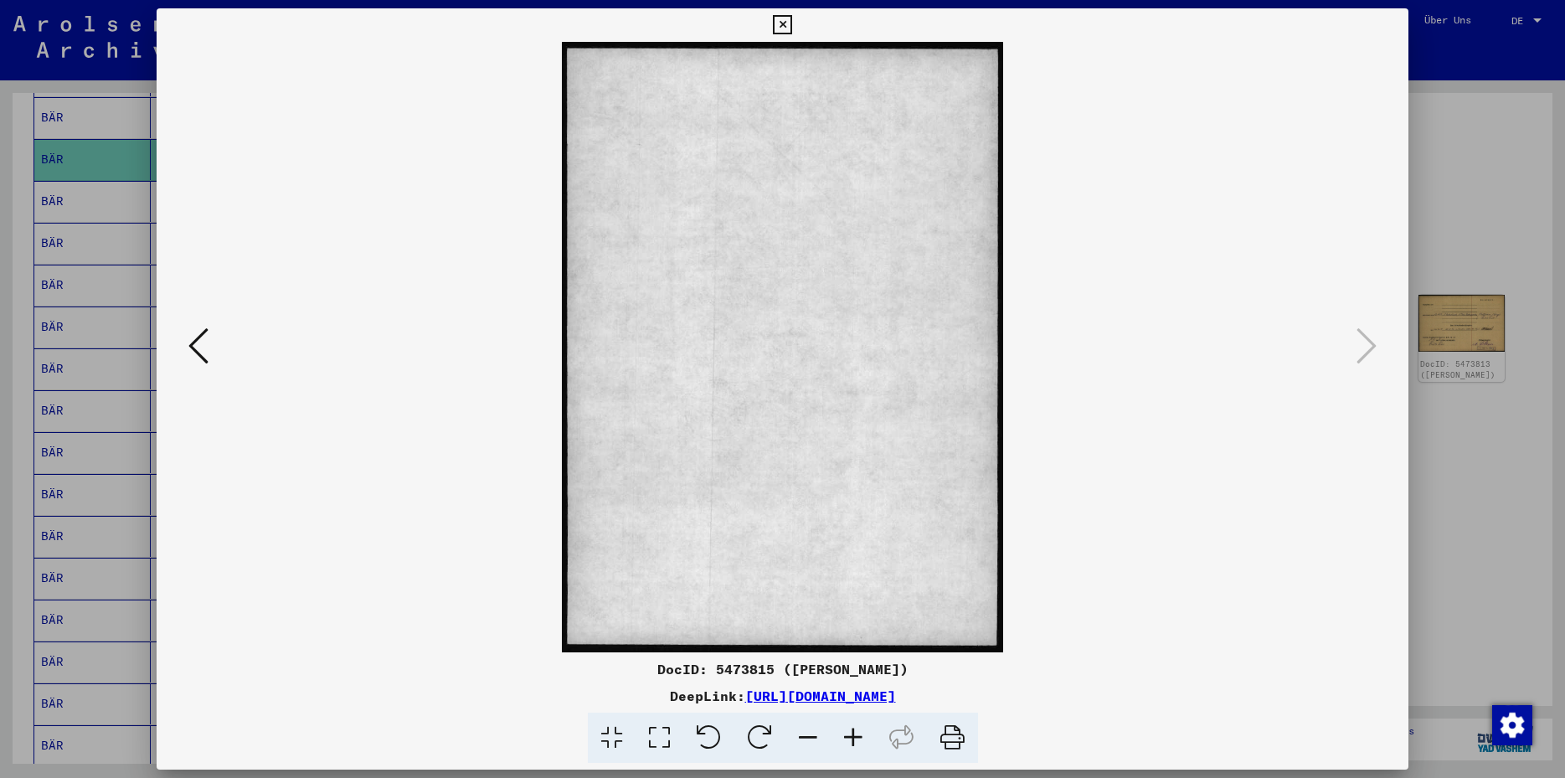
click at [194, 347] on icon at bounding box center [198, 346] width 20 height 40
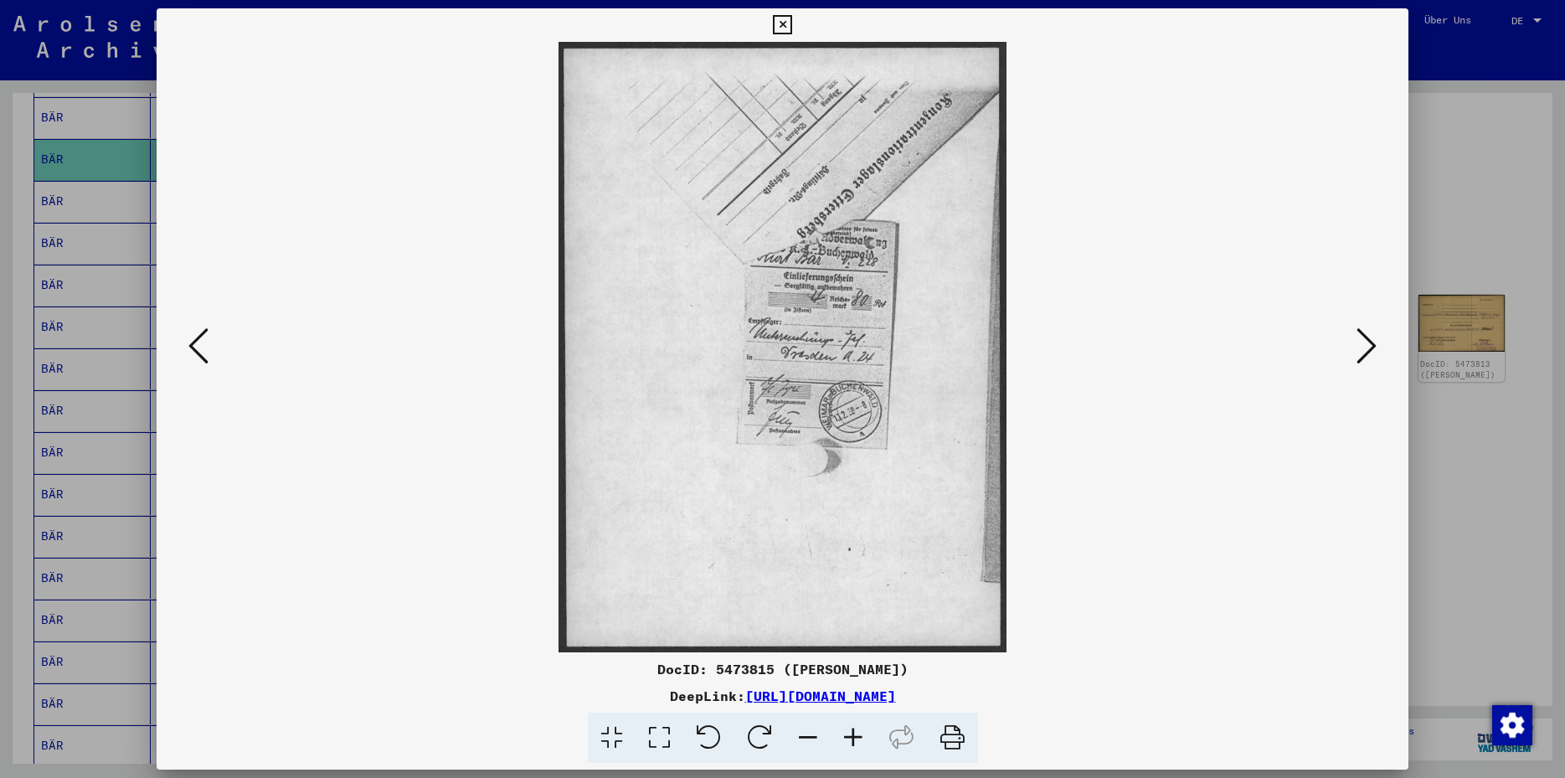
click at [1367, 352] on icon at bounding box center [1366, 346] width 20 height 40
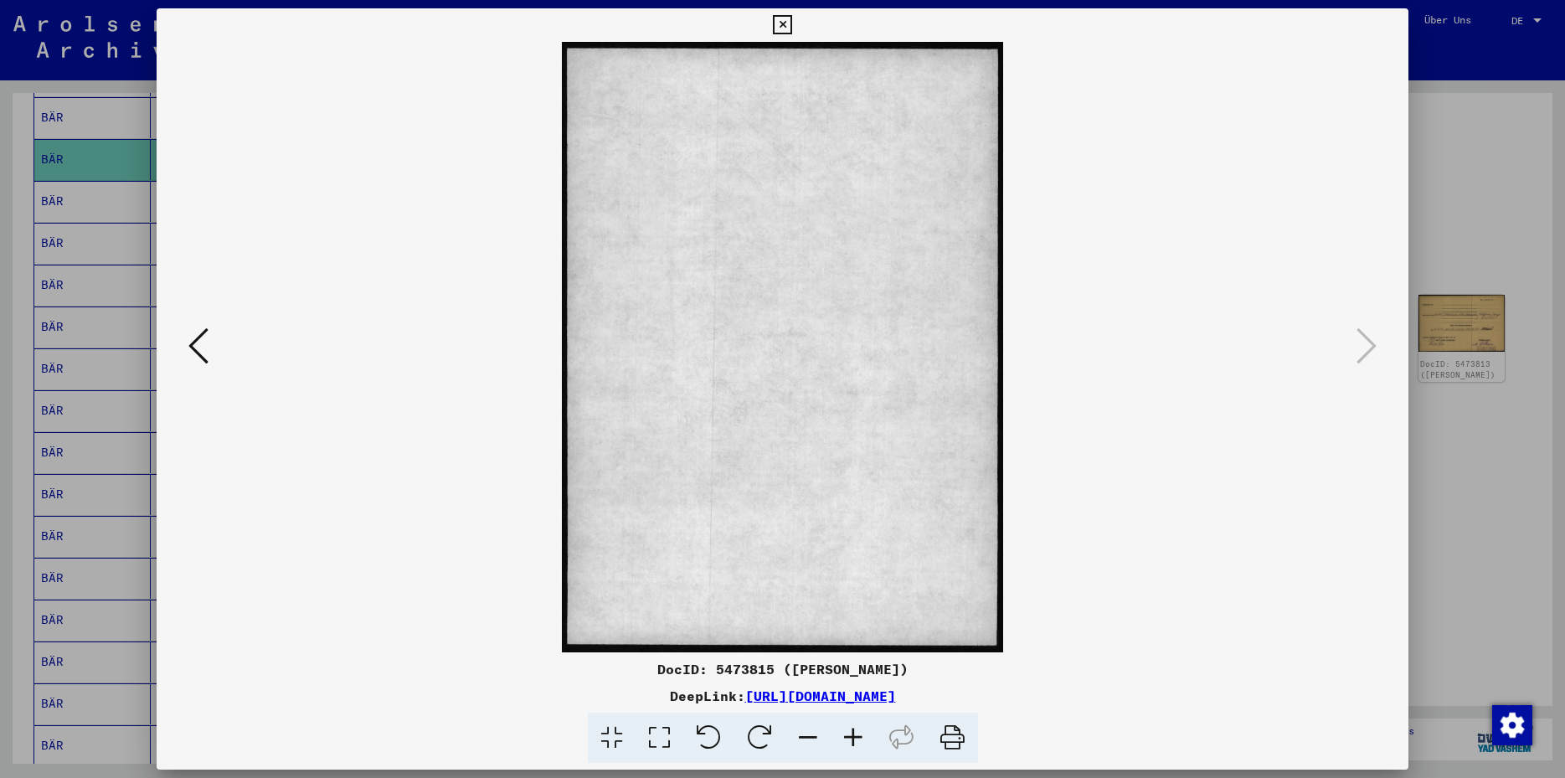
click at [792, 23] on icon at bounding box center [782, 25] width 19 height 20
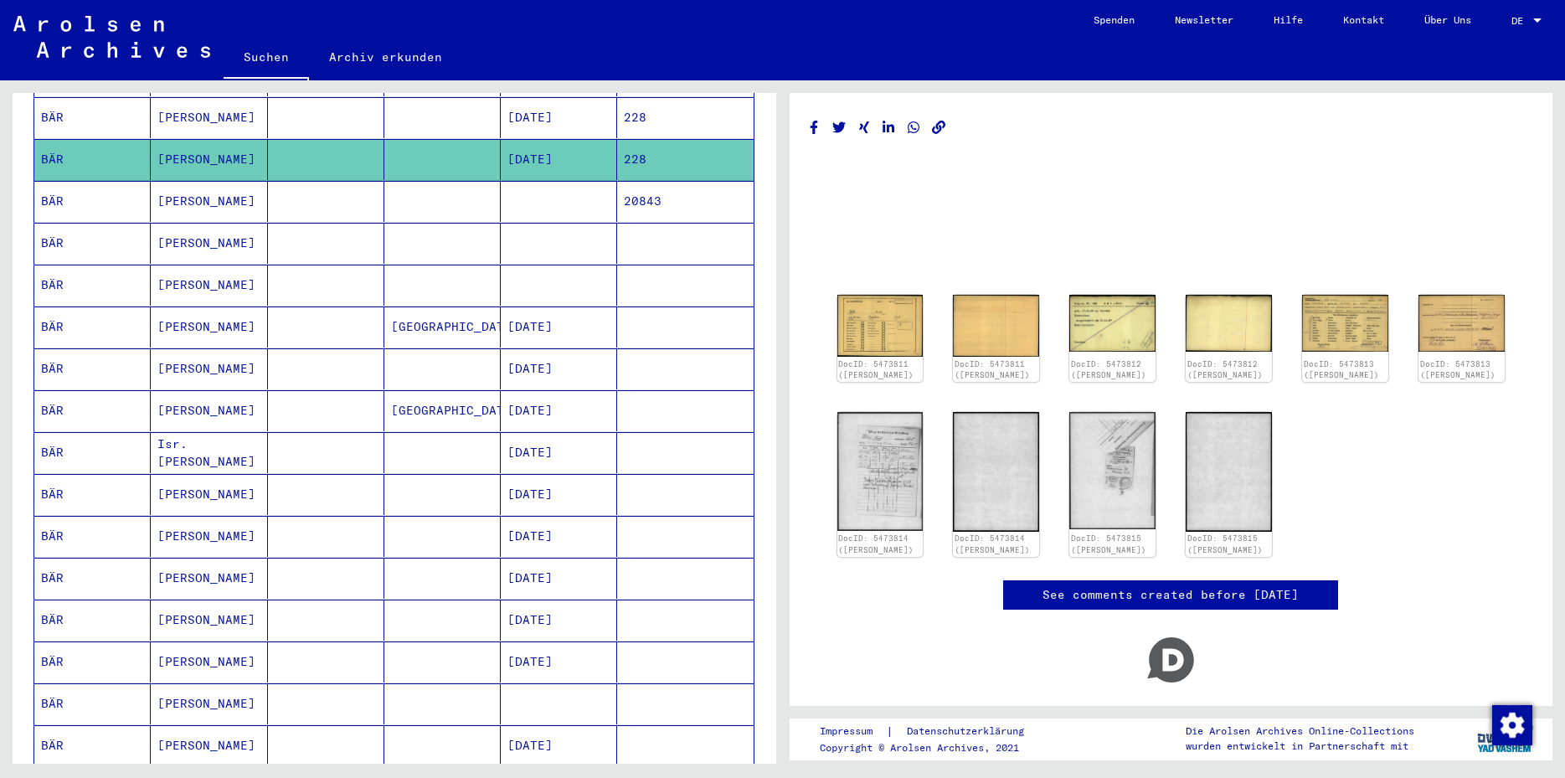
click at [641, 110] on mat-cell "228" at bounding box center [685, 117] width 136 height 41
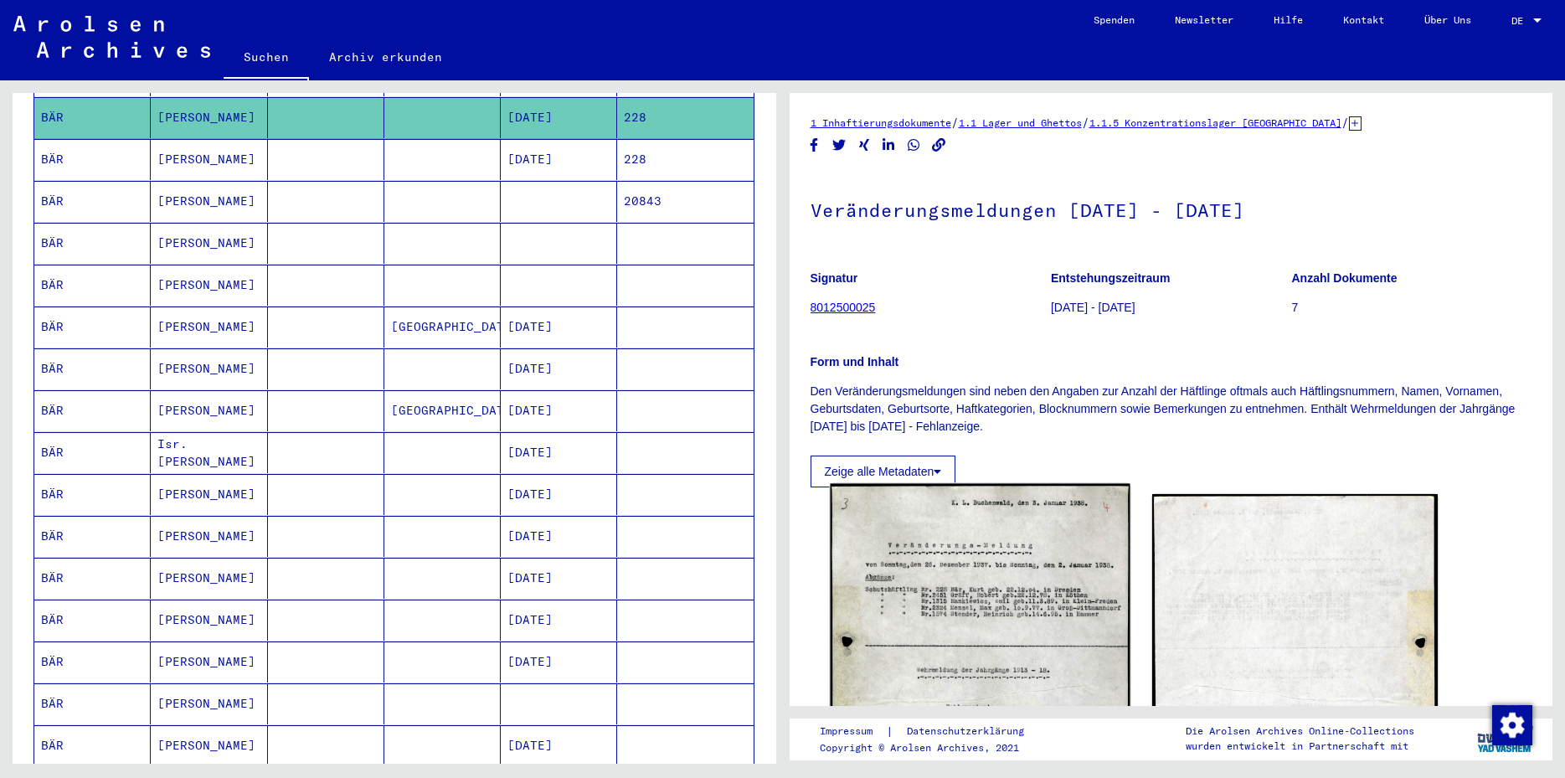
click at [941, 571] on img at bounding box center [980, 698] width 300 height 429
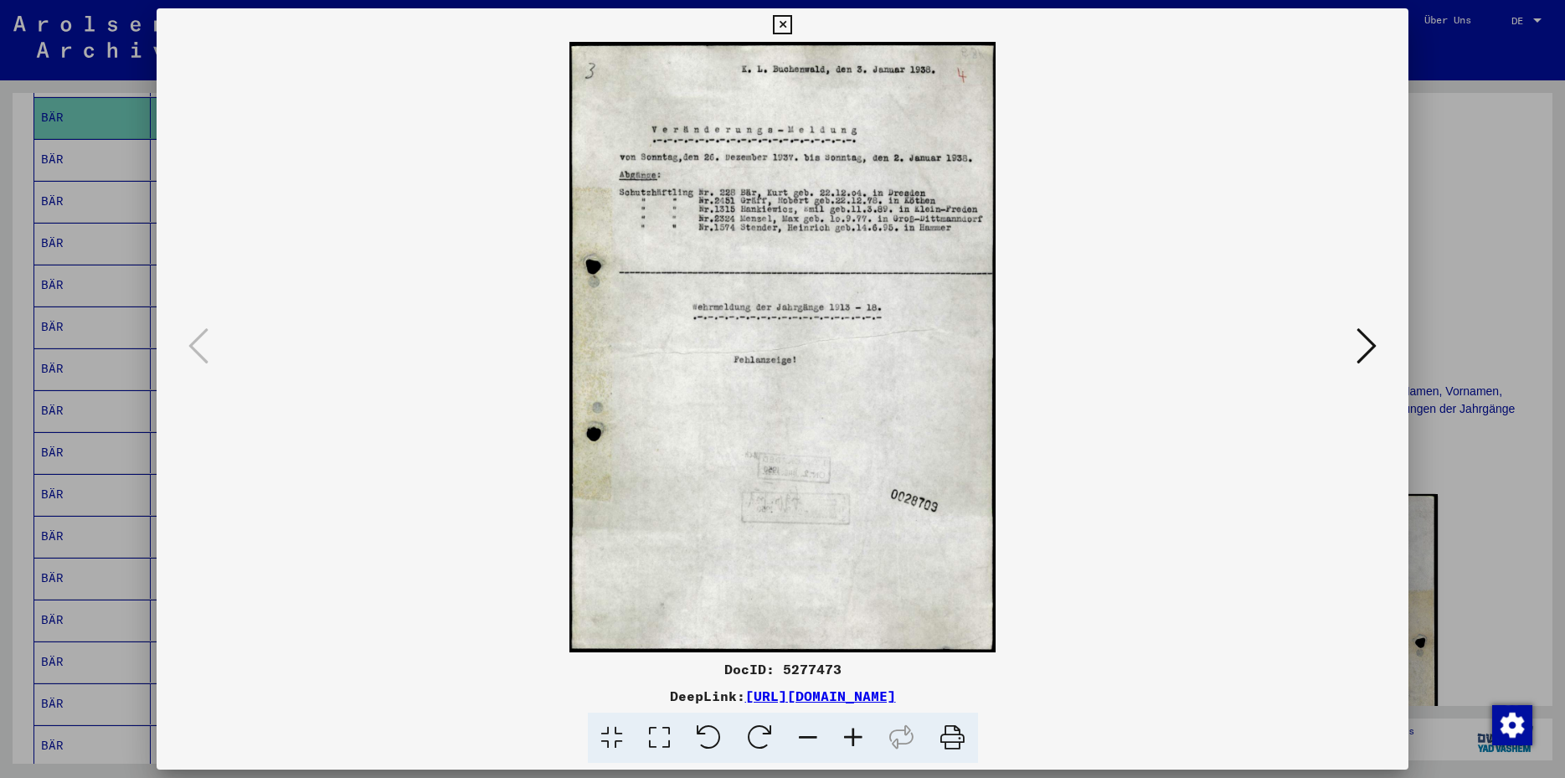
click at [792, 26] on icon at bounding box center [782, 25] width 19 height 20
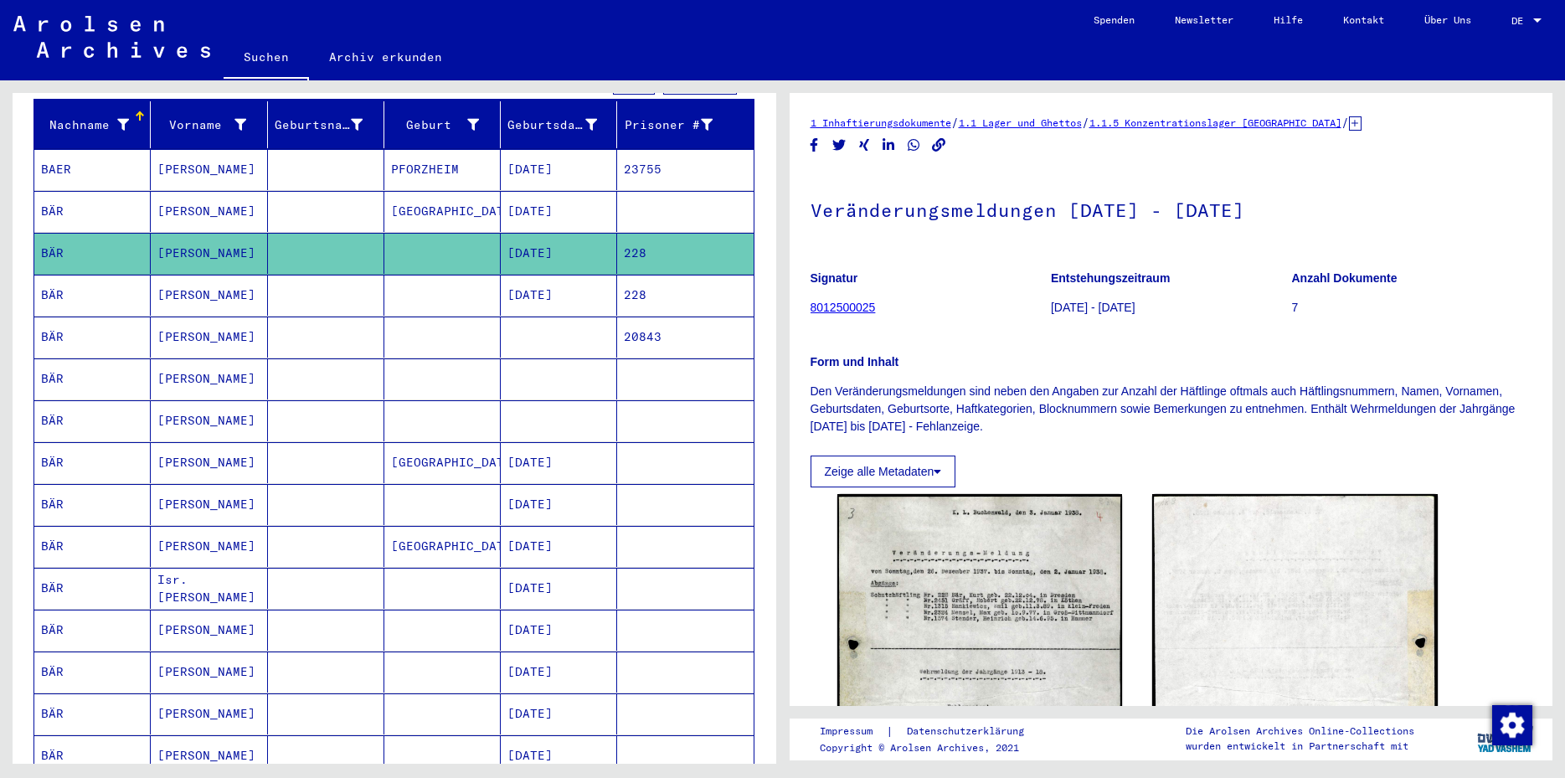
scroll to position [184, 0]
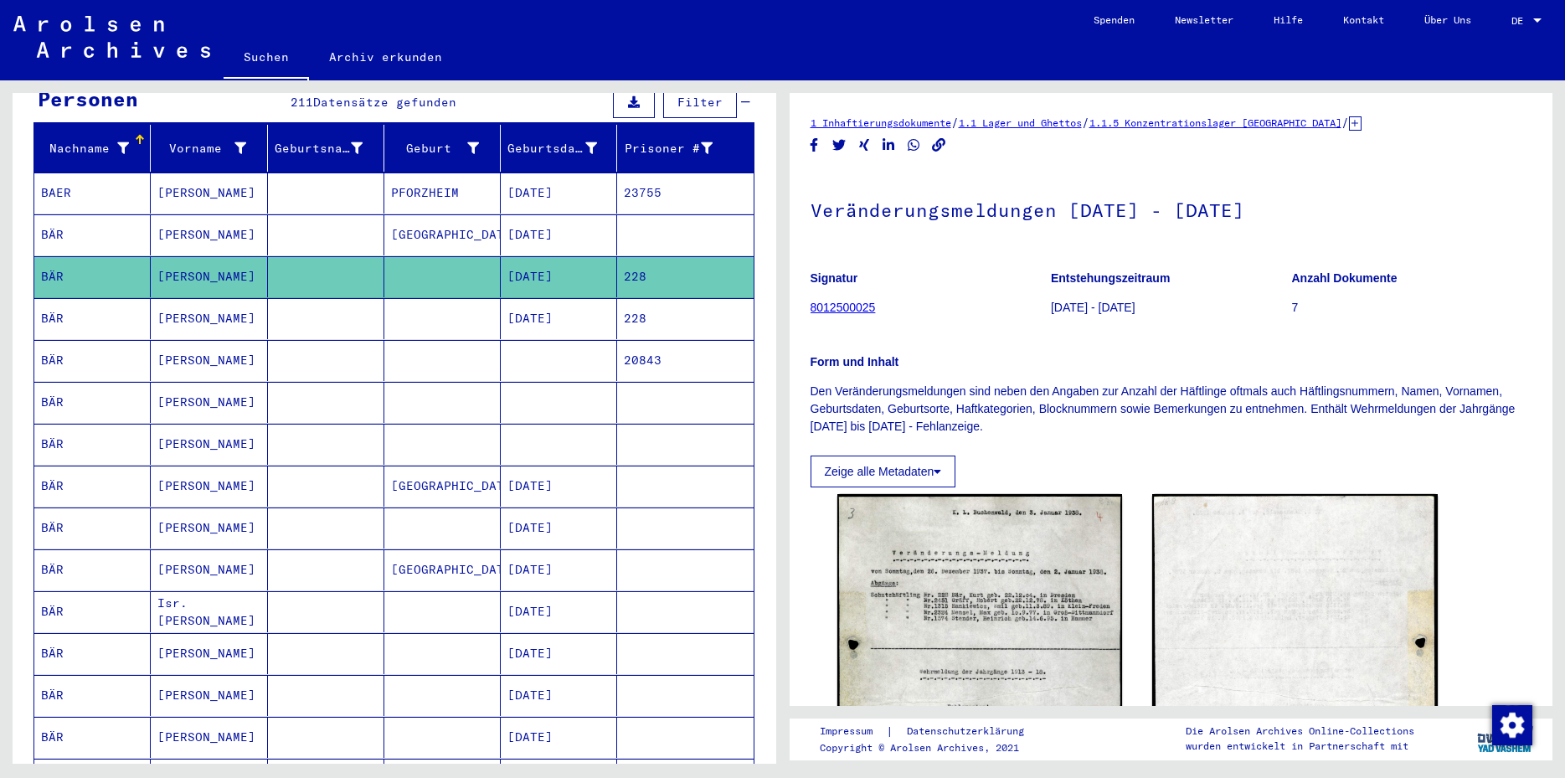
click at [641, 305] on mat-cell "228" at bounding box center [685, 318] width 136 height 41
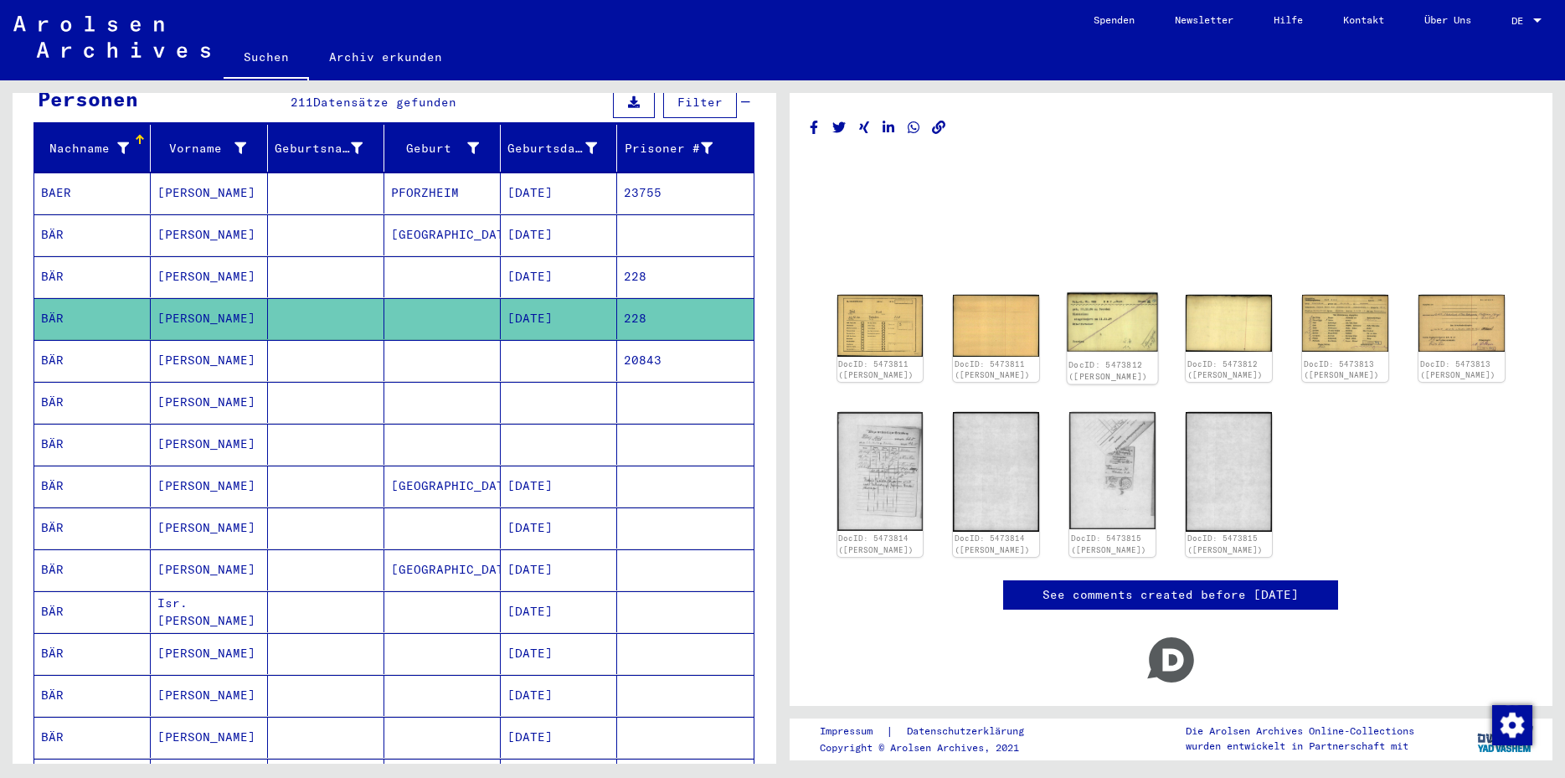
click at [1103, 316] on img at bounding box center [1113, 322] width 90 height 59
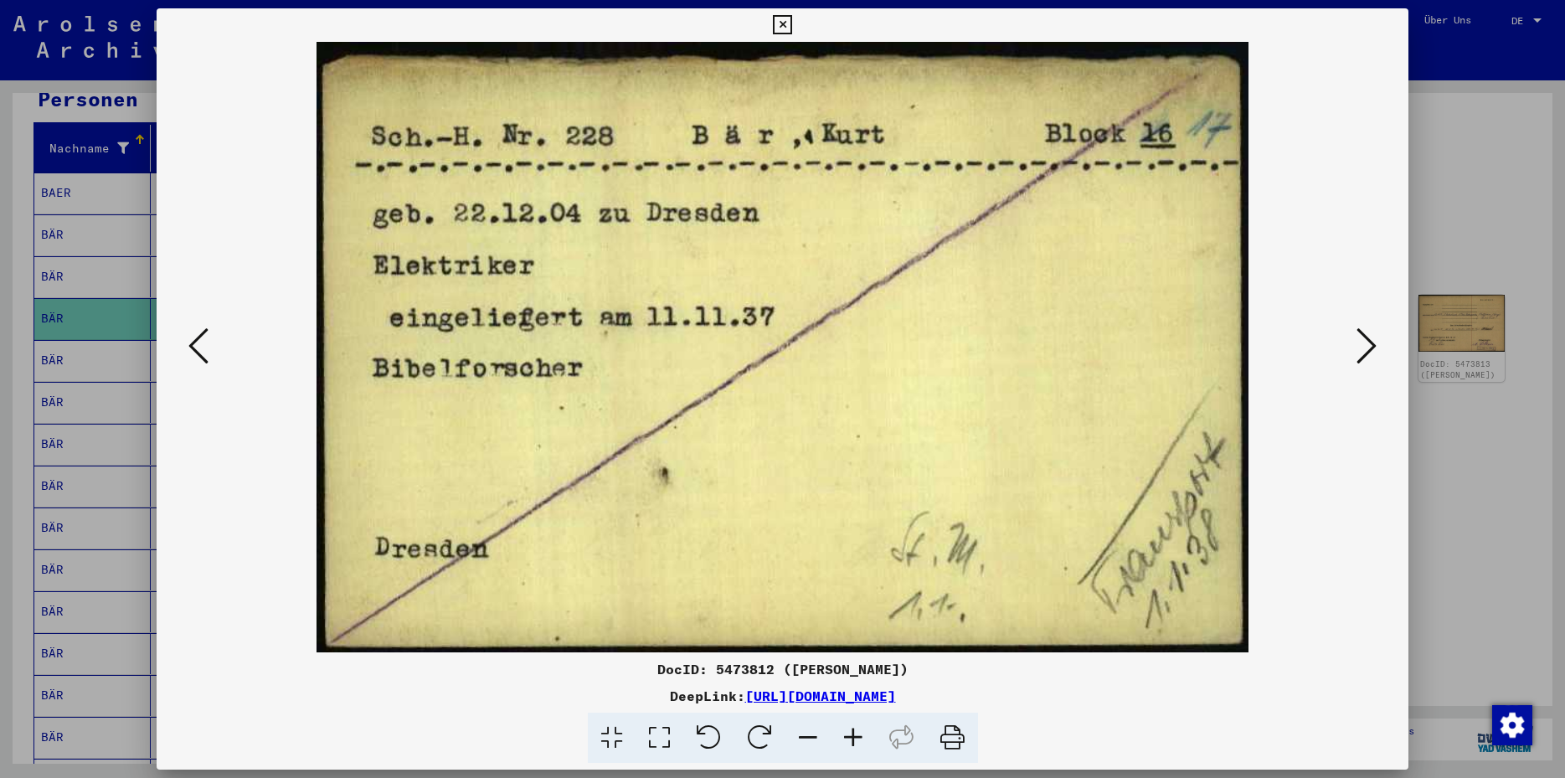
click at [792, 19] on icon at bounding box center [782, 25] width 19 height 20
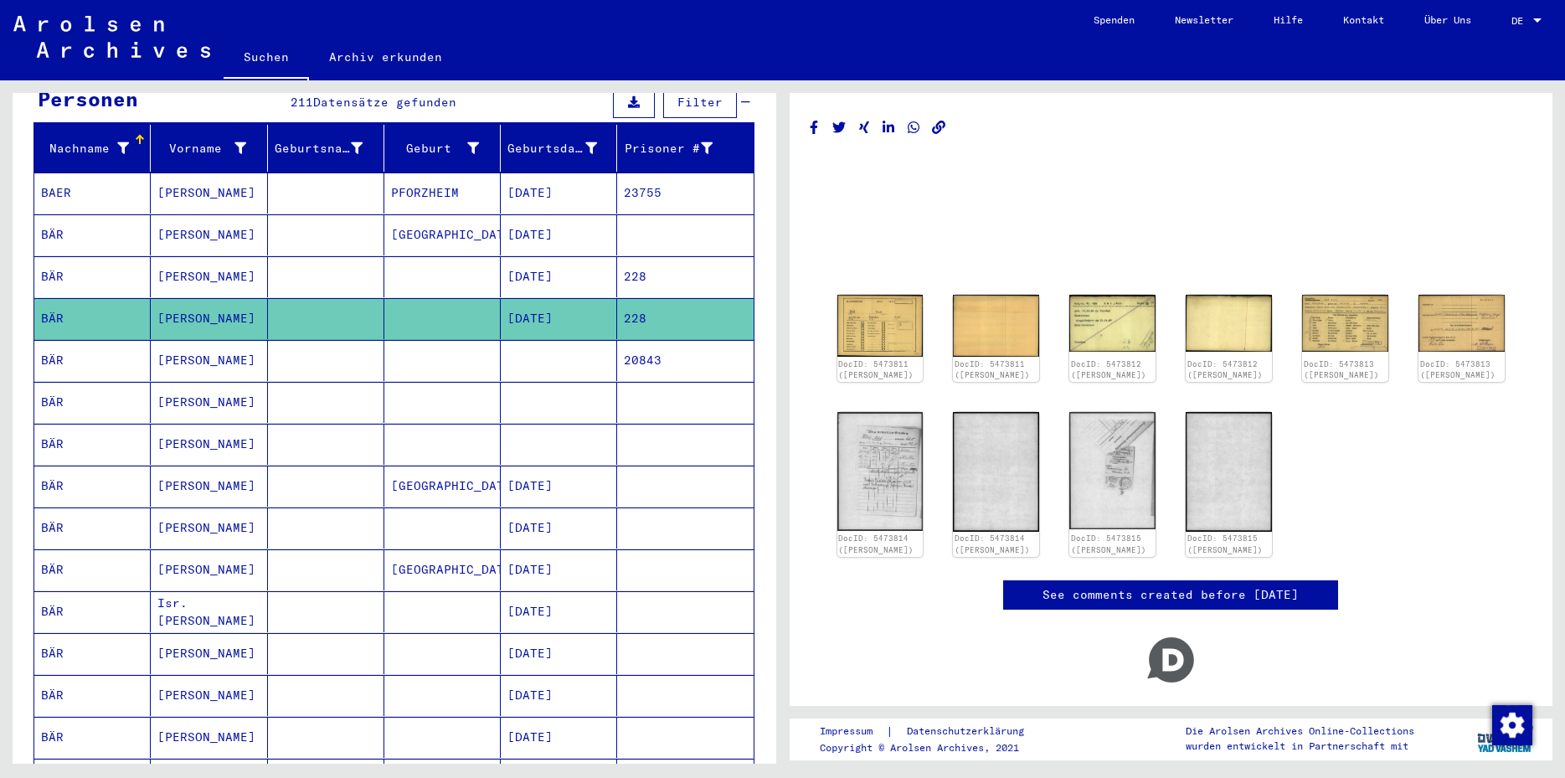
click at [620, 351] on mat-cell "20843" at bounding box center [685, 360] width 136 height 41
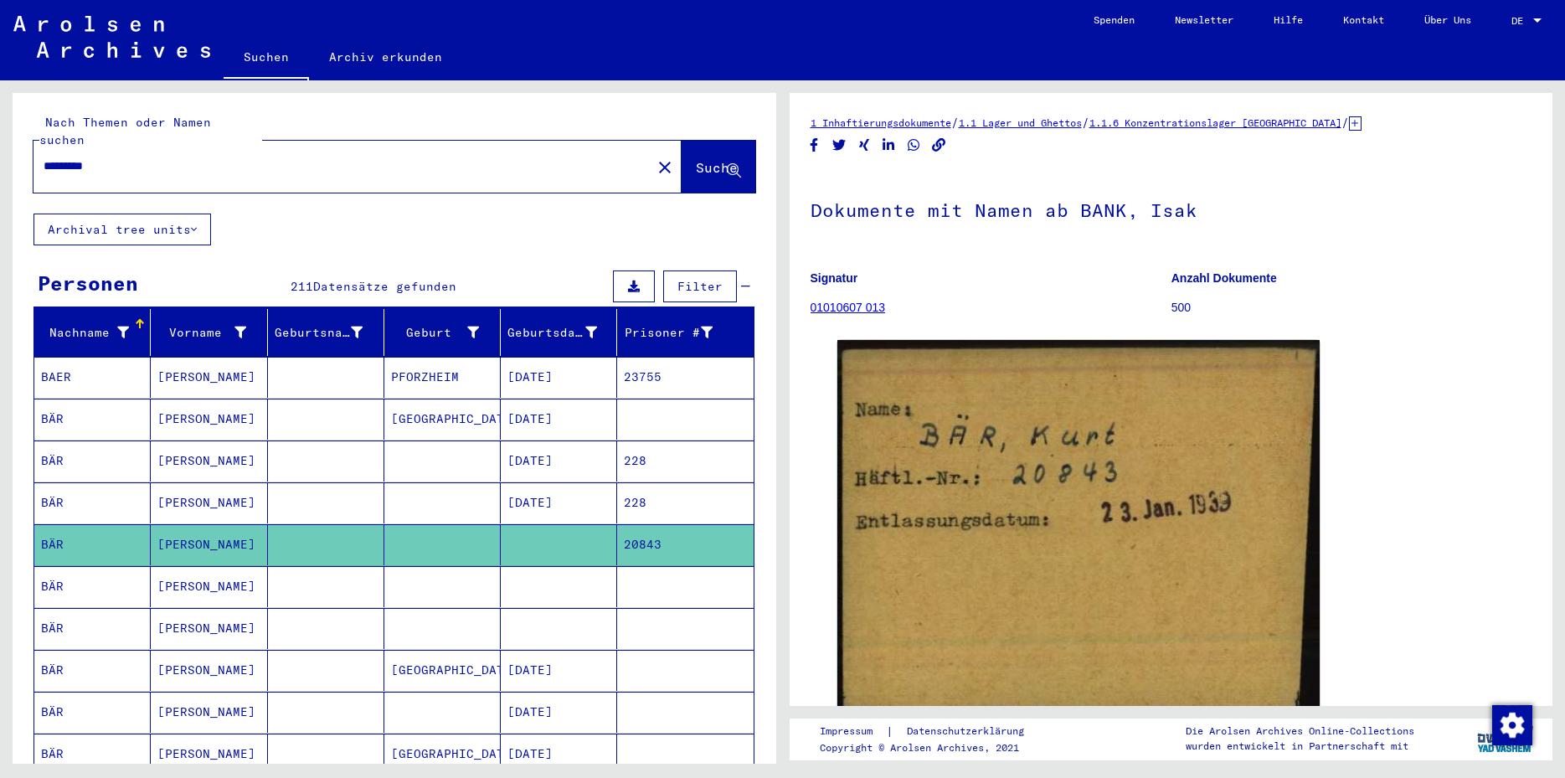
drag, startPoint x: 129, startPoint y: 144, endPoint x: 13, endPoint y: 144, distance: 115.5
click at [44, 157] on input "*********" at bounding box center [343, 166] width 598 height 18
type input "*****"
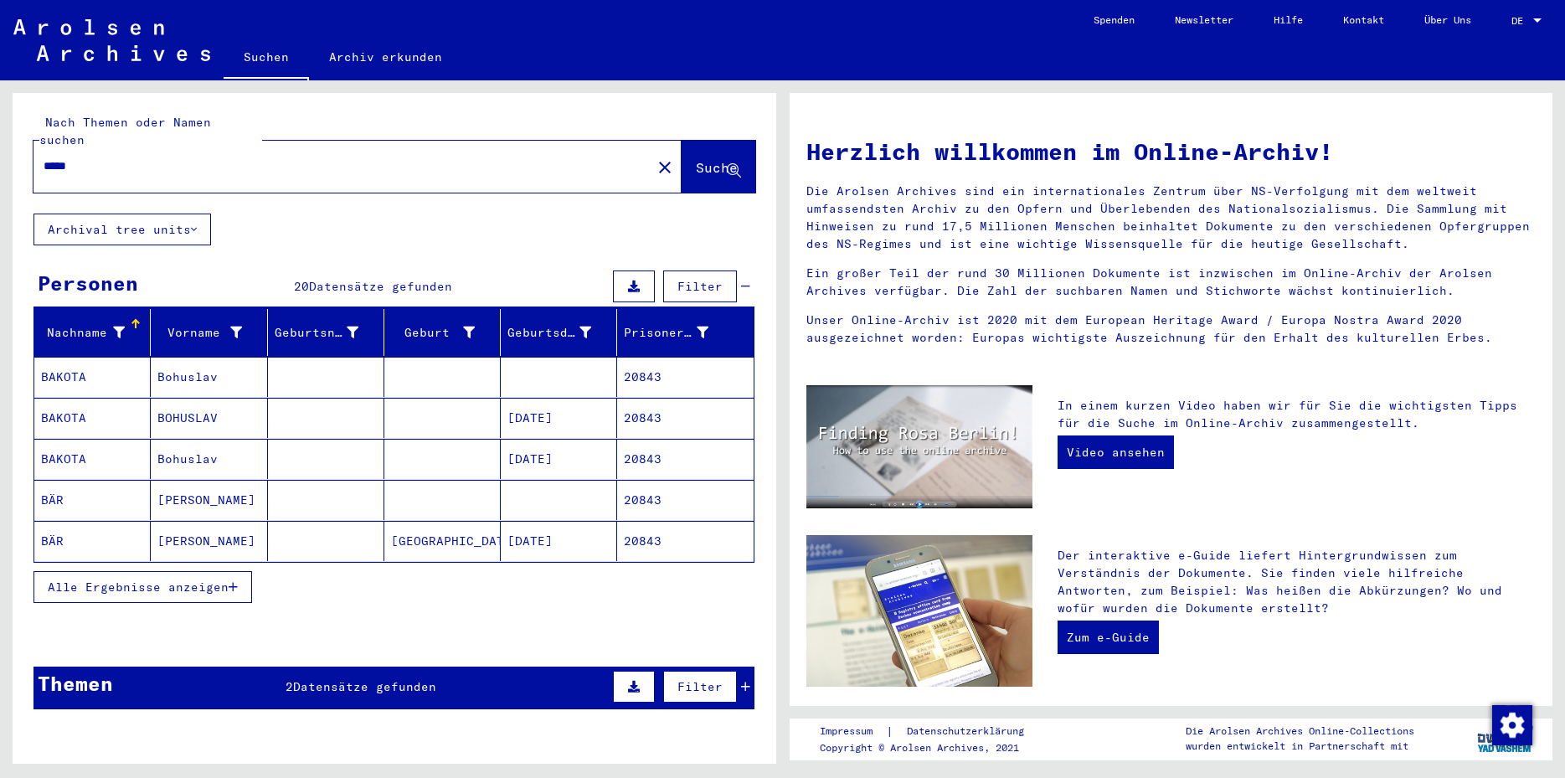
click at [281, 486] on mat-cell at bounding box center [326, 500] width 116 height 40
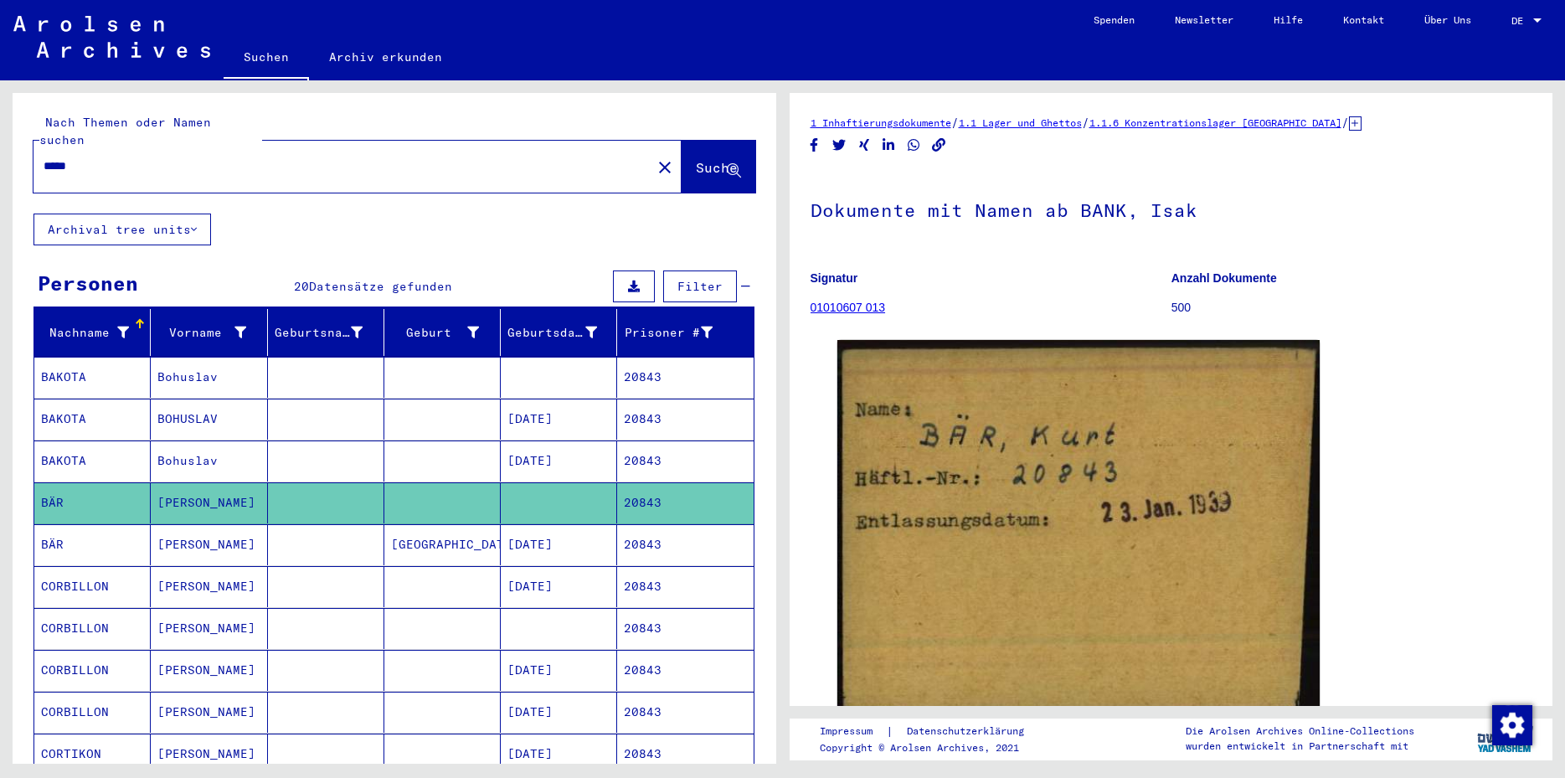
click at [293, 530] on mat-cell at bounding box center [326, 544] width 116 height 41
